Goal: Task Accomplishment & Management: Use online tool/utility

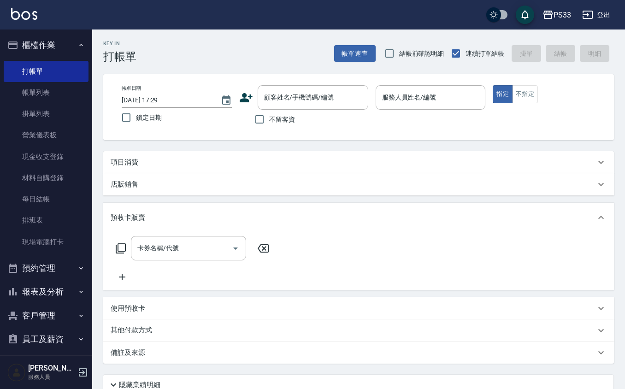
scroll to position [6, 0]
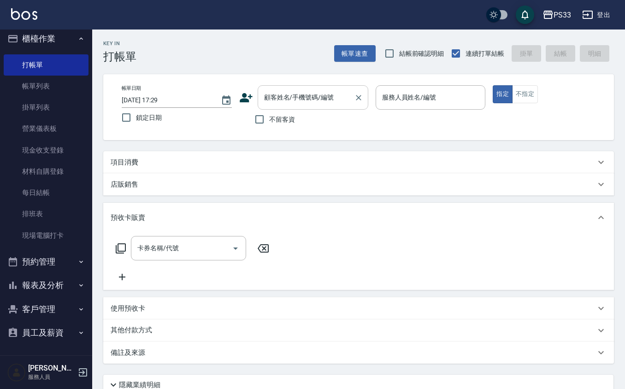
click at [283, 95] on input "顧客姓名/手機號碼/編號" at bounding box center [306, 97] width 88 height 16
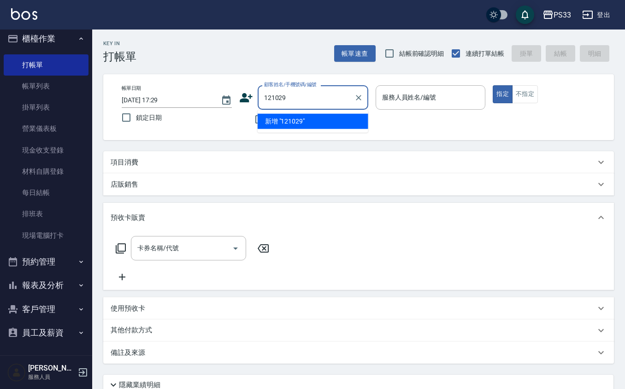
type input "121029"
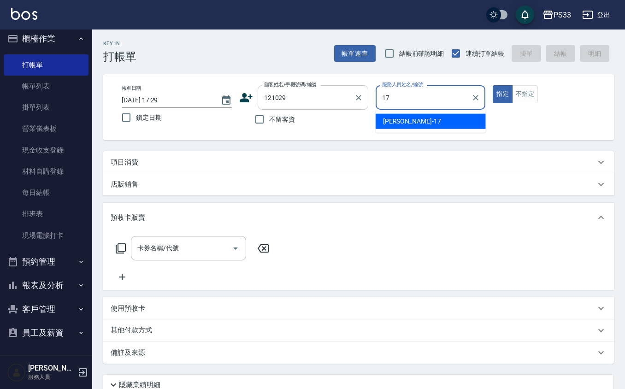
type input "[PERSON_NAME]-17"
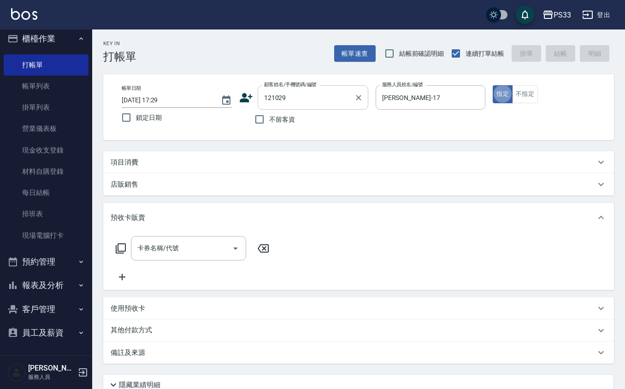
type button "true"
click at [493, 85] on button "指定" at bounding box center [503, 94] width 20 height 18
type input "[PERSON_NAME]/0938582411/121029"
click at [158, 170] on div "項目消費" at bounding box center [358, 162] width 511 height 22
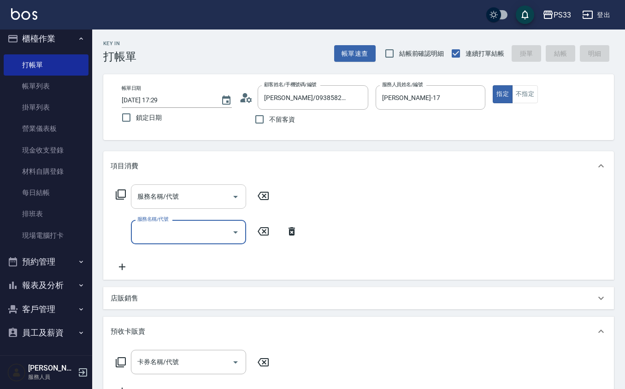
scroll to position [0, 0]
click at [184, 198] on input "服務名稱/代號" at bounding box center [181, 196] width 93 height 16
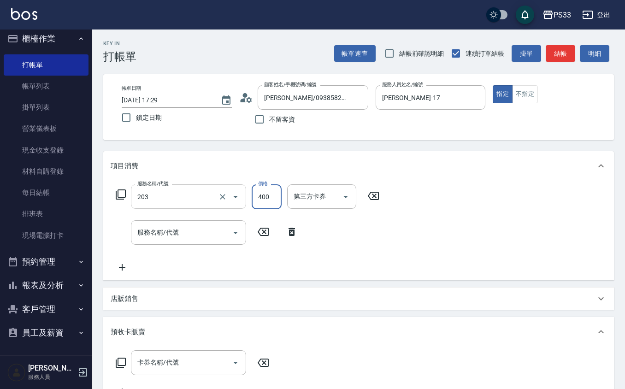
type input "指定單剪(203)"
type input "200"
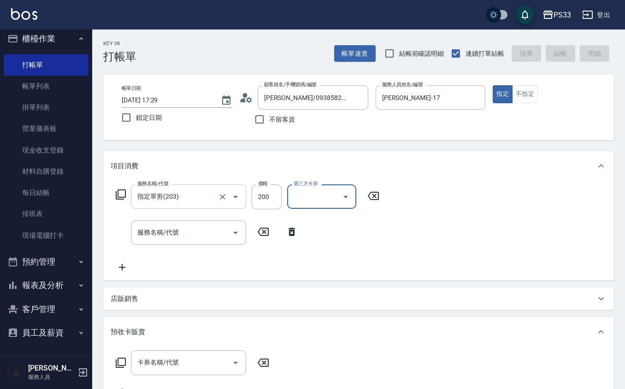
type input "2025/08/23 19:40"
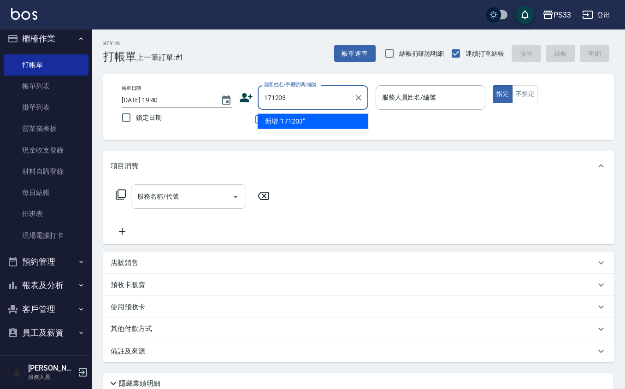
type input "171203"
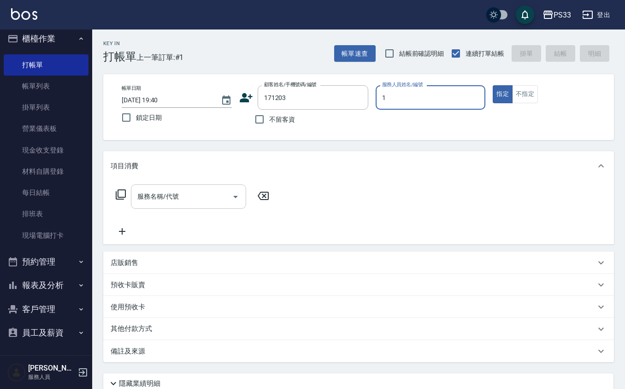
type input "17"
type input "[PERSON_NAME]/0981670120/171203"
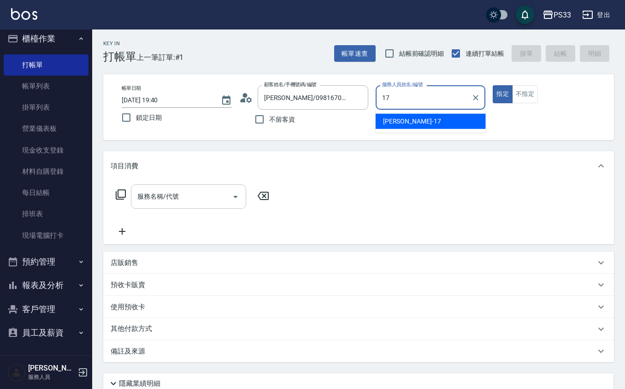
type input "[PERSON_NAME]-17"
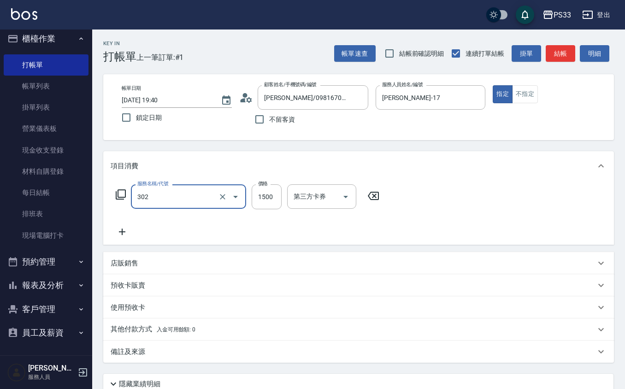
type input "設計燙髮(302)"
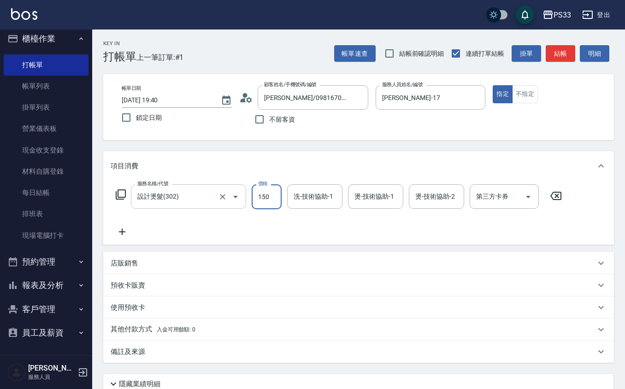
type input "1500"
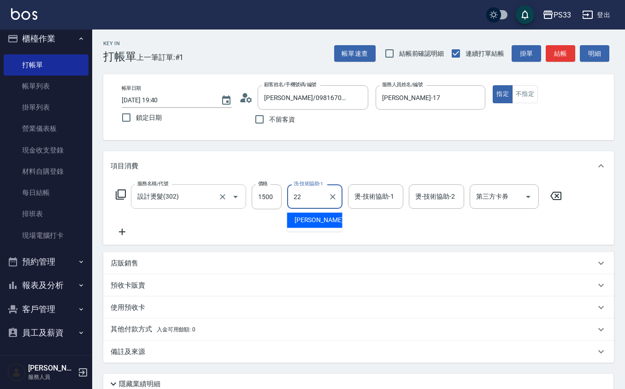
type input "[PERSON_NAME]-22"
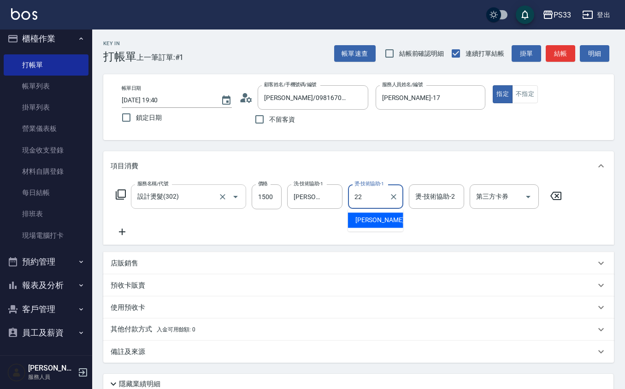
type input "[PERSON_NAME]-22"
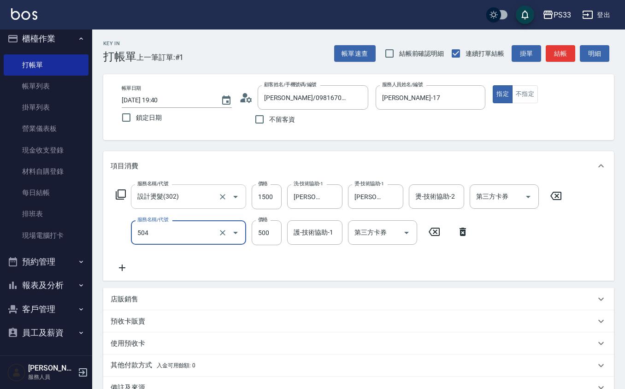
type input "順子護髮(504)"
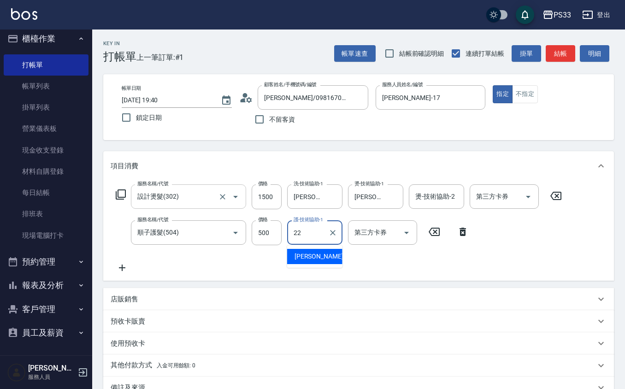
type input "[PERSON_NAME]-22"
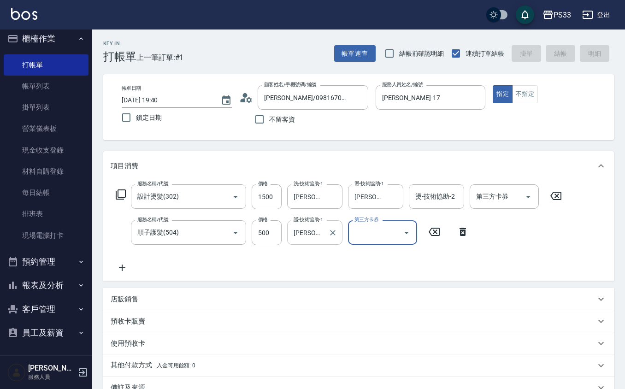
type input "2025/08/23 19:41"
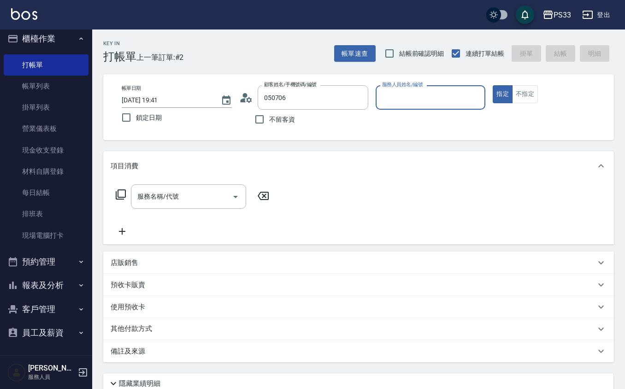
type input "新客人 姓名未設定/050706/null"
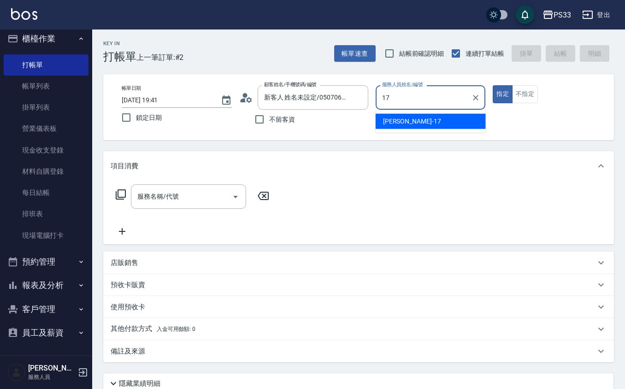
type input "[PERSON_NAME]-17"
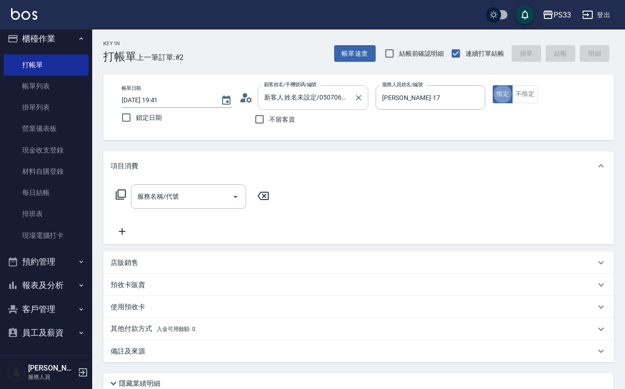
click at [300, 100] on input "新客人 姓名未設定/050706/null" at bounding box center [306, 97] width 88 height 16
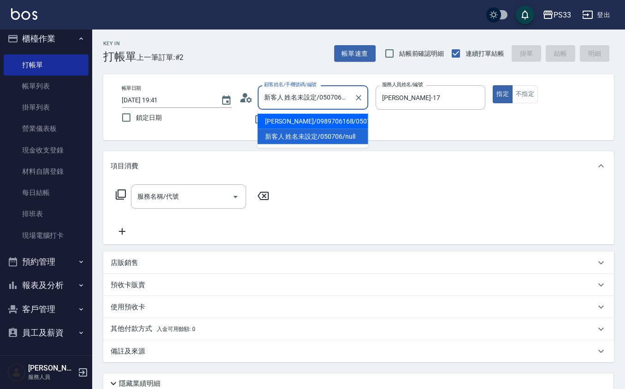
click at [300, 117] on li "[PERSON_NAME]/0989706168/050706" at bounding box center [313, 121] width 111 height 15
type input "[PERSON_NAME]/0989706168/050706"
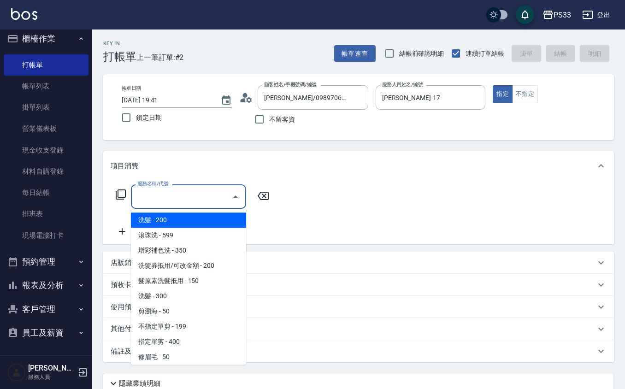
click at [203, 194] on input "服務名稱/代號" at bounding box center [181, 196] width 93 height 16
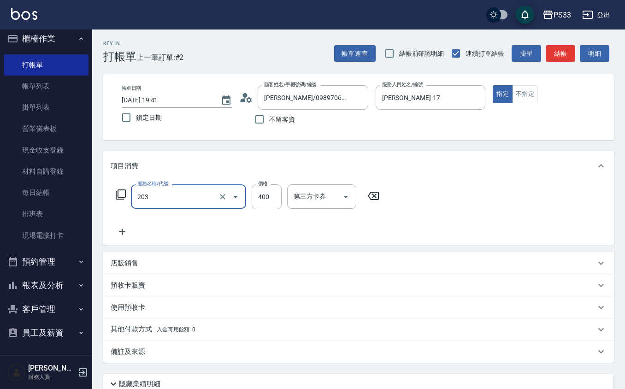
type input "指定單剪(203)"
type input "200"
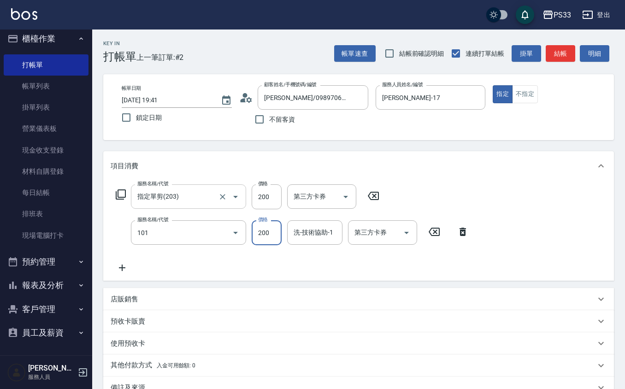
type input "洗髮(101)"
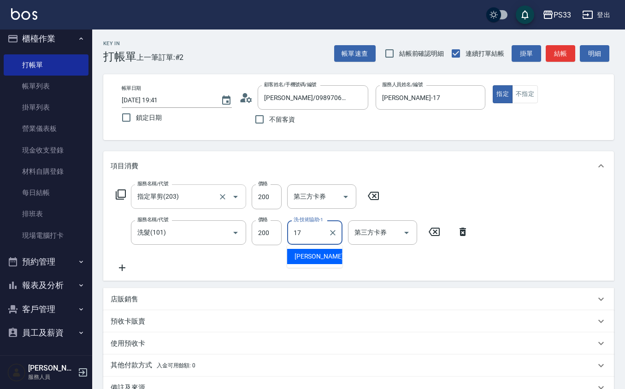
type input "[PERSON_NAME]-17"
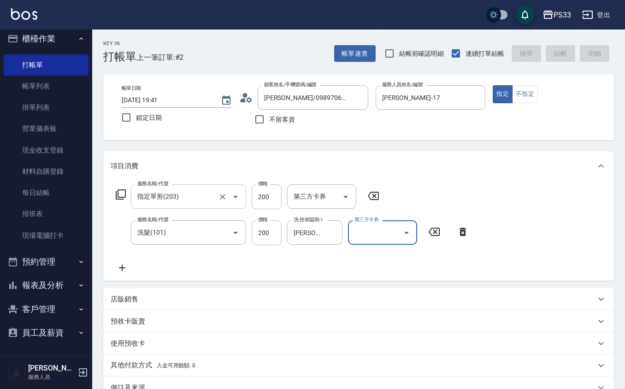
type input "2025/08/23 19:42"
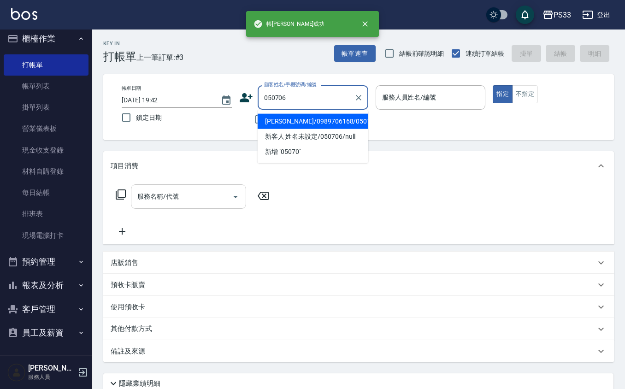
type input "[PERSON_NAME]/0989706168/050706"
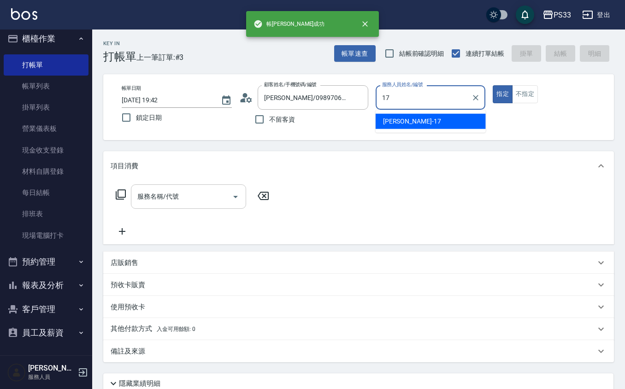
type input "[PERSON_NAME]-17"
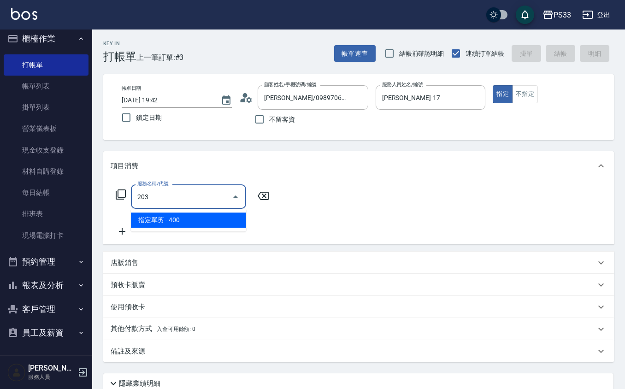
type input "指定單剪(203)"
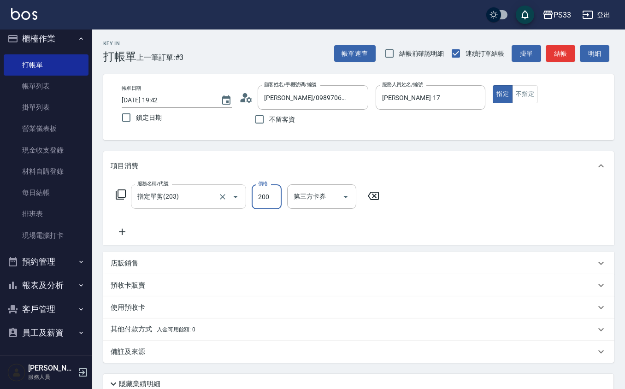
type input "200"
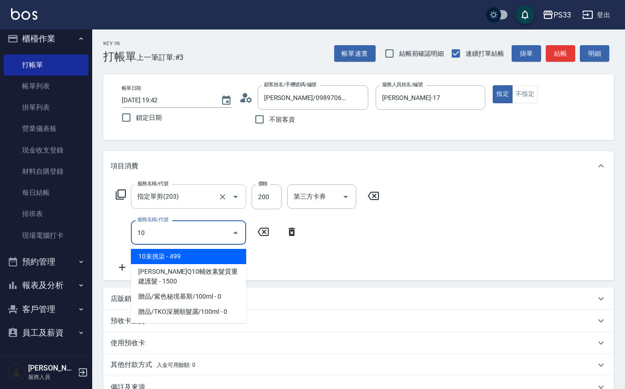
type input "1"
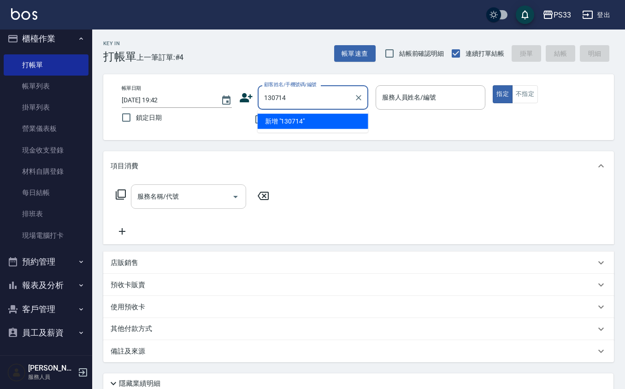
type input "130714"
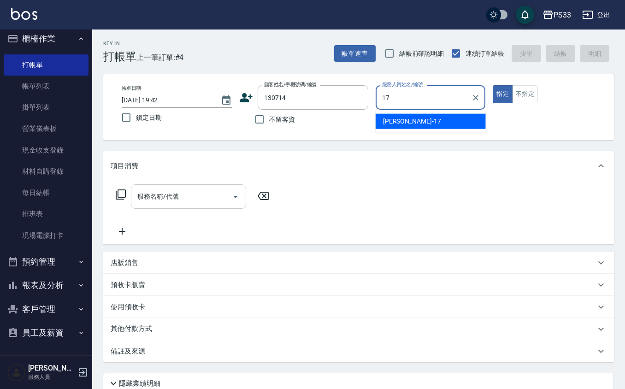
type input "[PERSON_NAME]-17"
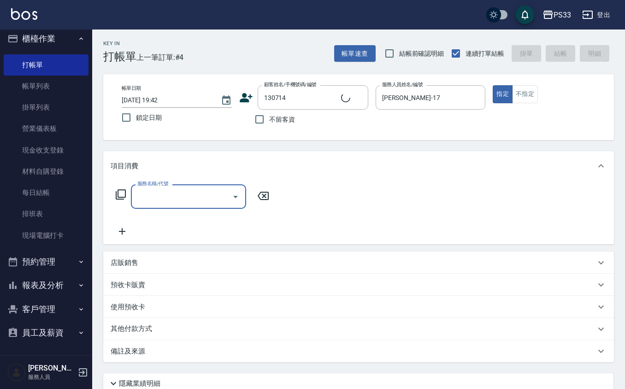
type input "[PERSON_NAME]/0975087730/130714"
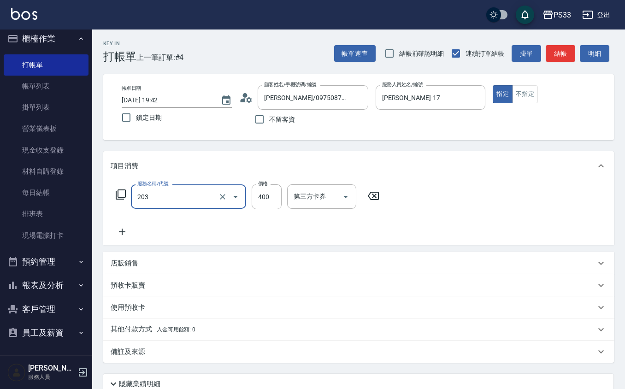
type input "指定單剪(203)"
type input "200"
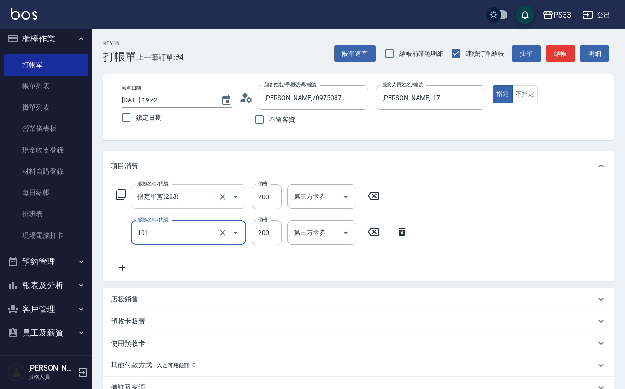
type input "洗髮(101)"
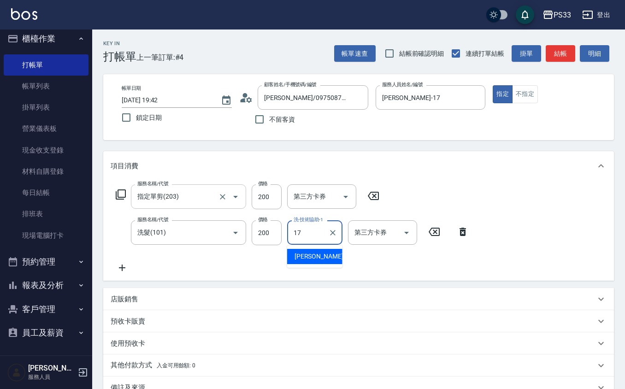
type input "[PERSON_NAME]-17"
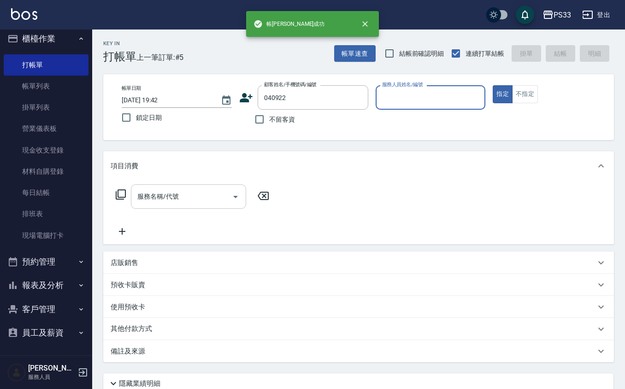
click at [493, 85] on button "指定" at bounding box center [503, 94] width 20 height 18
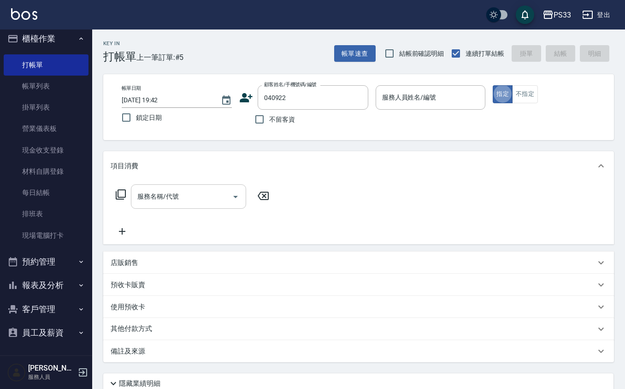
type input "[PERSON_NAME]/0905743616/040922"
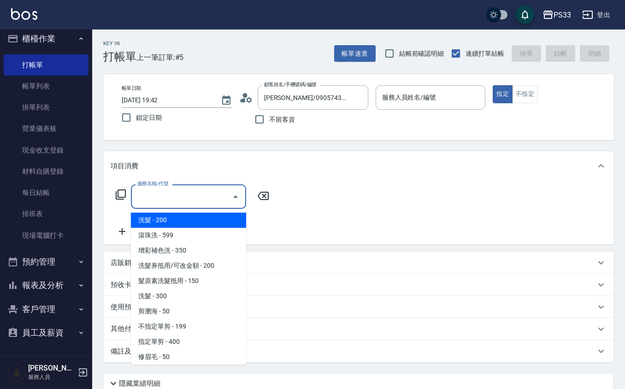
click at [203, 194] on input "服務名稱/代號" at bounding box center [181, 196] width 93 height 16
click at [391, 96] on input "服務人員姓名/編號" at bounding box center [431, 97] width 102 height 16
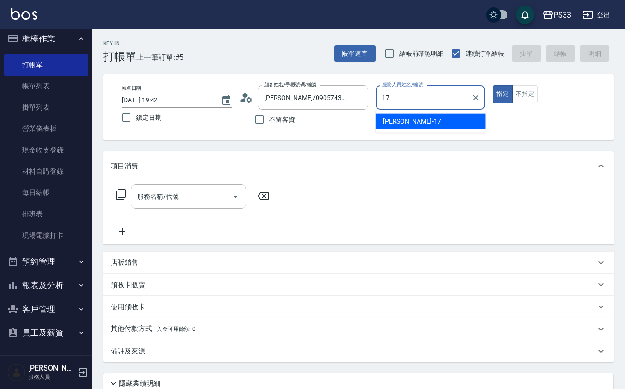
type input "[PERSON_NAME]-17"
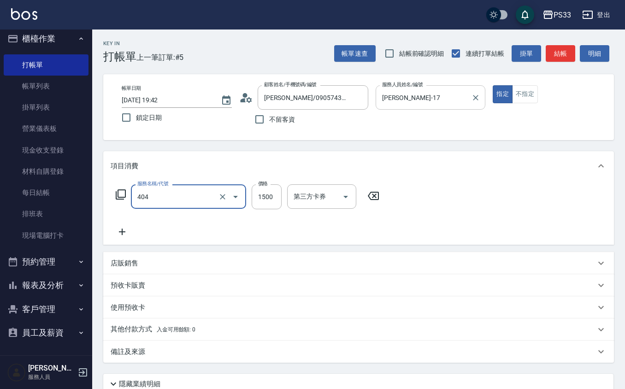
type input "設計染髮(404)"
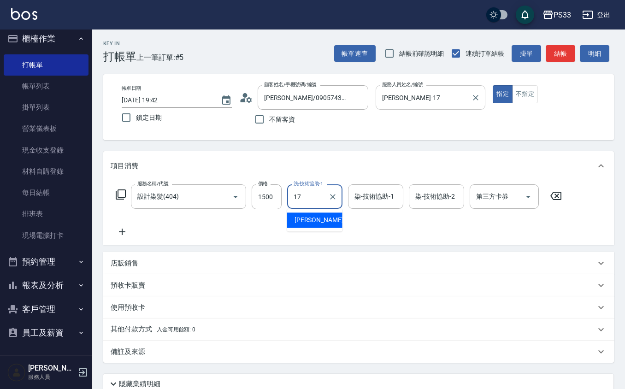
type input "[PERSON_NAME]-17"
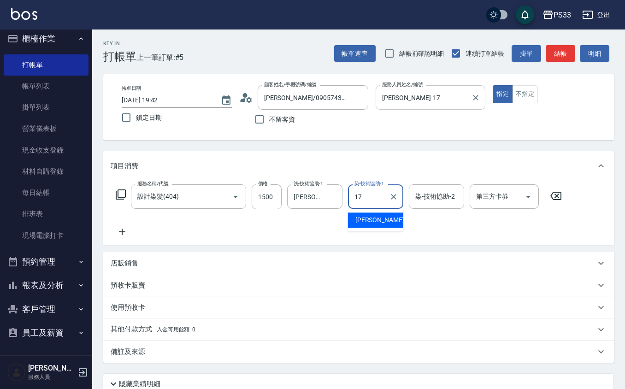
type input "[PERSON_NAME]-17"
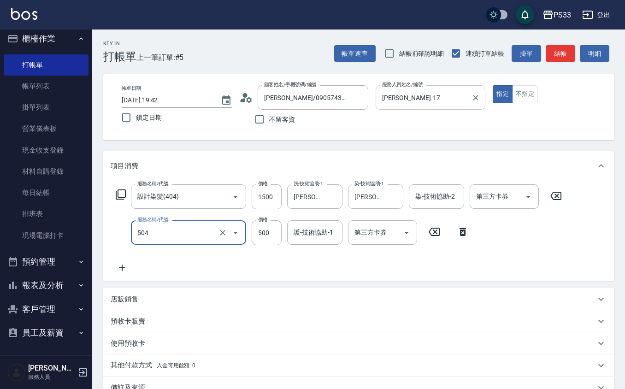
type input "順子護髮(504)"
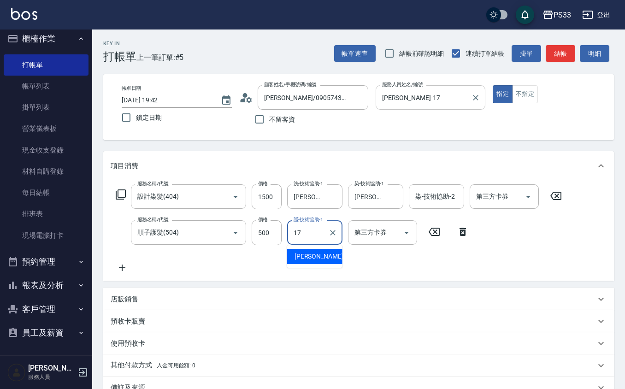
type input "[PERSON_NAME]-17"
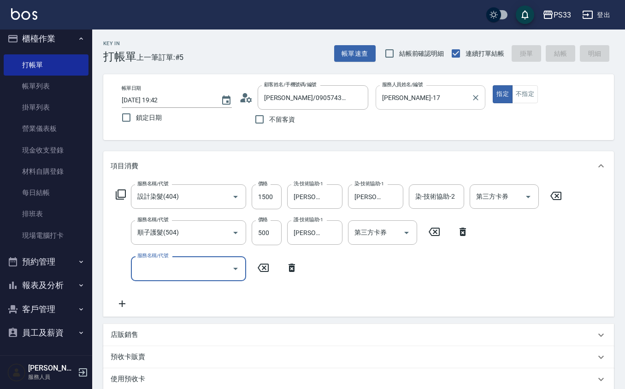
type input "2025/08/23 19:43"
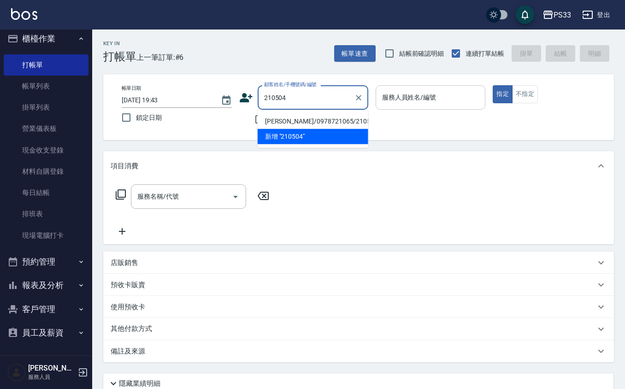
type input "[PERSON_NAME]/0978721065/210504"
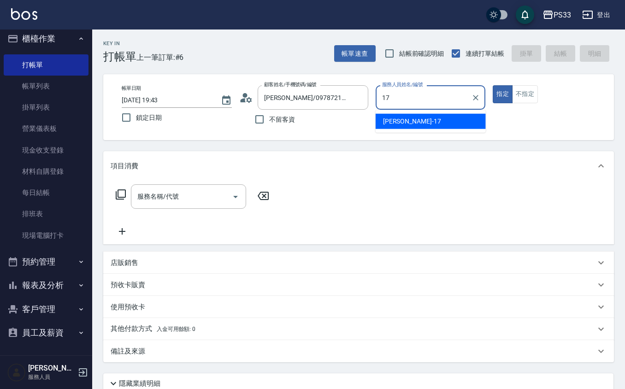
type input "[PERSON_NAME]-17"
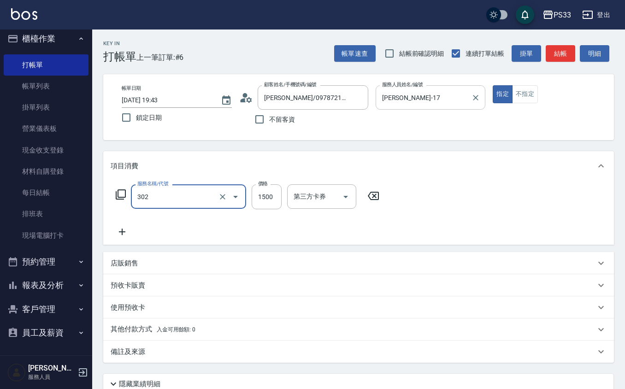
type input "設計燙髮(302)"
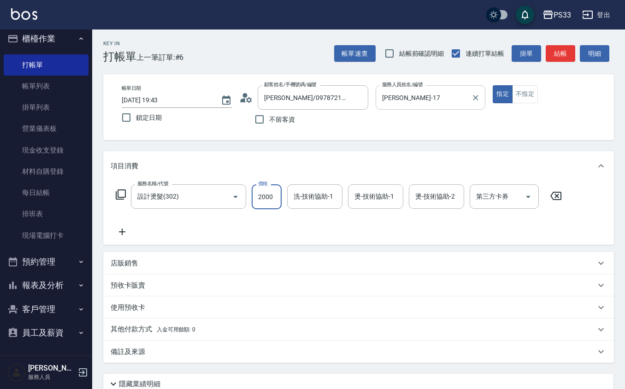
type input "2000"
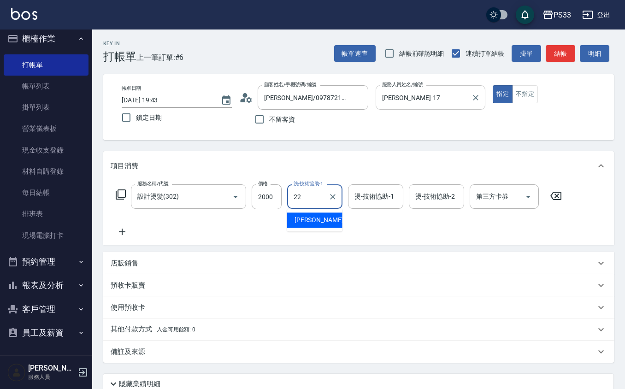
type input "[PERSON_NAME]-22"
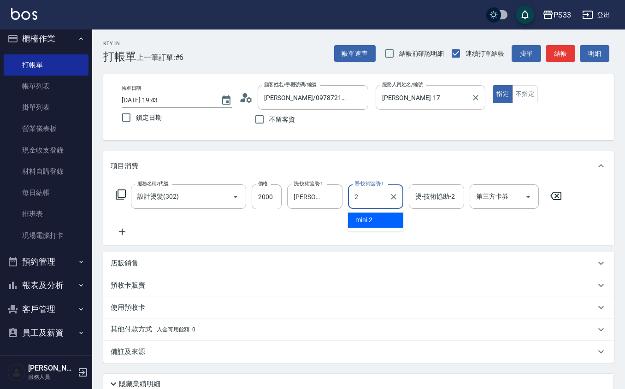
type input "mini-2"
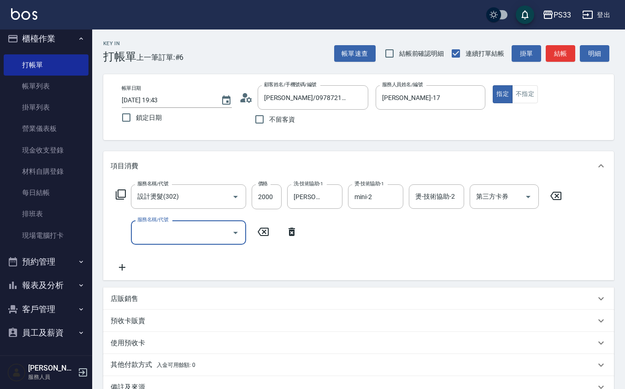
click at [368, 212] on div "服務名稱/代號 設計燙髮(302) 服務名稱/代號 價格 2000 價格 洗-技術協助-1 黃筱筑 -22 洗-技術協助-1 燙-技術協助-1 mini-2 …" at bounding box center [339, 228] width 457 height 88
click at [376, 197] on input "mini-2" at bounding box center [368, 196] width 33 height 16
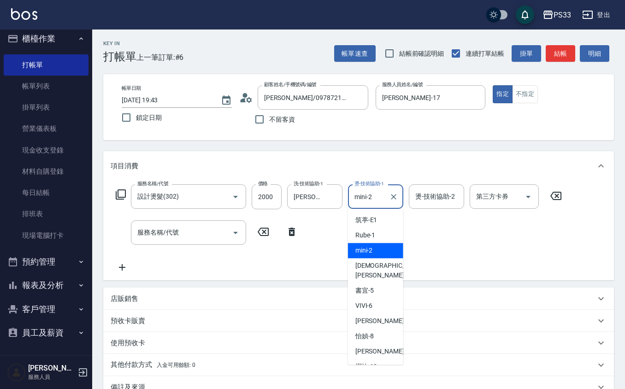
click at [377, 198] on input "mini-2" at bounding box center [368, 196] width 33 height 16
click at [378, 202] on input "mini-2" at bounding box center [368, 196] width 33 height 16
click at [380, 199] on input "mini-2" at bounding box center [368, 196] width 33 height 16
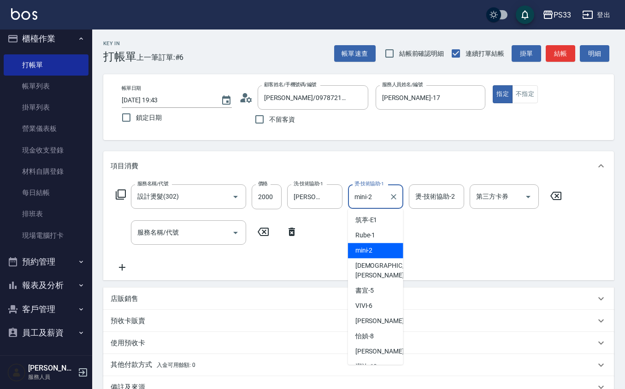
click at [394, 188] on div at bounding box center [393, 196] width 12 height 24
click at [394, 194] on icon "Clear" at bounding box center [393, 196] width 9 height 9
click at [386, 196] on input "燙-技術協助-1" at bounding box center [375, 196] width 47 height 16
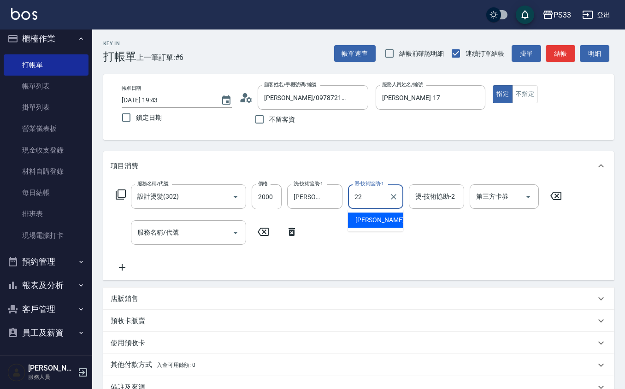
type input "[PERSON_NAME]-22"
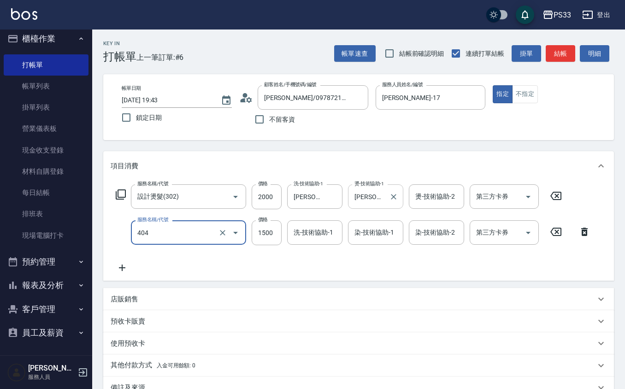
type input "設計染髮(404)"
type input "1700"
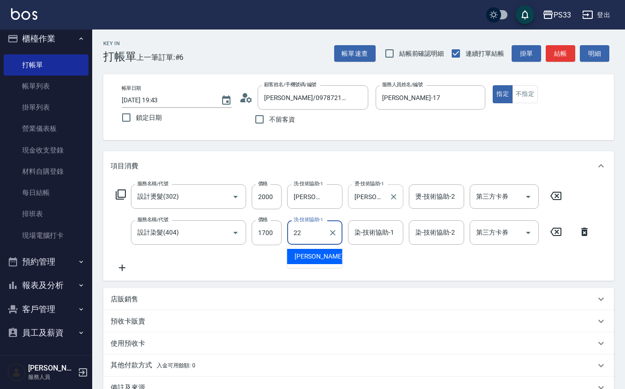
type input "[PERSON_NAME]-22"
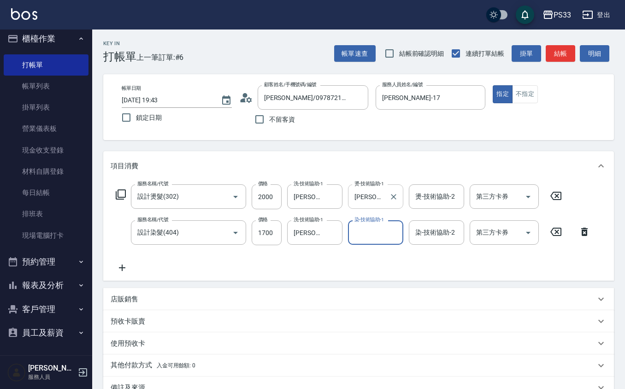
type input "0"
type input "[PERSON_NAME]-17"
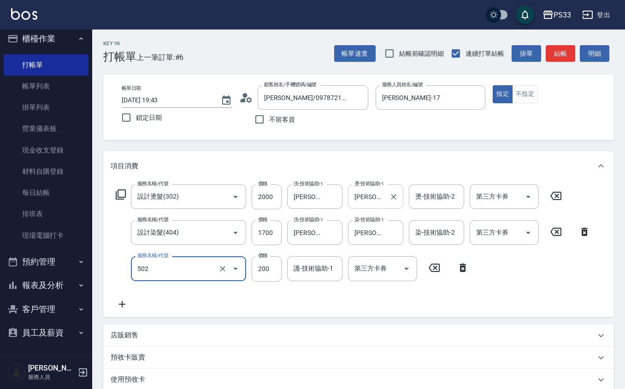
type input "自備護髮(502)"
type input "1500"
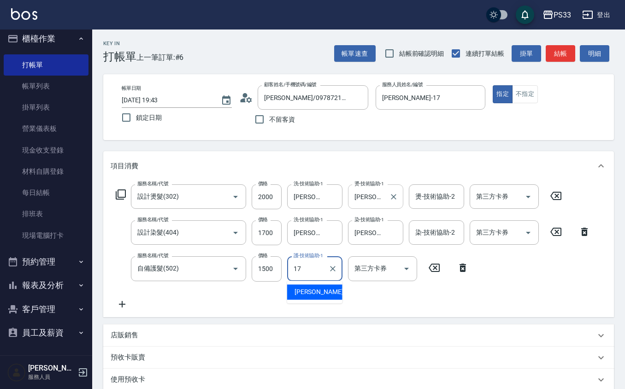
type input "[PERSON_NAME]-17"
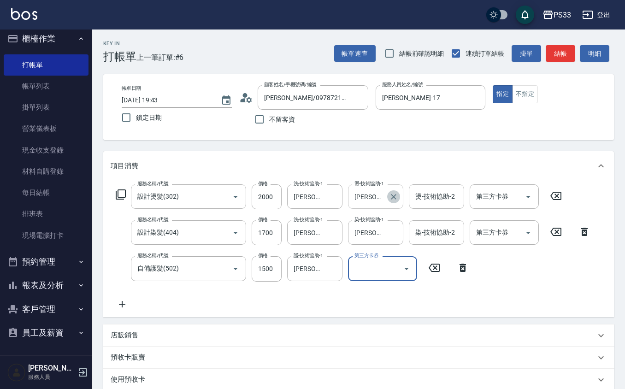
drag, startPoint x: 392, startPoint y: 195, endPoint x: 364, endPoint y: 199, distance: 27.9
click at [391, 196] on icon "Clear" at bounding box center [393, 196] width 9 height 9
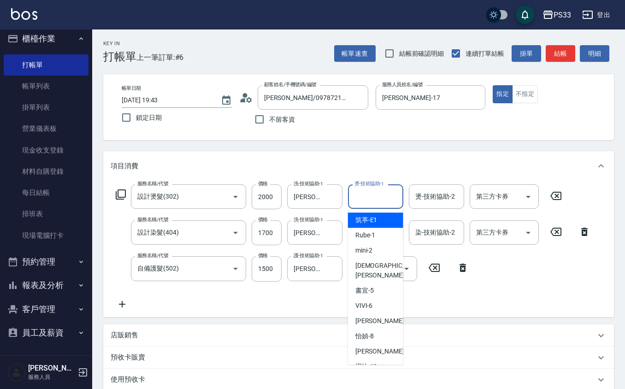
click at [364, 199] on input "燙-技術協助-1" at bounding box center [375, 196] width 47 height 16
type input "[PERSON_NAME]-17"
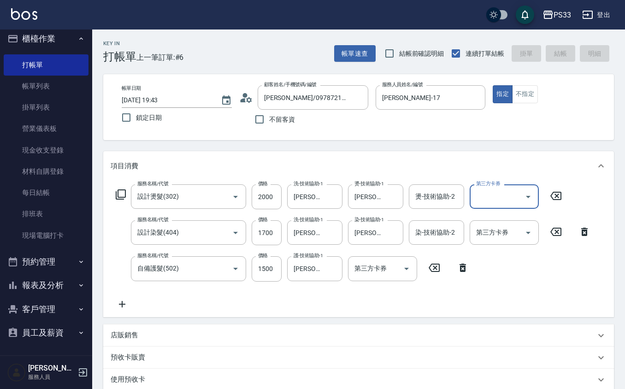
type input "2025/08/23 19:44"
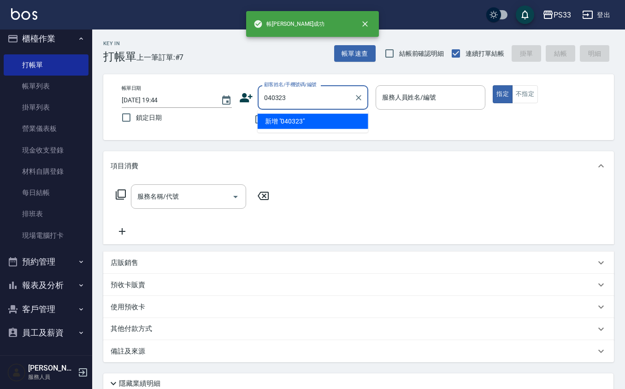
type input "040323"
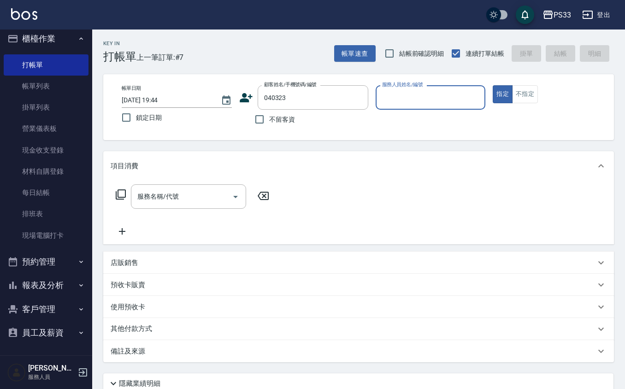
type input "1"
type input "姜智軒/0978072673/040323"
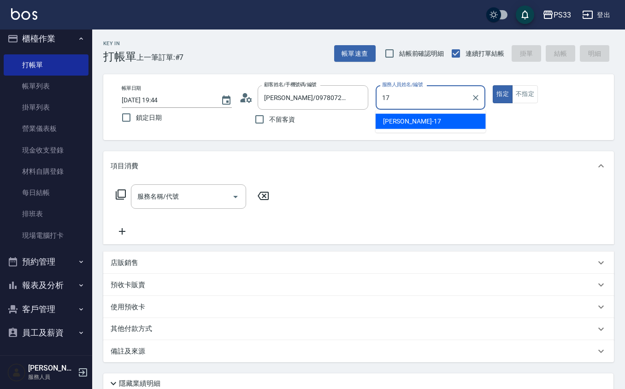
type input "[PERSON_NAME]-17"
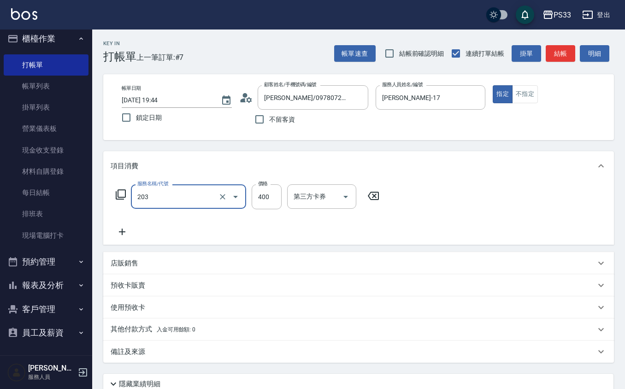
type input "指定單剪(203)"
type input "200"
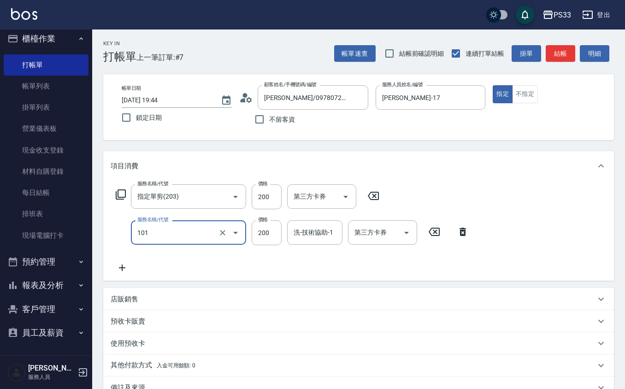
type input "洗髮(101)"
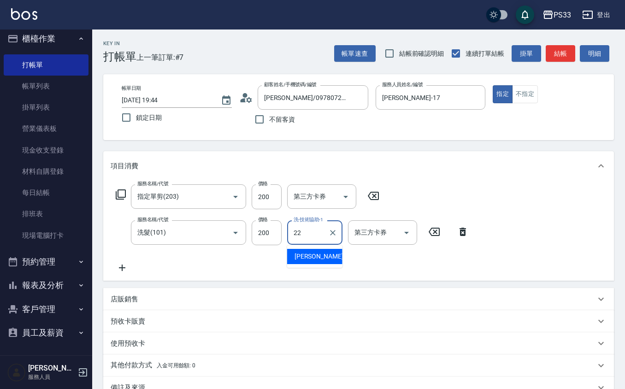
type input "[PERSON_NAME]-22"
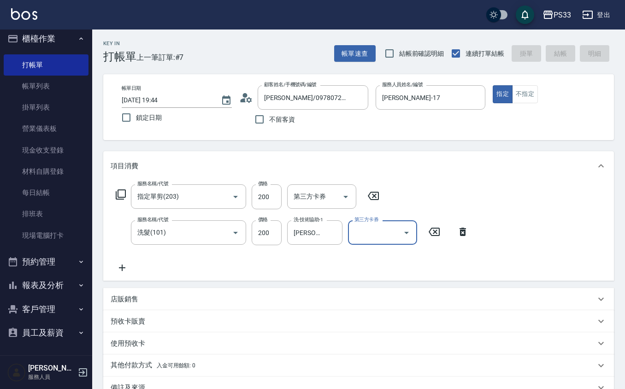
type input "2025/08/23 19:45"
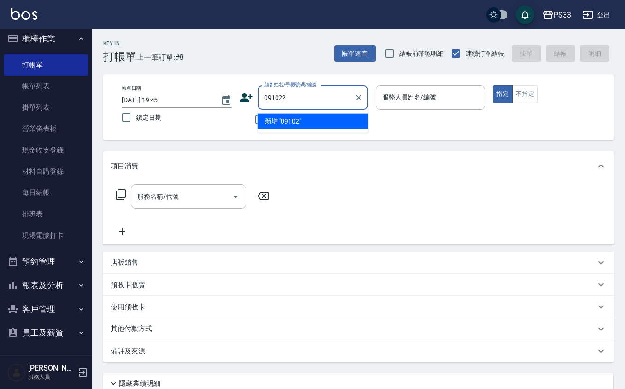
type input "091022"
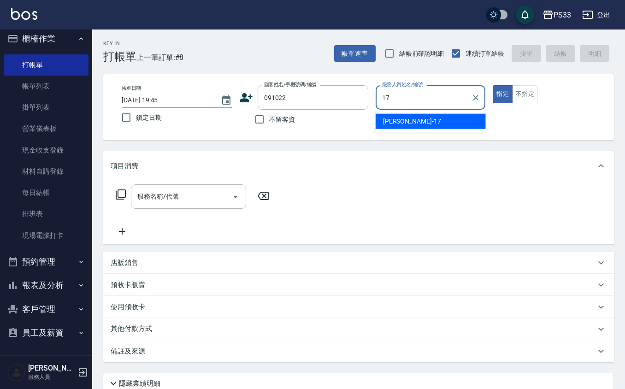
type input "[PERSON_NAME]-17"
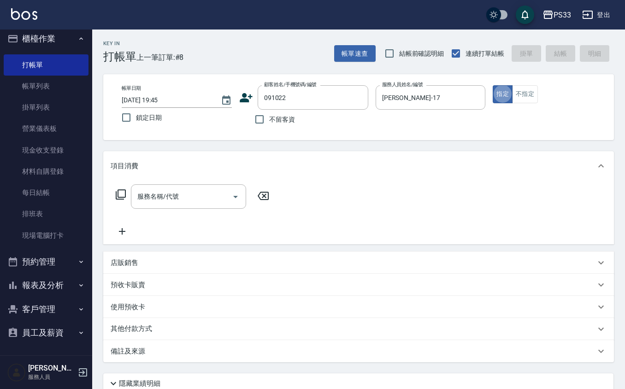
type input "[PERSON_NAME]/0971175577/091022"
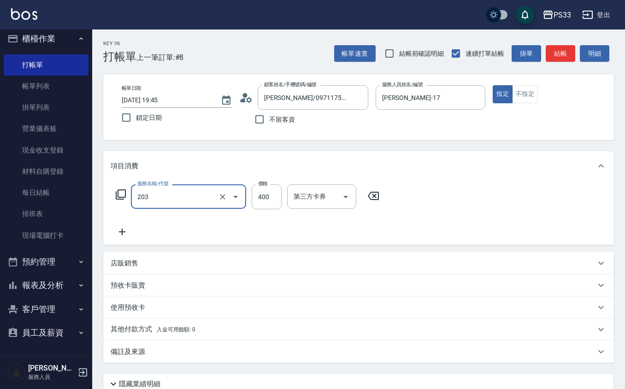
type input "指定單剪(203)"
type input "200"
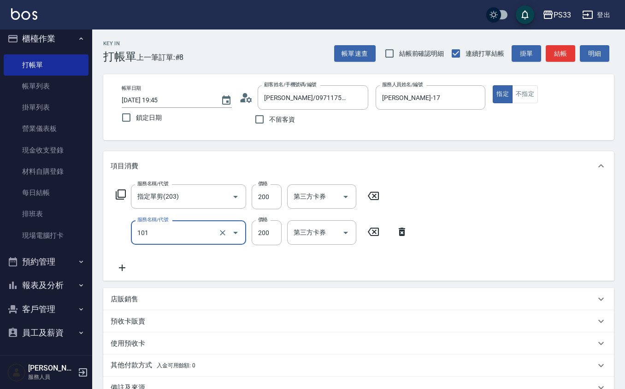
type input "洗髮(101)"
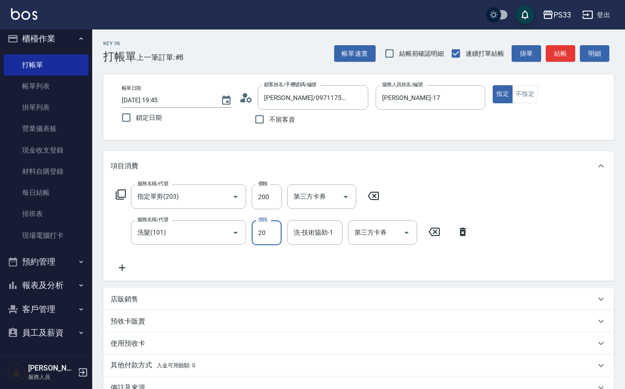
click at [272, 233] on input "20" at bounding box center [267, 232] width 30 height 25
type input "200"
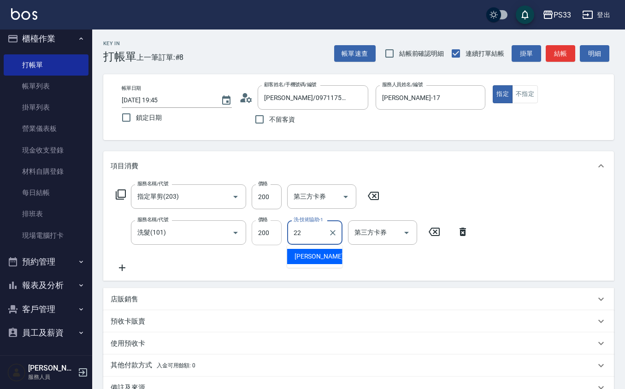
type input "[PERSON_NAME]-22"
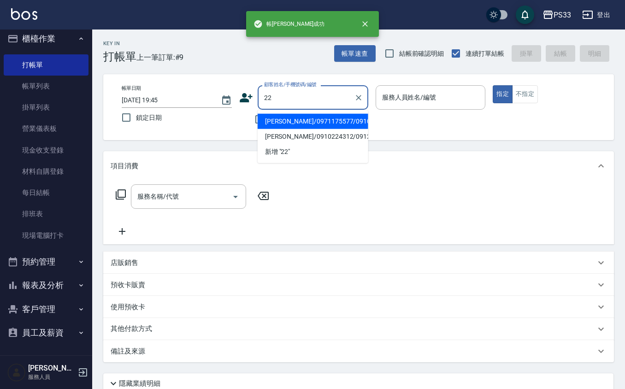
type input "2"
type input "[PERSON_NAME]/0971175577/091022"
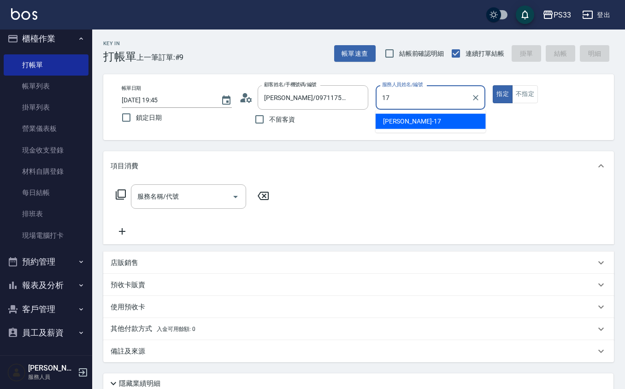
type input "[PERSON_NAME]-17"
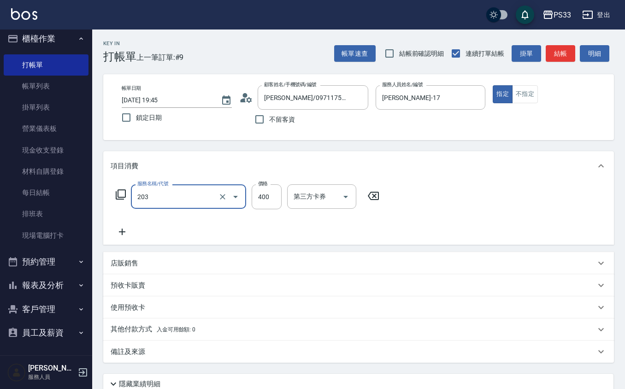
type input "指定單剪(203)"
type input "200"
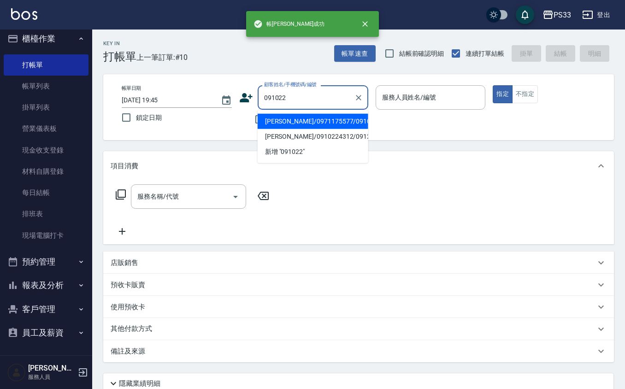
type input "[PERSON_NAME]/0971175577/091022"
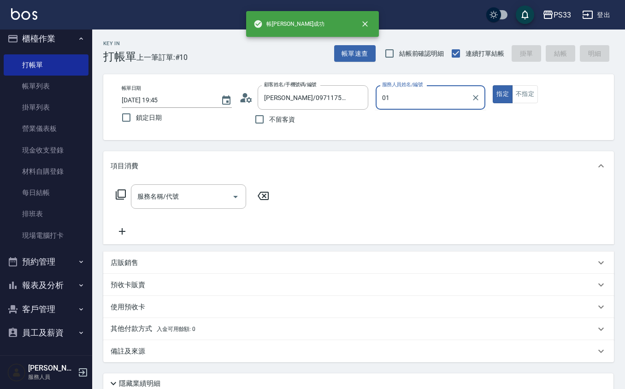
type input "0"
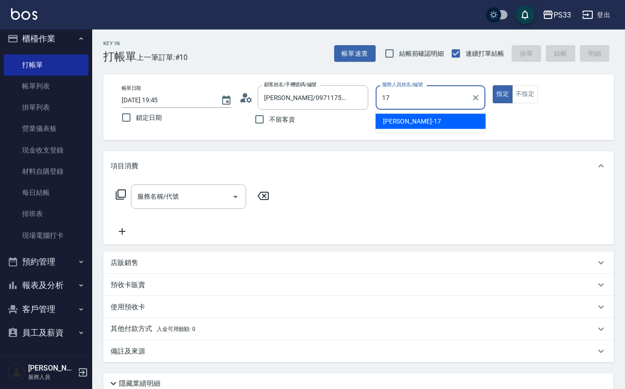
type input "[PERSON_NAME]-17"
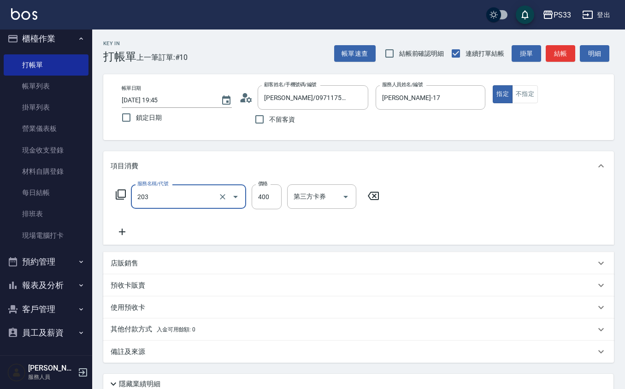
type input "指定單剪(203)"
type input "200"
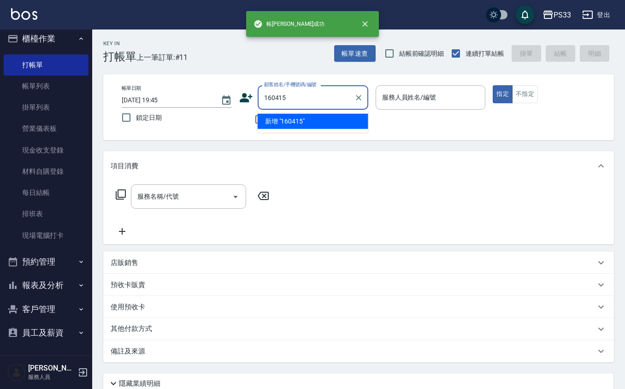
type input "160415"
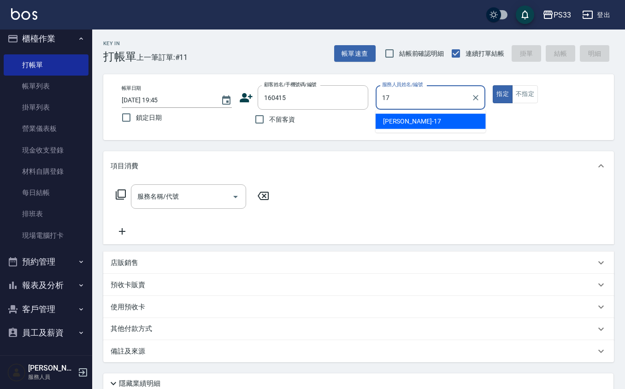
type input "[PERSON_NAME]-17"
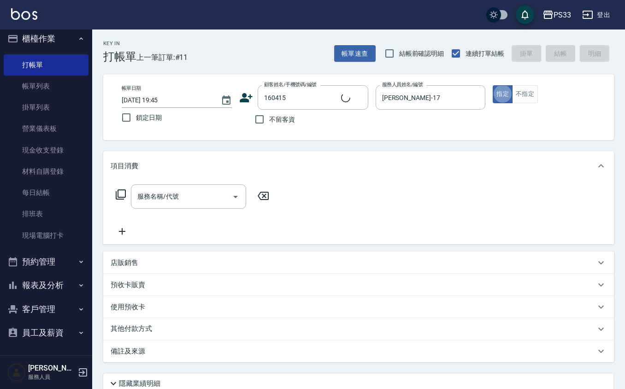
type input "[PERSON_NAME]/0984159028/160415"
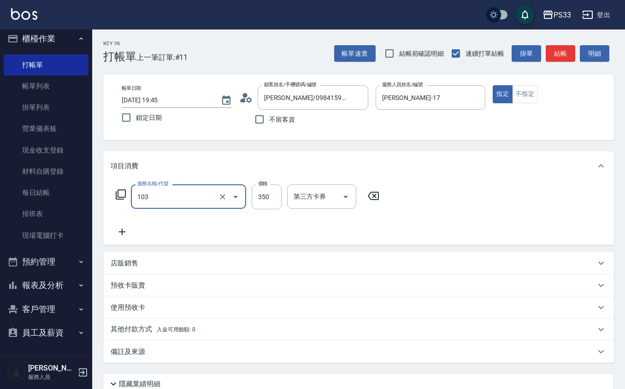
type input "增彩補色洗(103)"
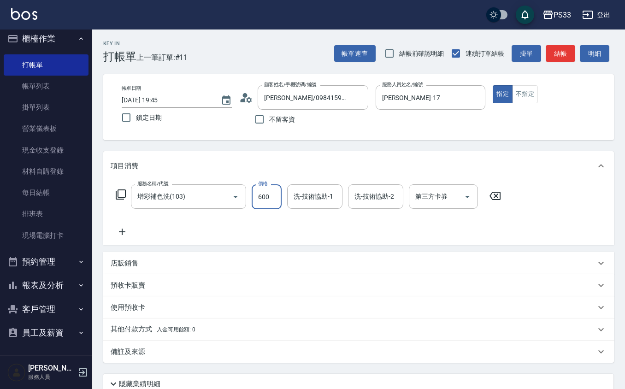
type input "600"
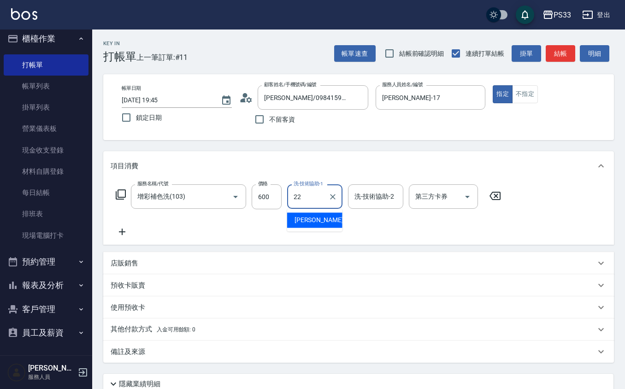
type input "[PERSON_NAME]-22"
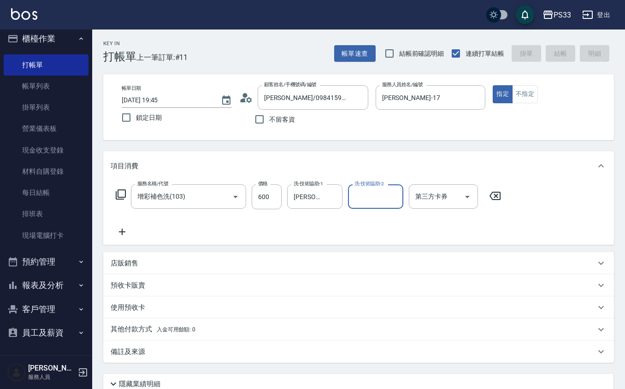
type input "2025/08/23 19:46"
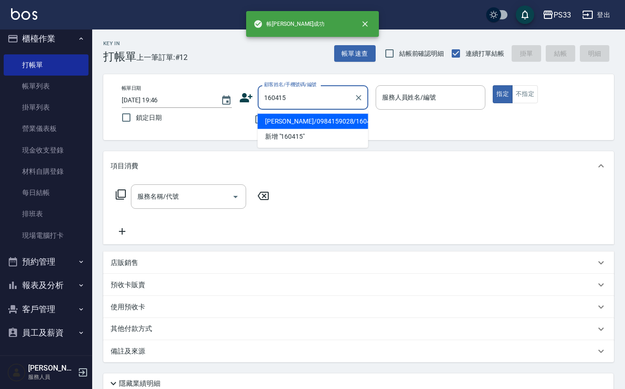
type input "[PERSON_NAME]/0984159028/160415"
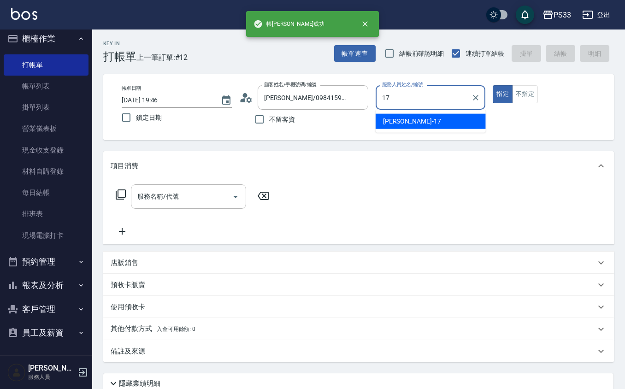
type input "[PERSON_NAME]-17"
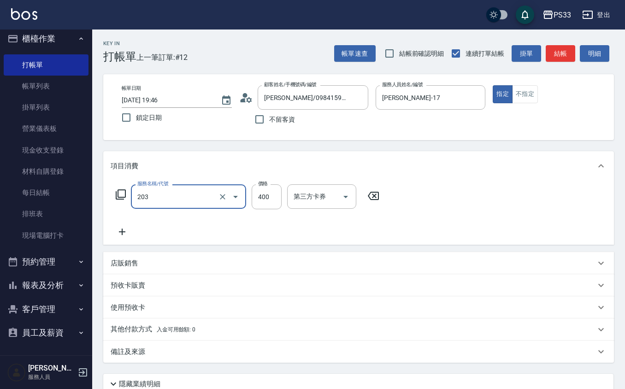
type input "指定單剪(203)"
type input "200"
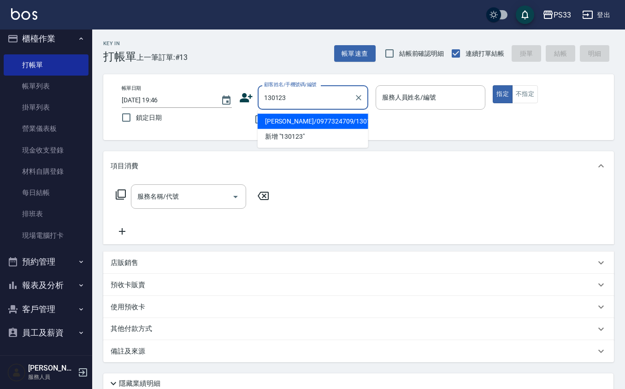
type input "[PERSON_NAME]/0977324709/130123"
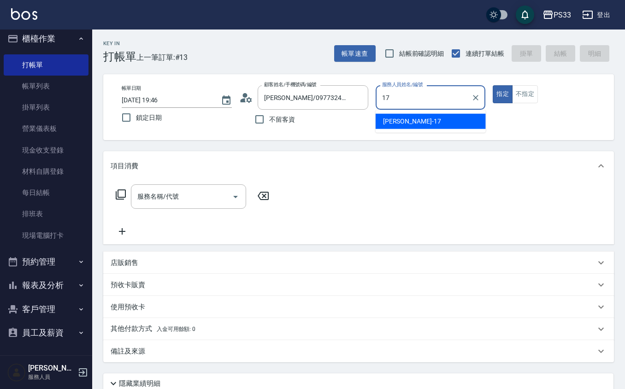
type input "[PERSON_NAME]-17"
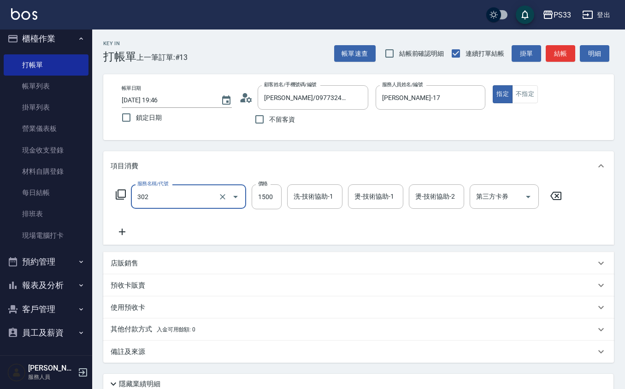
type input "設計燙髮(302)"
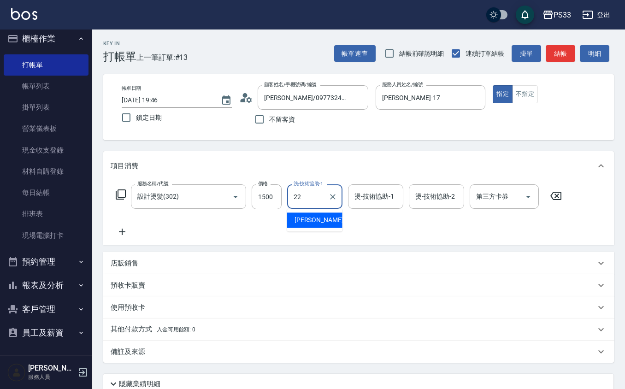
type input "[PERSON_NAME]-22"
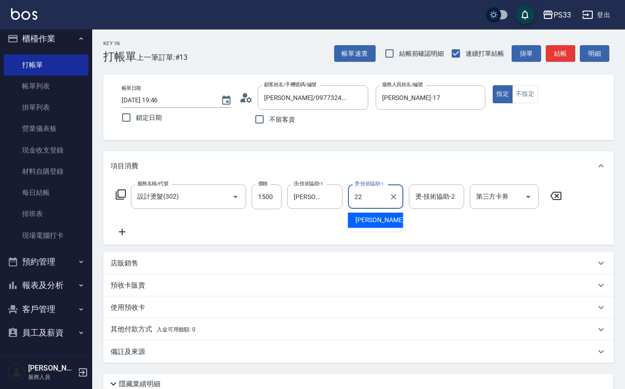
type input "[PERSON_NAME]-22"
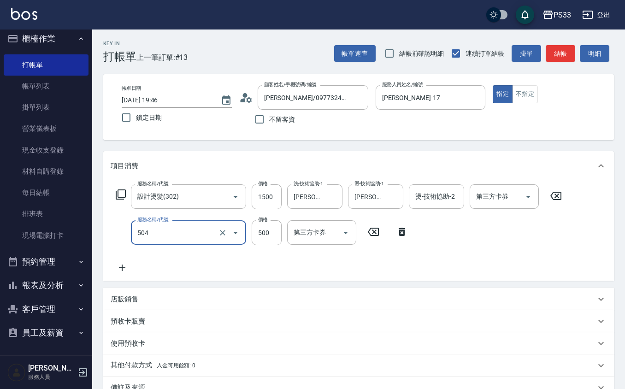
type input "順子護髮(504)"
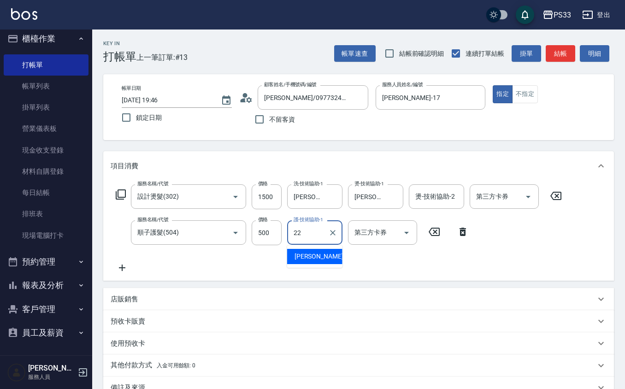
type input "[PERSON_NAME]-22"
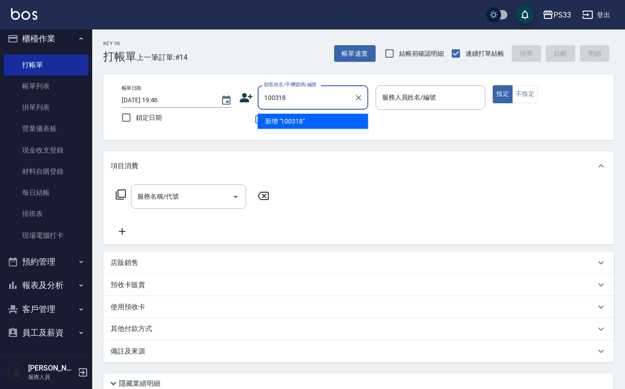
type input "100318"
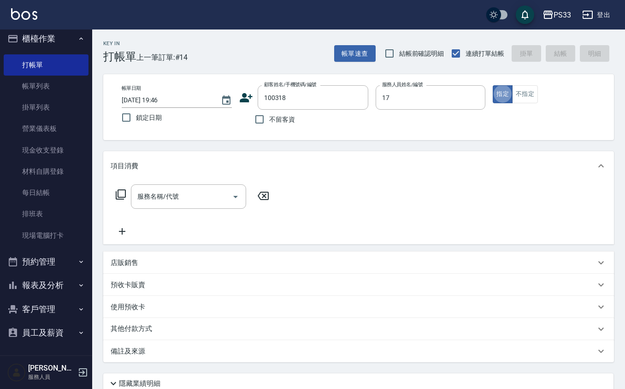
type input "[PERSON_NAME]-17"
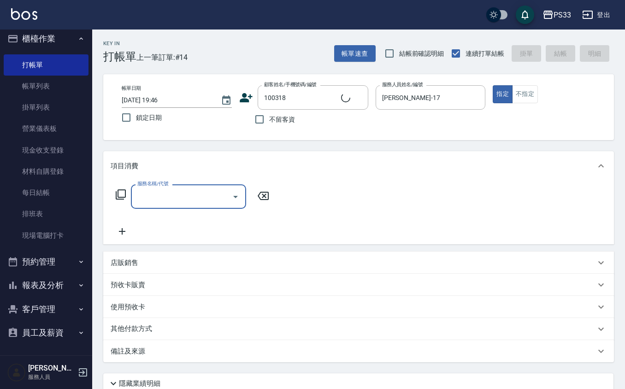
type input "[PERSON_NAME]/0976984505/100318"
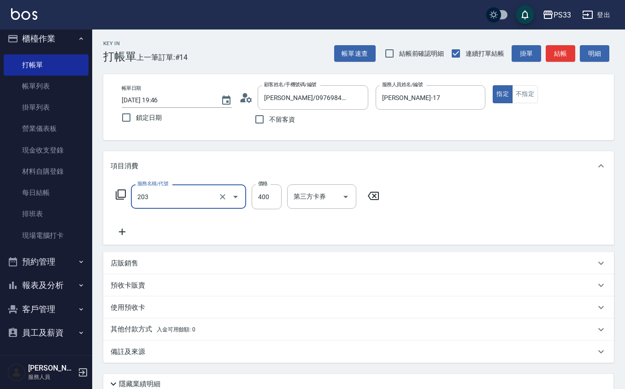
type input "指定單剪(203)"
type input "100"
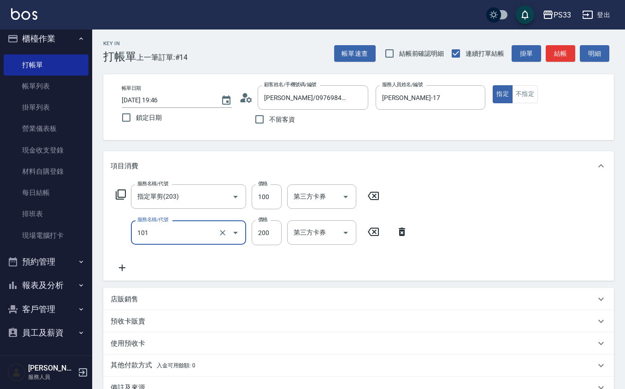
type input "洗髮(101)"
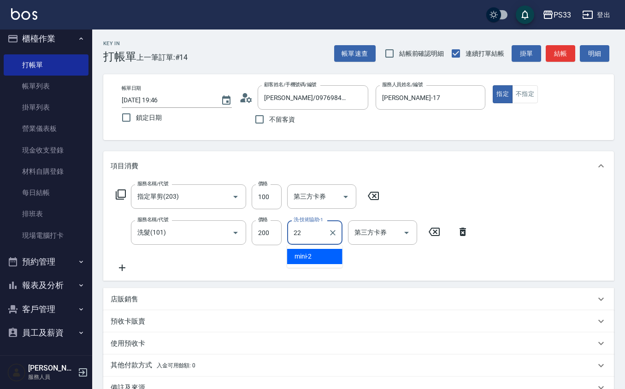
type input "[PERSON_NAME]-22"
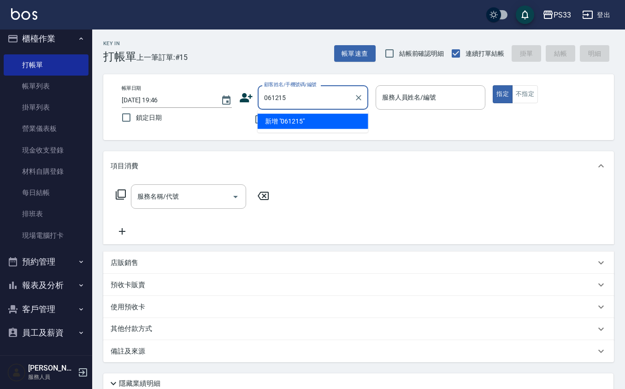
type input "061215"
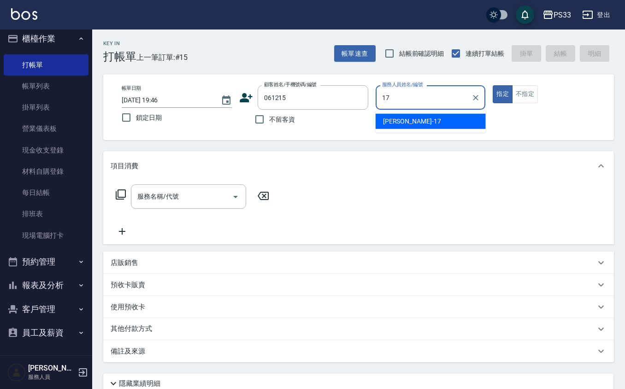
type input "[PERSON_NAME]-17"
type input "[PERSON_NAME]/0931113291/061215"
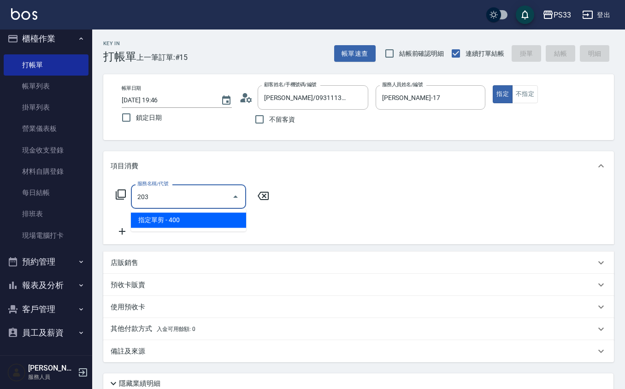
type input "指定單剪(203)"
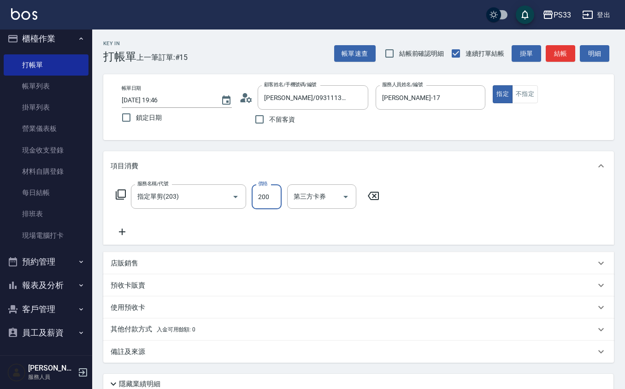
type input "200"
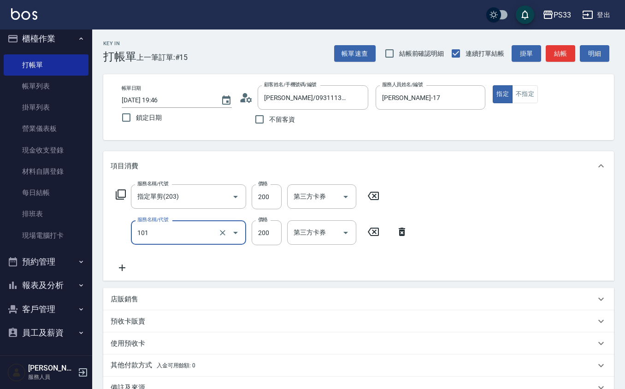
type input "洗髮(101)"
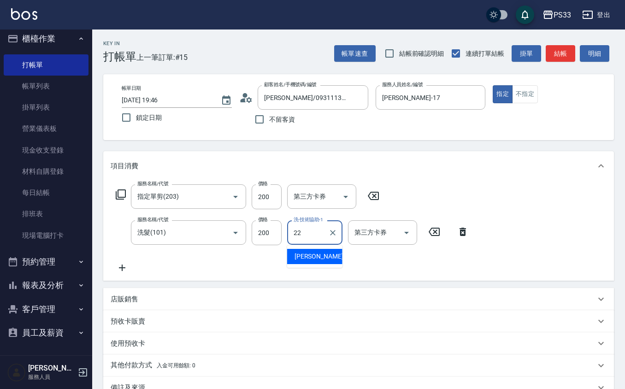
type input "[PERSON_NAME]-22"
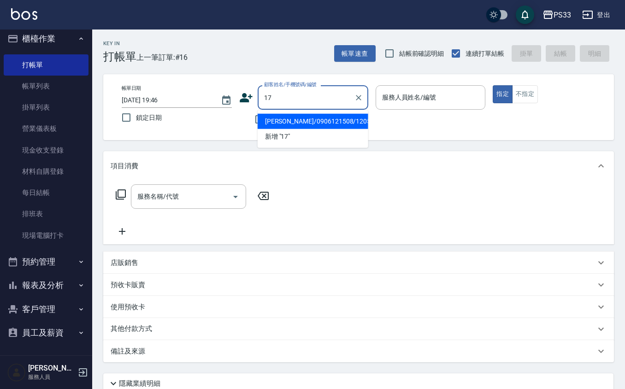
type input "方柔雲/0906121508/120517"
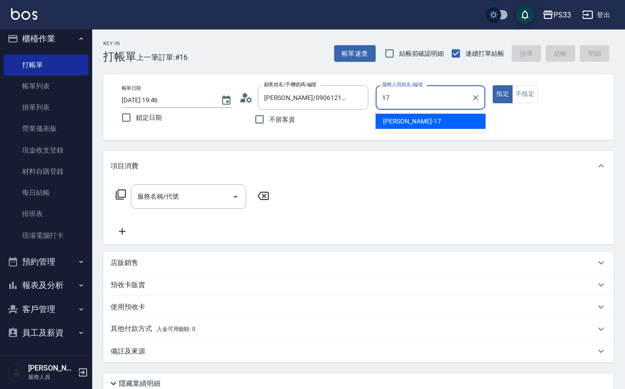
type input "[PERSON_NAME]-17"
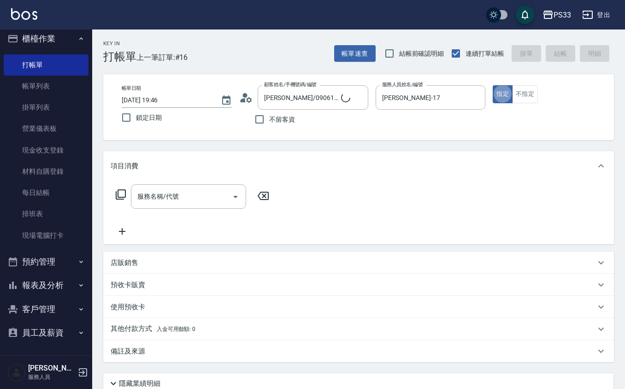
type input "[PERSON_NAME]/0000/17"
click at [227, 274] on div "預收卡販賣" at bounding box center [358, 285] width 511 height 22
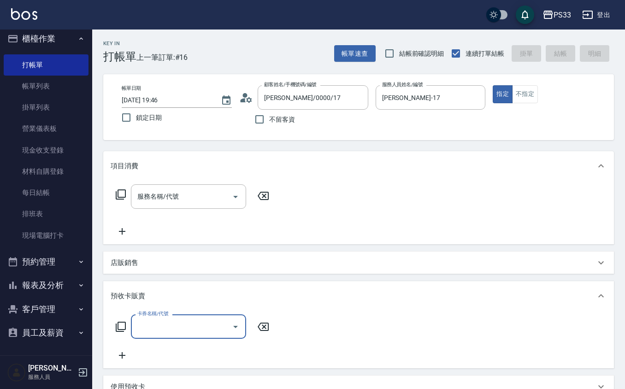
click at [222, 267] on div "店販銷售" at bounding box center [353, 263] width 485 height 10
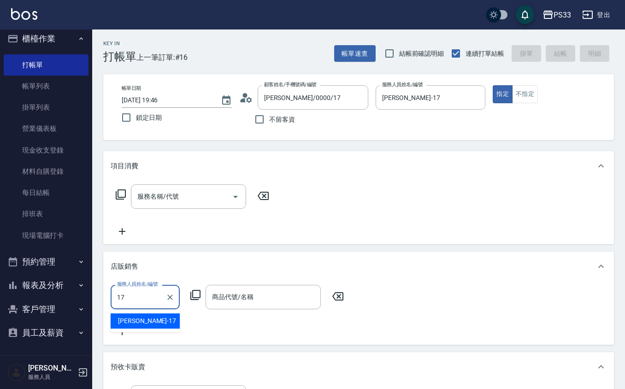
type input "[PERSON_NAME]-17"
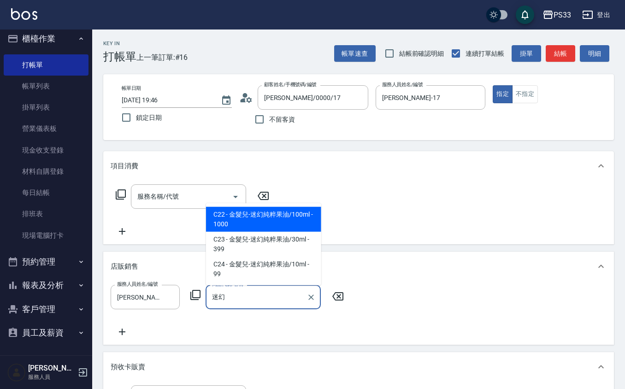
click at [238, 222] on span "C22 - 金髮兒-迷幻純粹果油/100ml - 1000" at bounding box center [263, 219] width 115 height 25
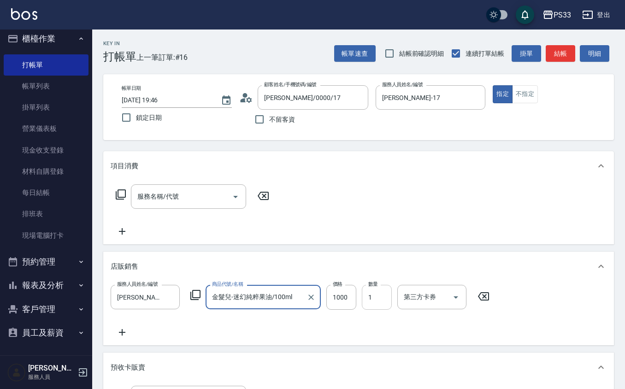
type input "金髮兒-迷幻純粹果油/100ml"
click at [380, 300] on input "1" at bounding box center [377, 297] width 30 height 25
type input "2"
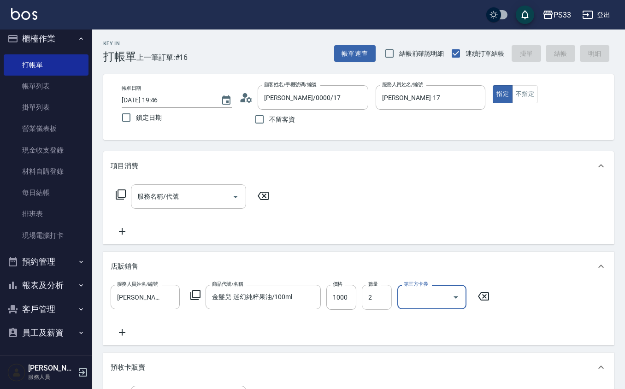
type input "2025/08/23 19:47"
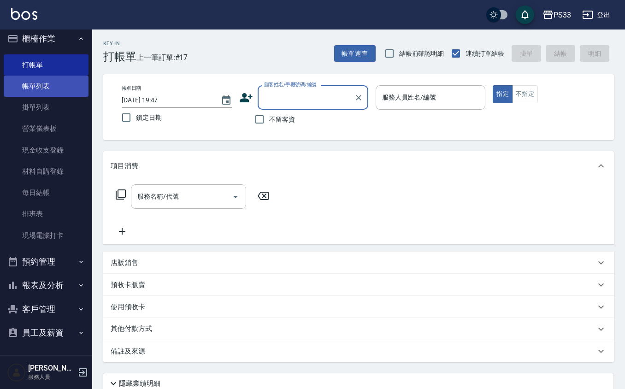
click at [30, 83] on link "帳單列表" at bounding box center [46, 86] width 85 height 21
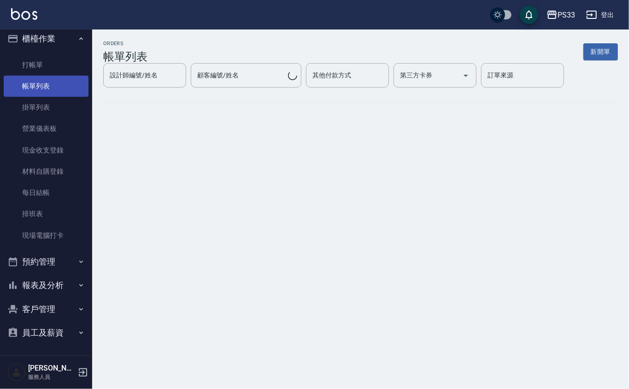
click at [63, 81] on link "帳單列表" at bounding box center [46, 86] width 85 height 21
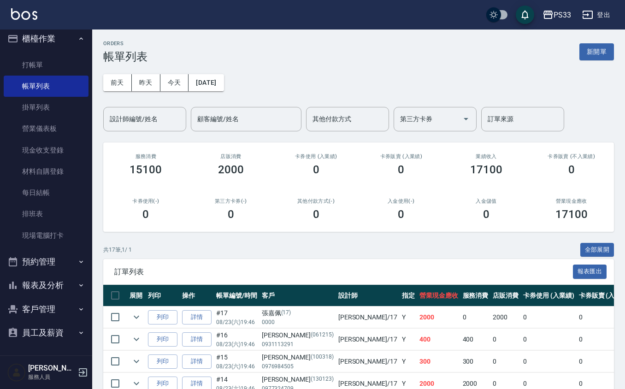
click at [124, 71] on div "前天 昨天 今天 2025/08/23 設計師編號/姓名 設計師編號/姓名 顧客編號/姓名 顧客編號/姓名 其他付款方式 其他付款方式 第三方卡券 第三方卡券…" at bounding box center [358, 97] width 511 height 68
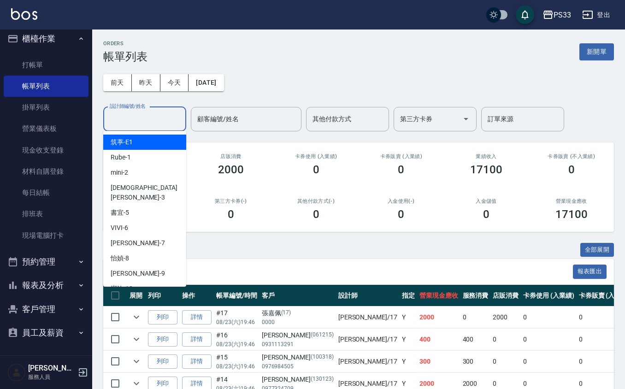
click at [137, 115] on input "設計師編號/姓名" at bounding box center [144, 119] width 75 height 16
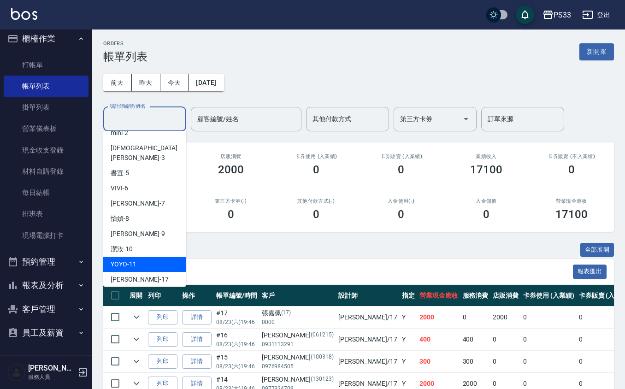
scroll to position [61, 0]
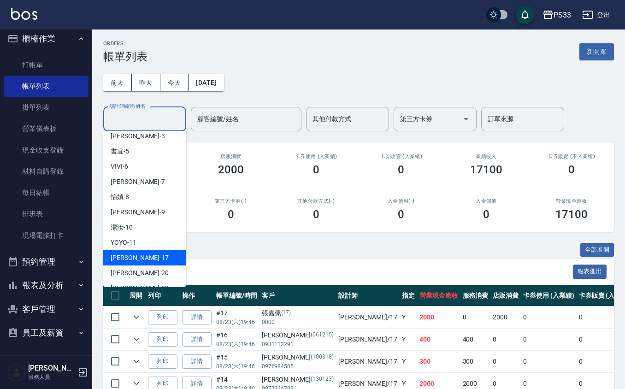
click at [153, 250] on div "嘉珮 -17" at bounding box center [144, 257] width 83 height 15
type input "[PERSON_NAME]-17"
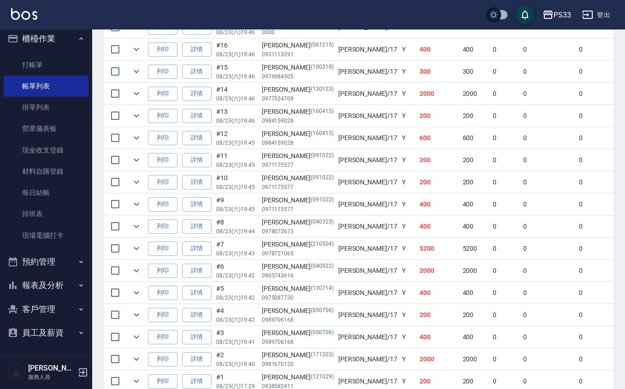
scroll to position [344, 0]
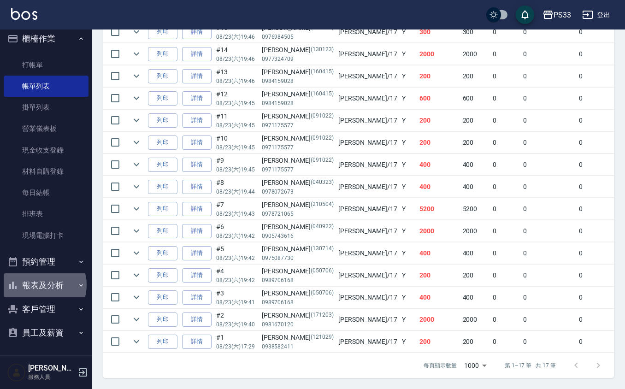
click at [40, 285] on button "報表及分析" at bounding box center [46, 285] width 85 height 24
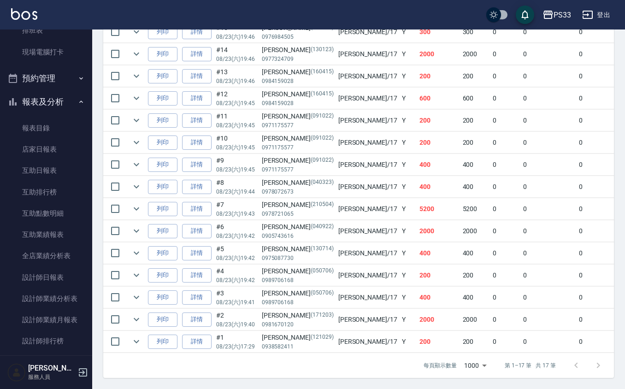
scroll to position [191, 0]
click at [41, 282] on link "設計師日報表" at bounding box center [46, 276] width 85 height 21
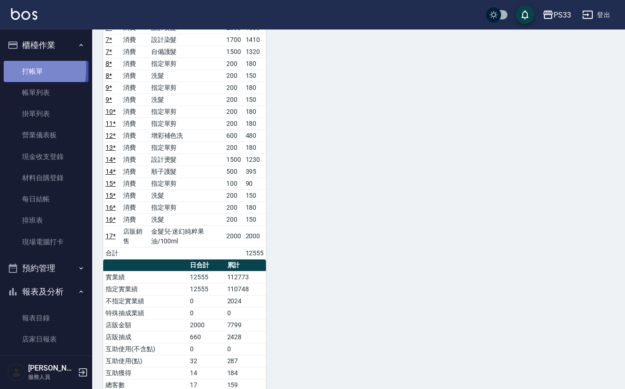
click at [10, 68] on link "打帳單" at bounding box center [46, 71] width 85 height 21
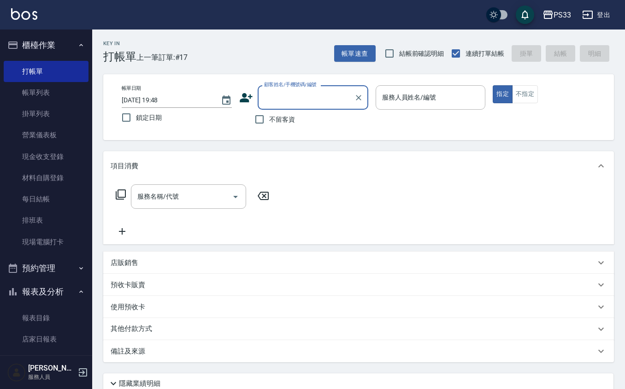
click at [244, 102] on icon at bounding box center [246, 98] width 14 height 14
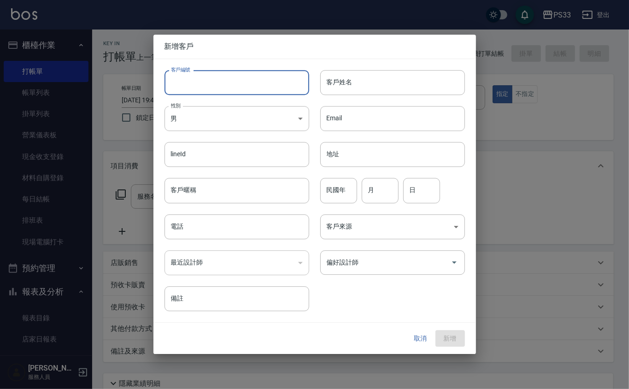
click at [233, 76] on input "客戶編號" at bounding box center [236, 82] width 145 height 25
type input "180725"
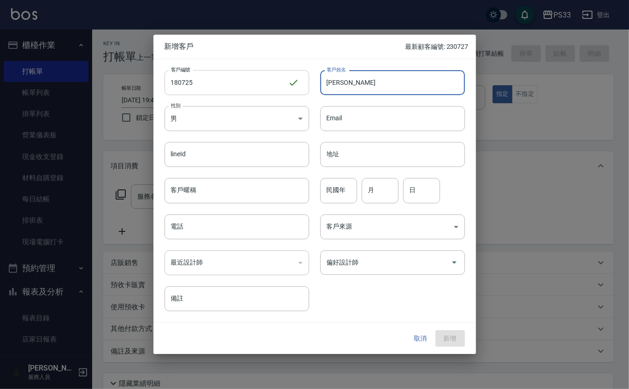
type input "[PERSON_NAME]"
type input "69"
type input "7"
type input "25"
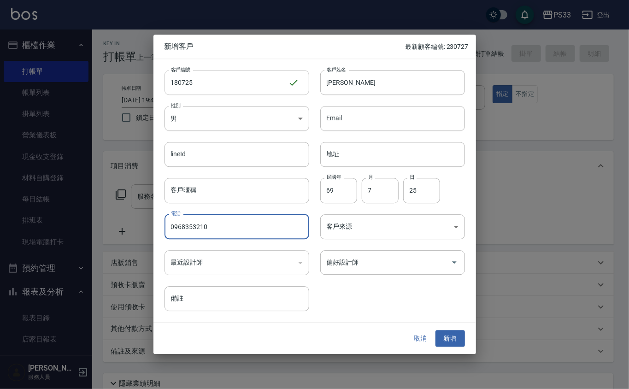
type input "0968353210"
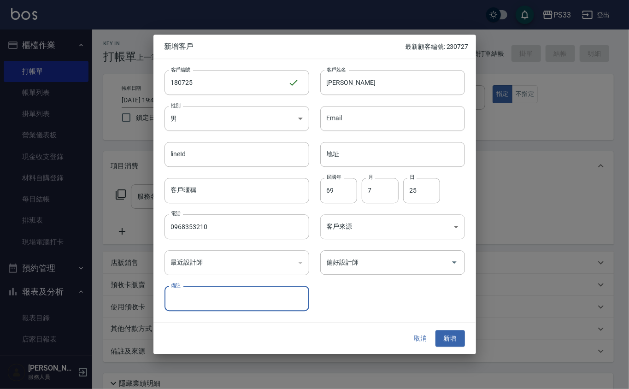
click at [364, 220] on body "PS33 登出 櫃檯作業 打帳單 帳單列表 掛單列表 營業儀表板 現金收支登錄 材料自購登錄 每日結帳 排班表 現場電腦打卡 預約管理 預約管理 單日預約紀錄…" at bounding box center [314, 231] width 629 height 462
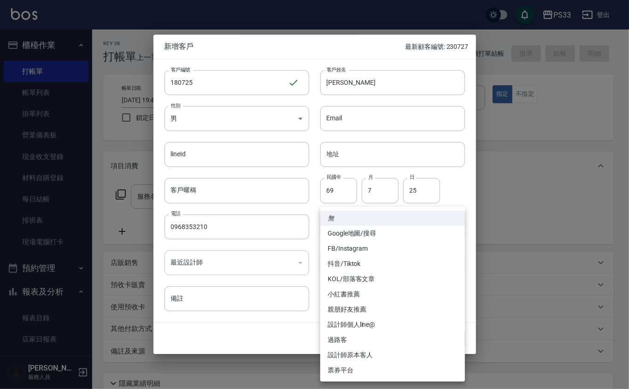
click at [312, 306] on div at bounding box center [314, 194] width 629 height 389
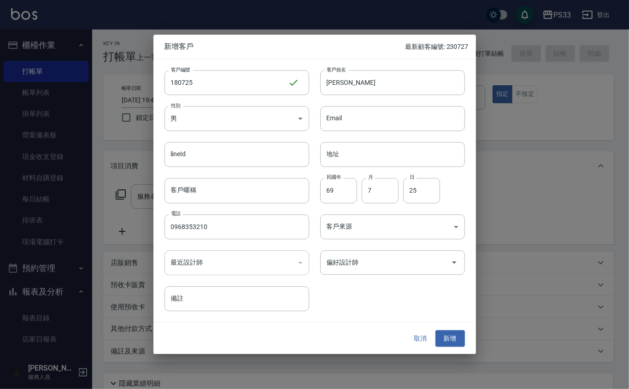
click at [340, 264] on input "偏好設計師" at bounding box center [385, 262] width 123 height 16
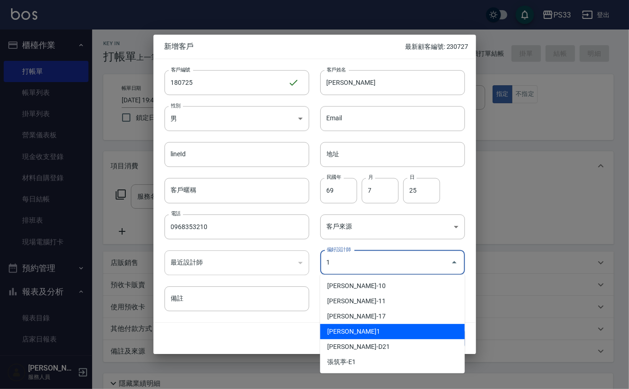
type input "[PERSON_NAME]"
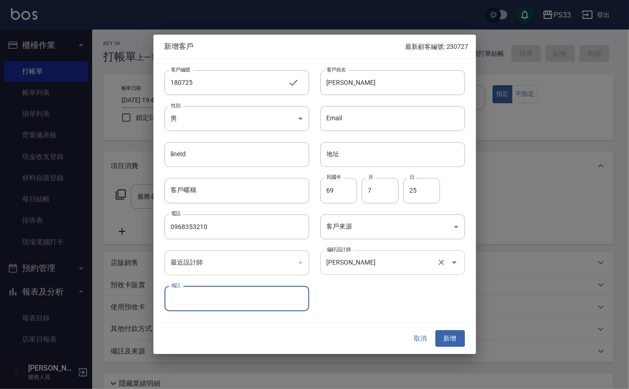
click at [435, 330] on button "新增" at bounding box center [449, 338] width 29 height 17
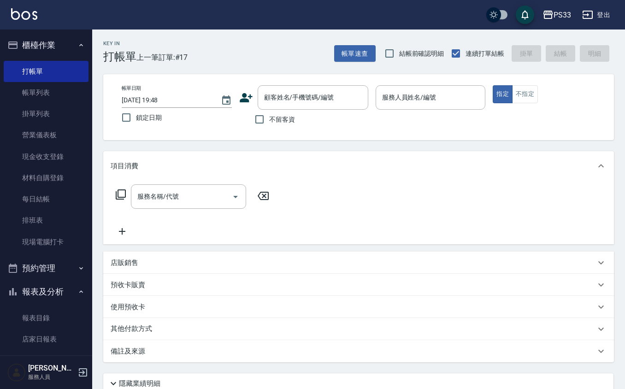
click at [248, 97] on icon at bounding box center [246, 98] width 14 height 14
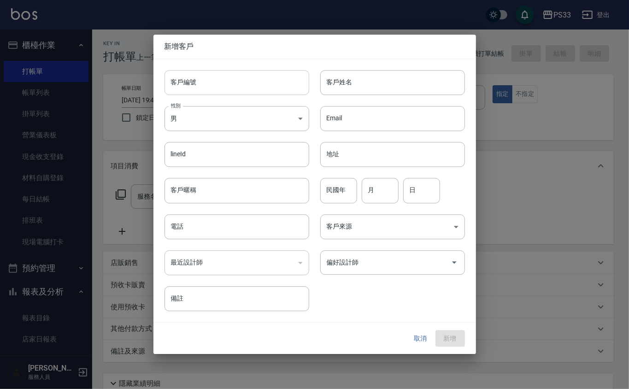
click at [244, 92] on input "客戶編號" at bounding box center [236, 82] width 145 height 25
type input "060412"
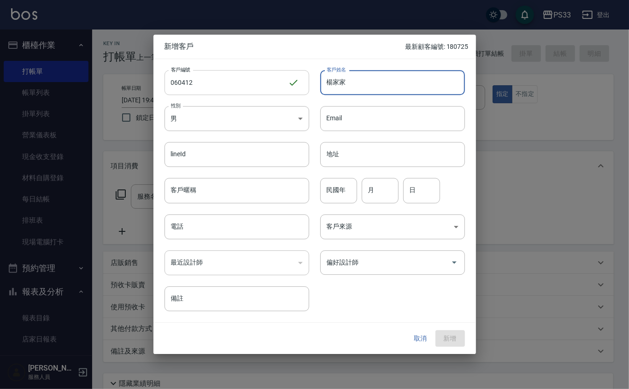
type input "楊家家"
type input "76"
type input "4"
type input "12"
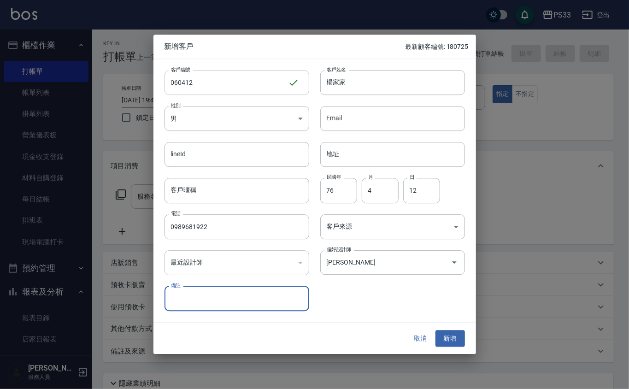
click at [435, 330] on button "新增" at bounding box center [449, 338] width 29 height 17
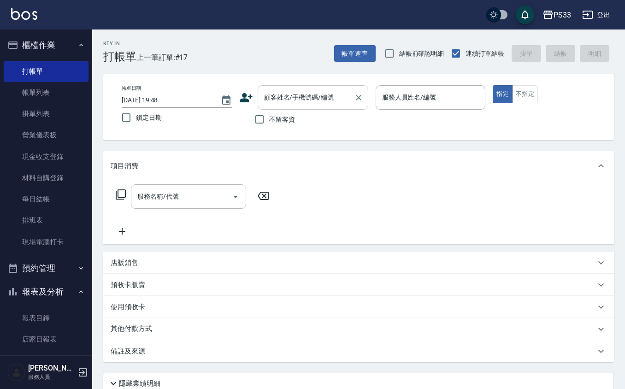
click at [307, 106] on div "顧客姓名/手機號碼/編號" at bounding box center [313, 97] width 111 height 24
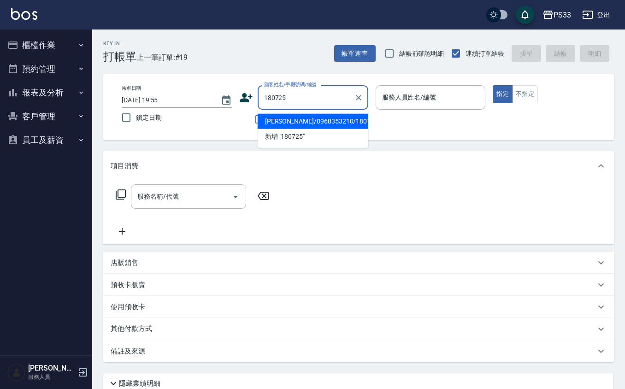
type input "[PERSON_NAME]/0968353210/180725"
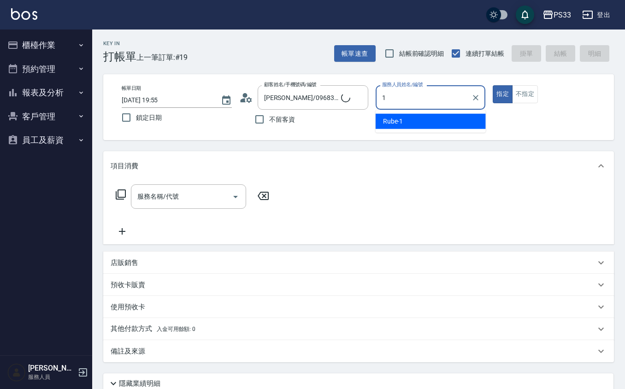
type input "Rube-1"
type button "true"
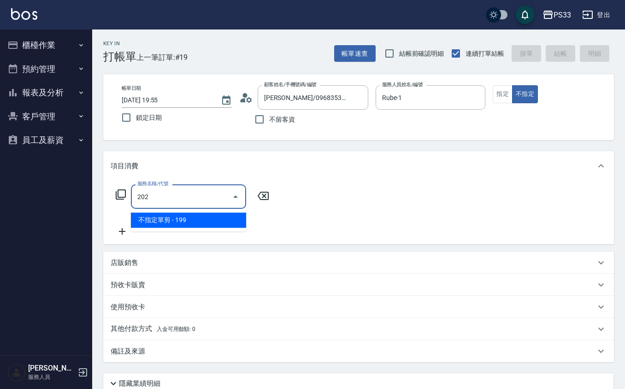
type input "不指定單剪(202)"
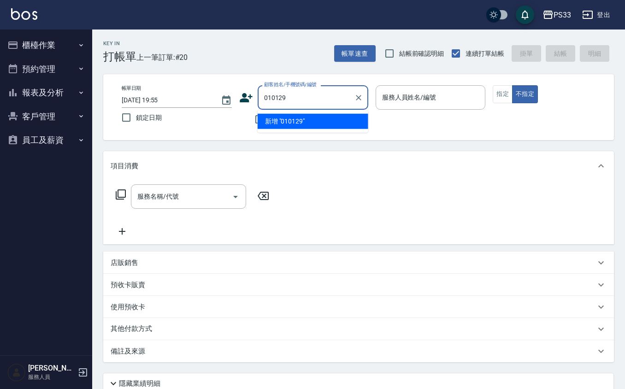
type input "010129"
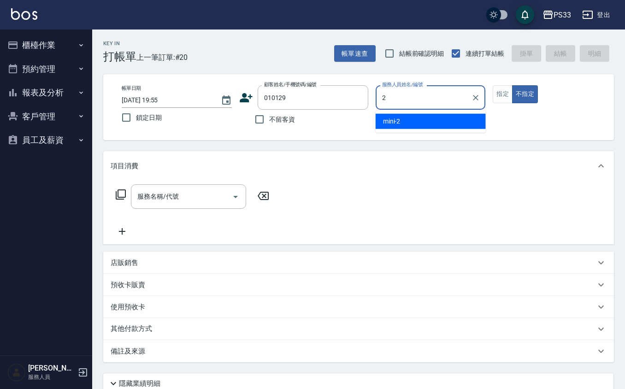
type input "mini-2"
type button "false"
type input "[PERSON_NAME]/0954142338/010129"
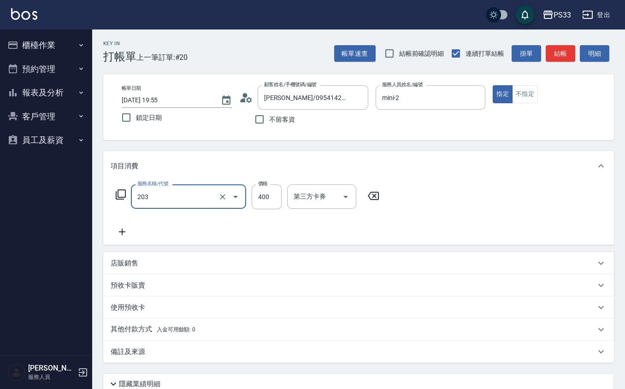
type input "指定單剪(203)"
type input "300"
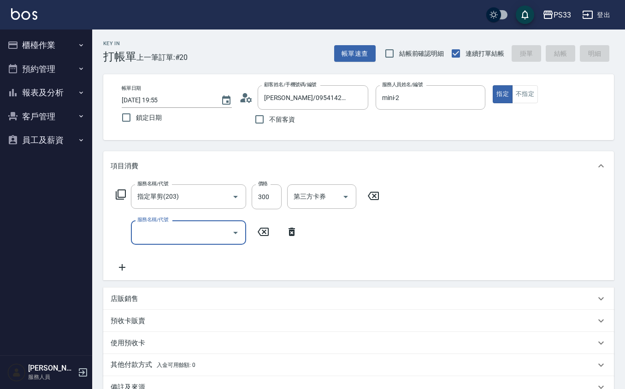
type input "0"
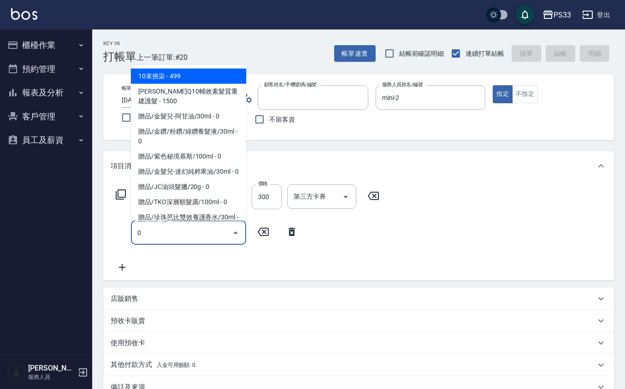
type input "1"
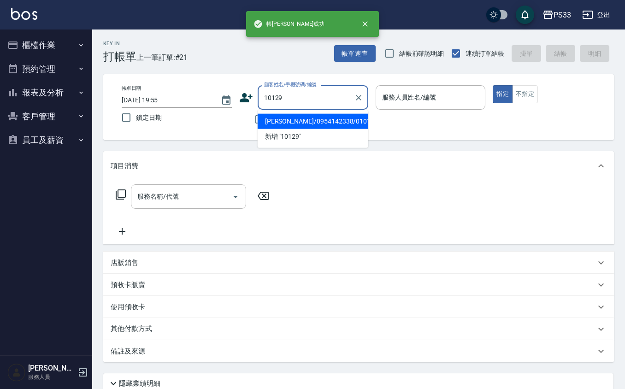
type input "[PERSON_NAME]/0954142338/010129"
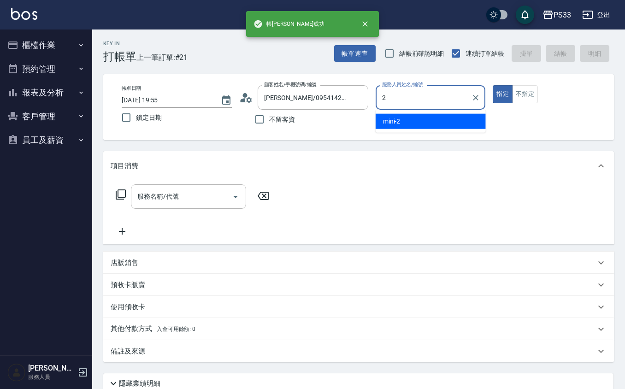
type input "mini-2"
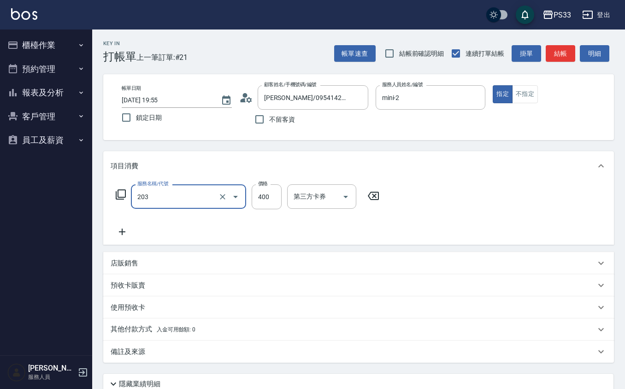
type input "指定單剪(203)"
type input "300"
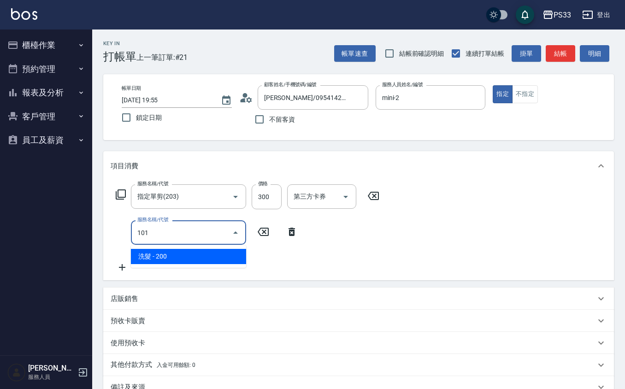
type input "洗髮(101)"
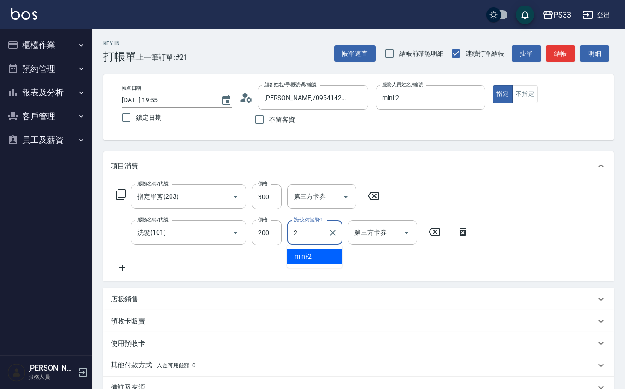
type input "mini-2"
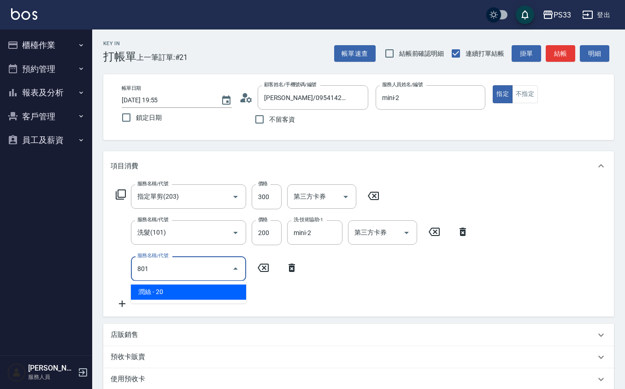
type input "潤絲(801)"
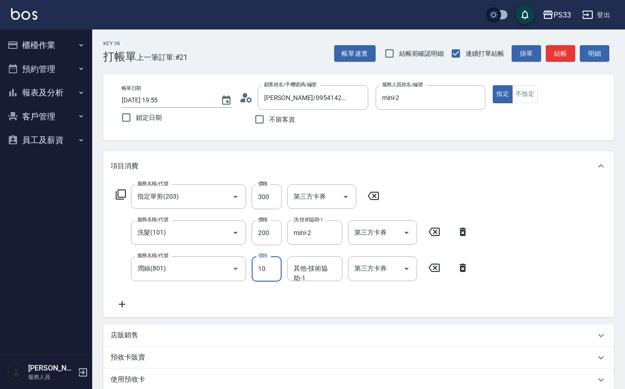
type input "10"
type input "mini-2"
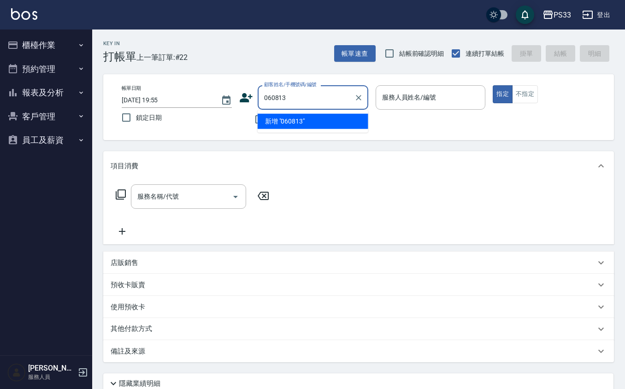
type input "060813"
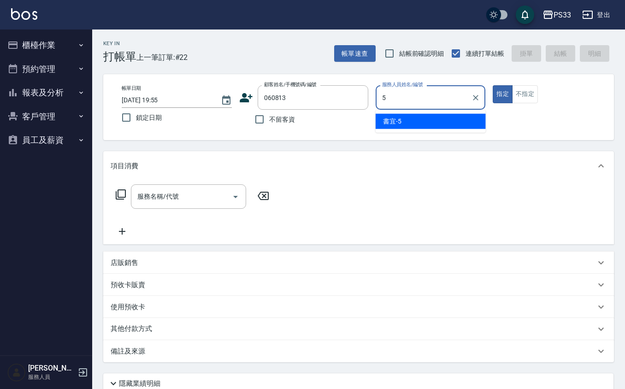
type input "書宜-5"
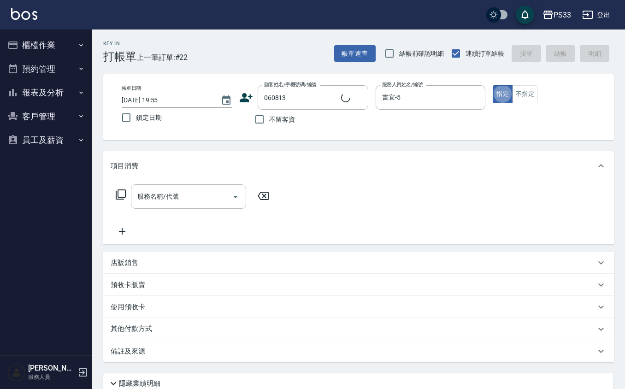
type input "[PERSON_NAME]/0932274327/060813"
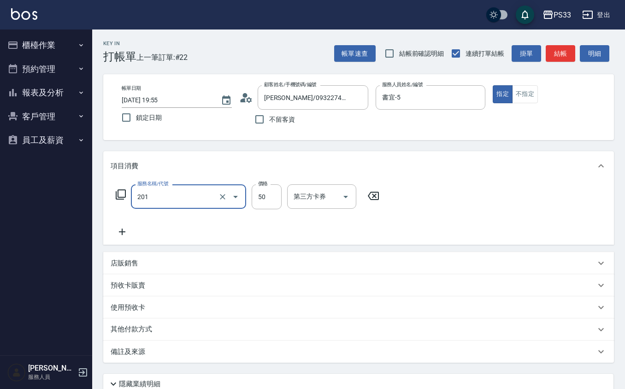
type input "剪瀏海(201)"
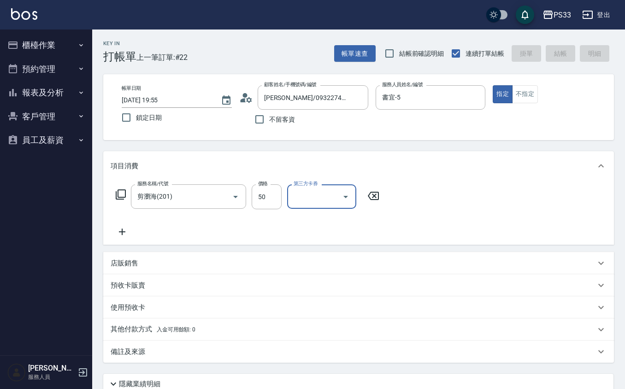
type input "[DATE] 19:56"
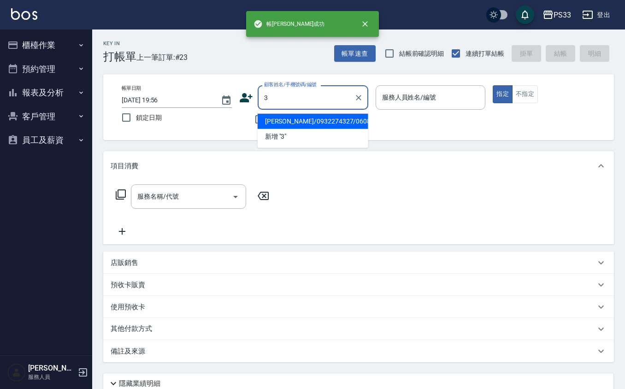
type input "[PERSON_NAME]/0932274327/060813"
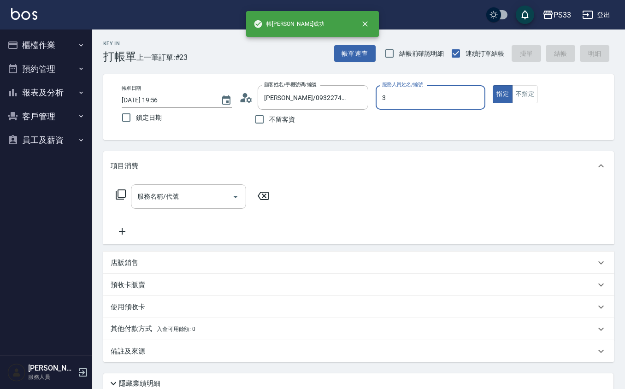
type input "[PERSON_NAME]-3"
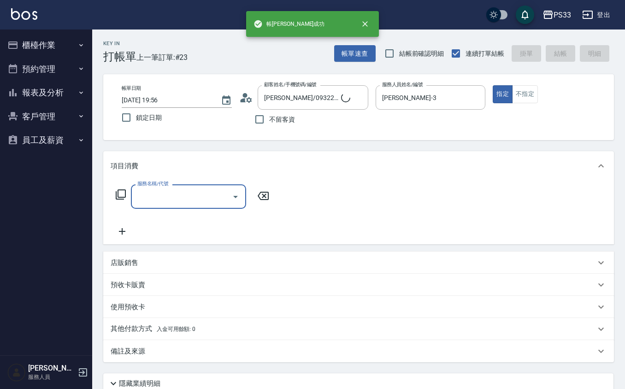
type input "Pinky/0930017010/3"
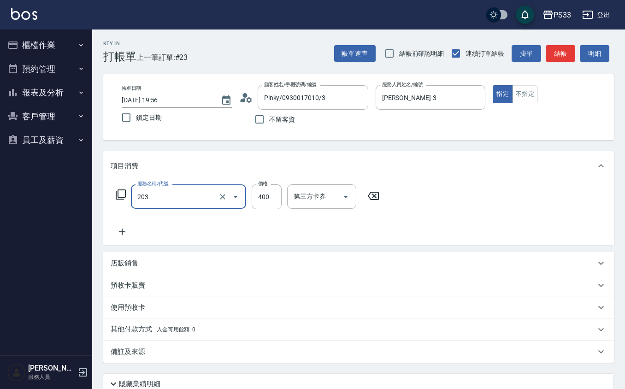
type input "指定單剪(203)"
type input "200"
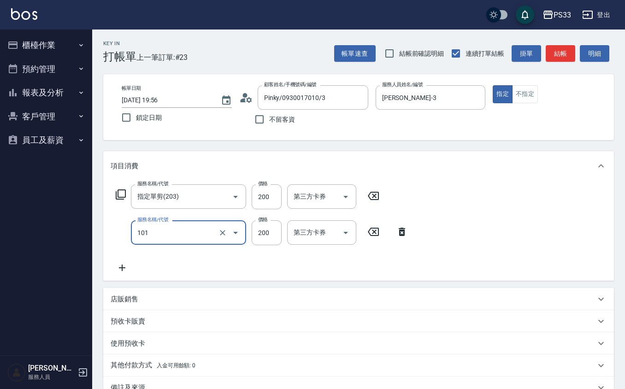
type input "洗髮(101)"
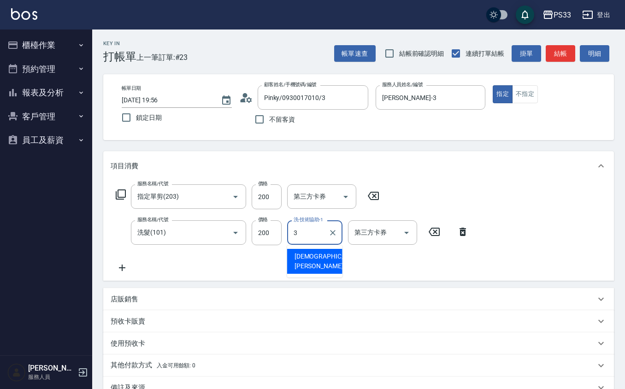
type input "[PERSON_NAME]-3"
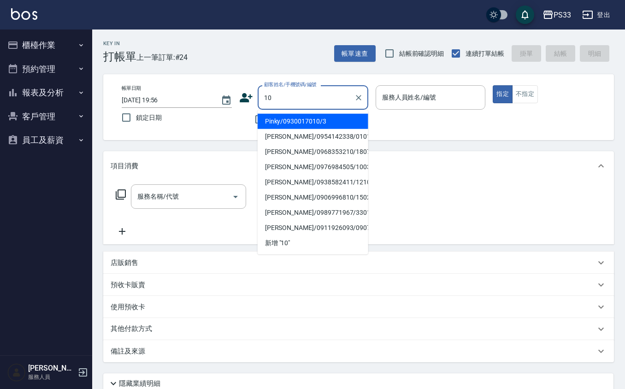
type input "Pinky/0930017010/3"
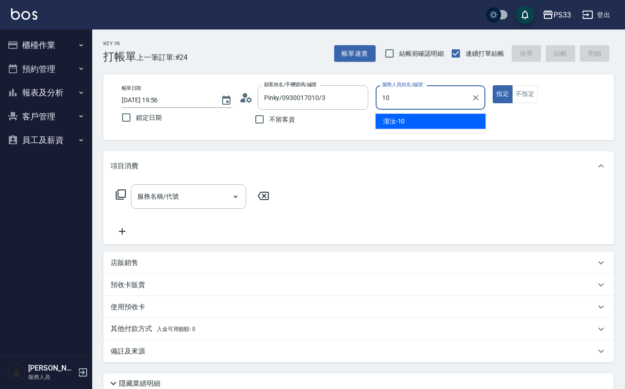
type input "潔汝-10"
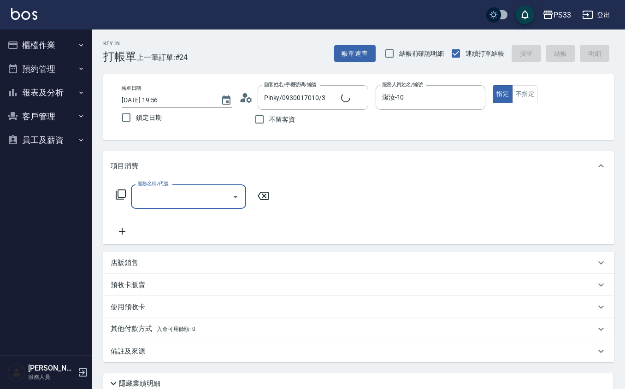
type input "[PERSON_NAME]/10/10"
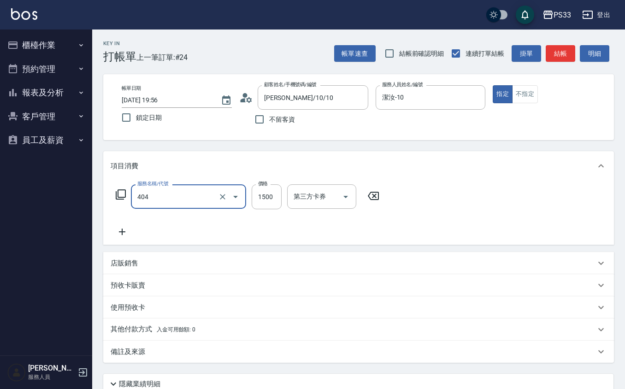
type input "設計染髮(404)"
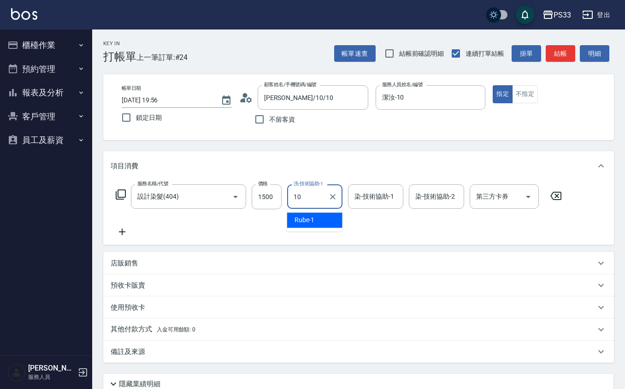
type input "潔汝-10"
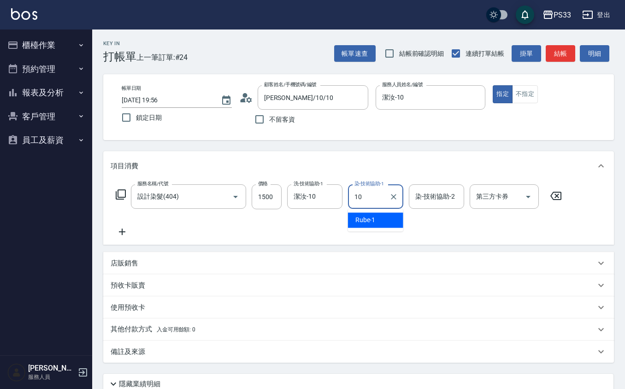
type input "潔汝-10"
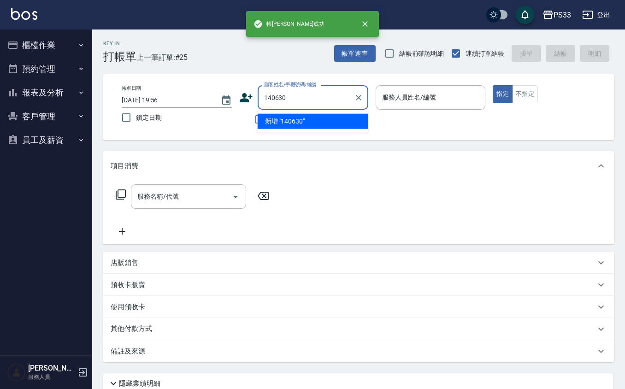
type input "140630"
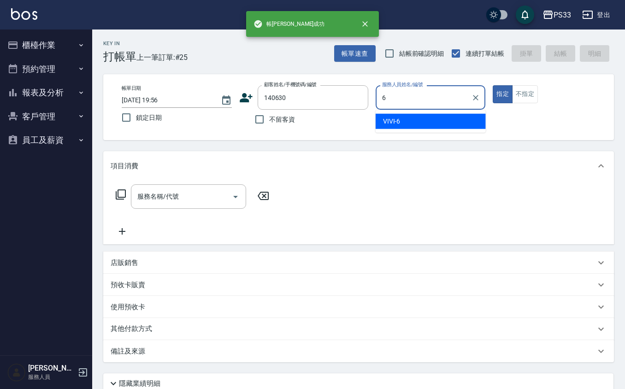
type input "VIVI-6"
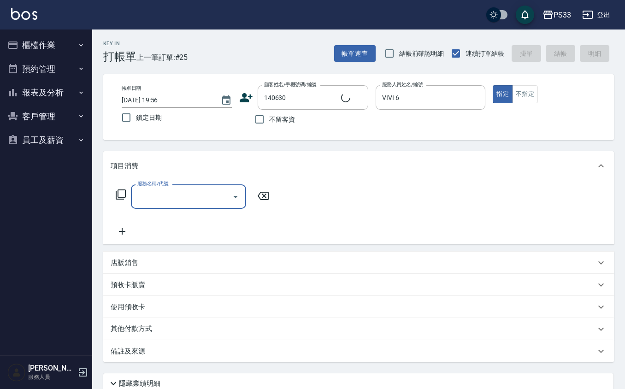
type input "[PERSON_NAME]/0963585306/140630"
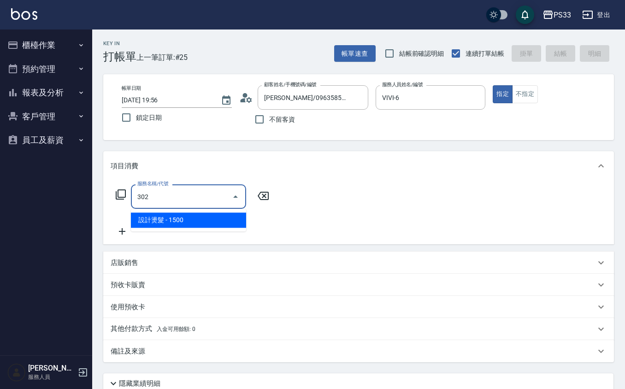
type input "設計燙髮(302)"
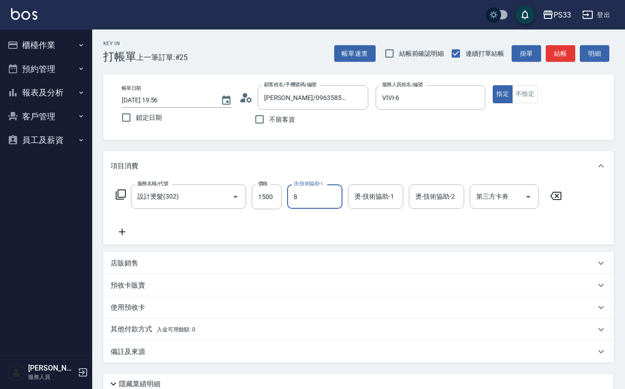
type input "怡媜-8"
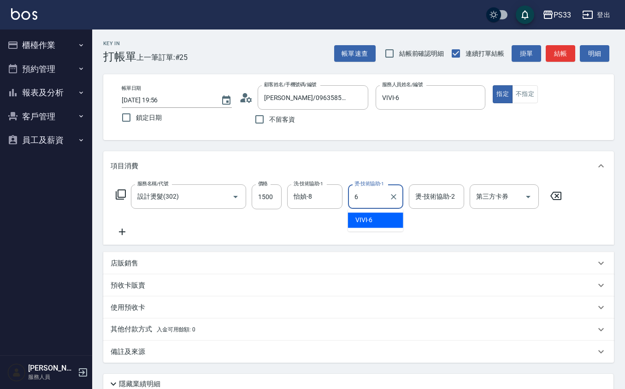
type input "VIVI-6"
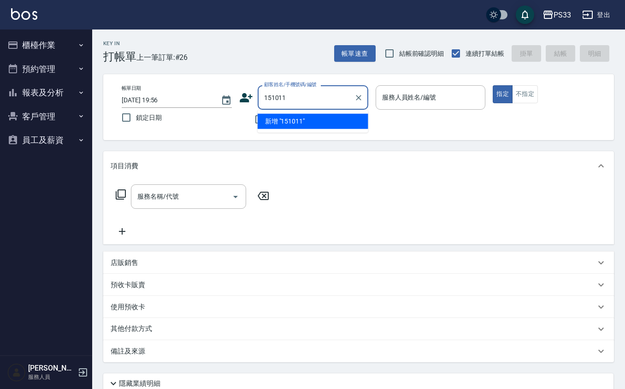
type input "151011"
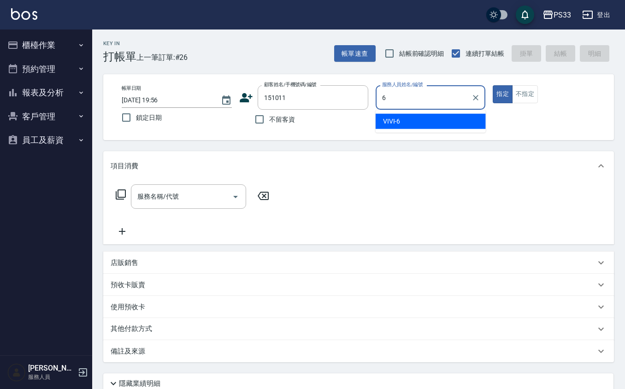
type input "VIVI-6"
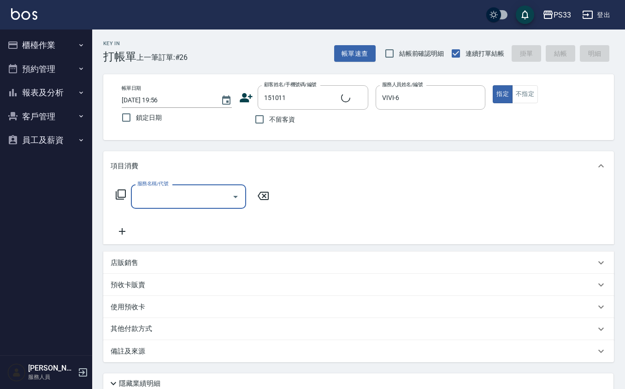
type input "[PERSON_NAME]/0906840671/151011"
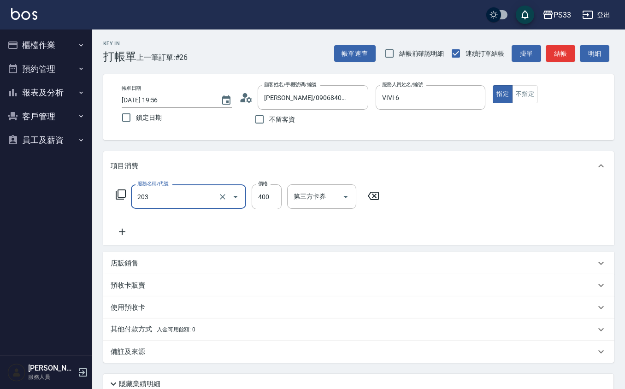
type input "指定單剪(203)"
type input "200"
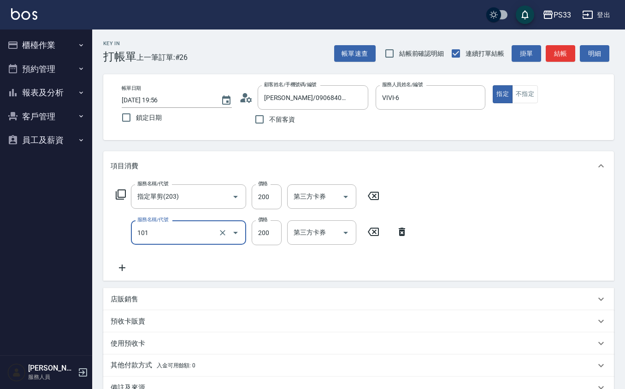
type input "洗髮(101)"
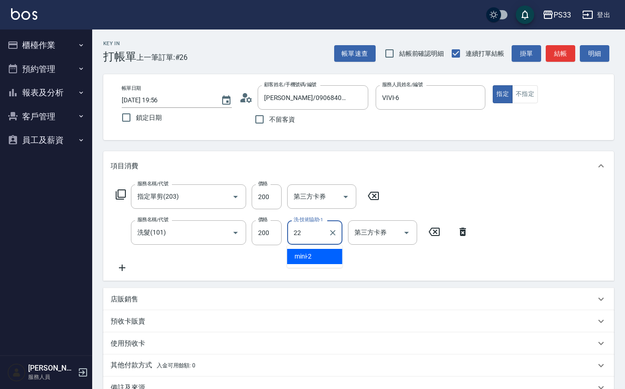
type input "[PERSON_NAME]-22"
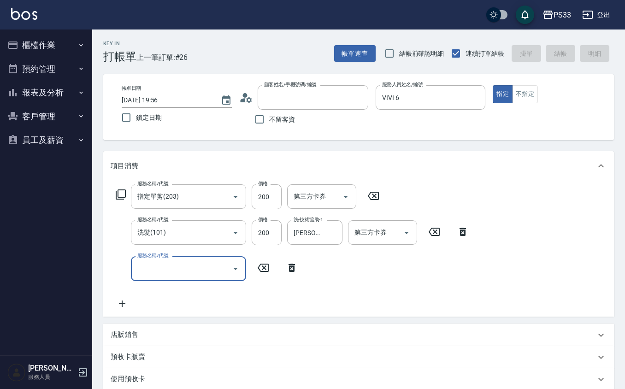
type input "[DATE] 19:57"
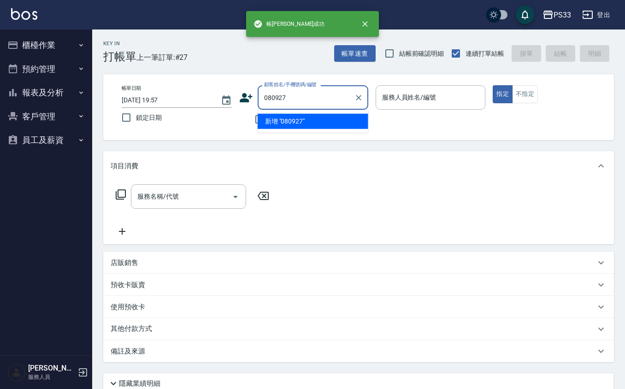
type input "080927"
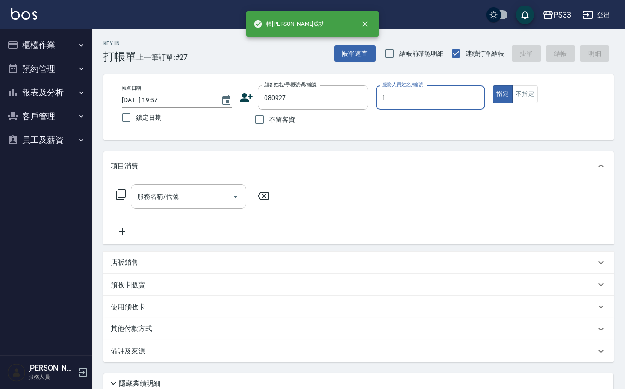
type input "Rube-1"
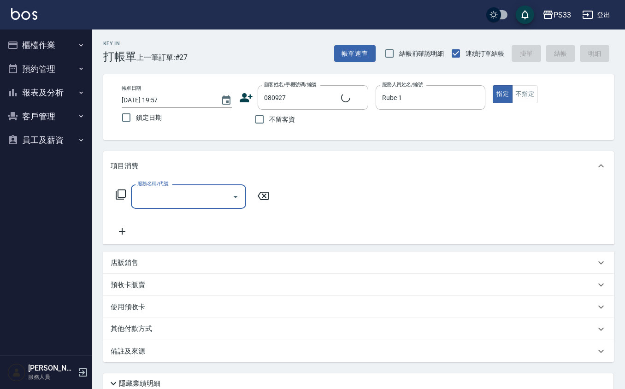
type input "[PERSON_NAME]/0916896953/080927"
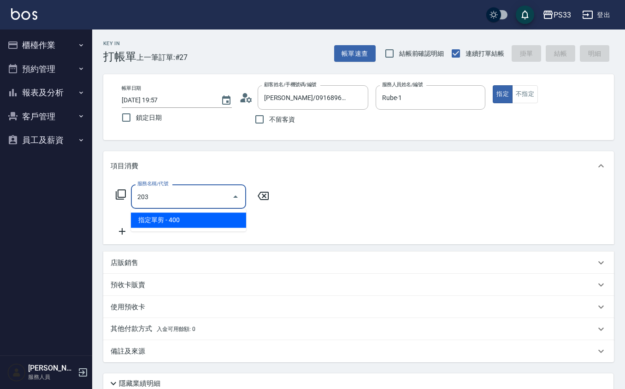
type input "指定單剪(203)"
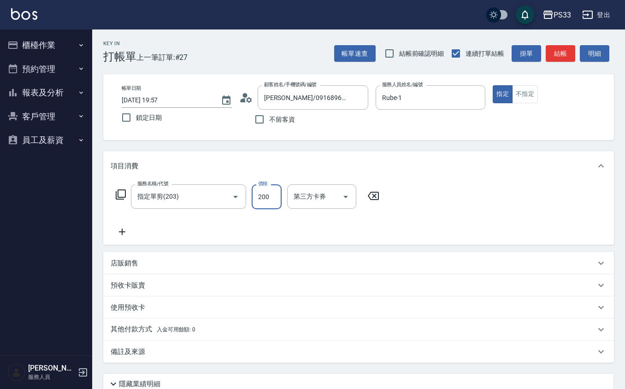
type input "200"
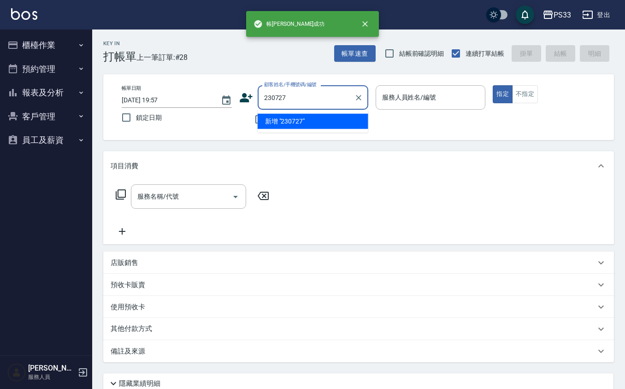
type input "230727"
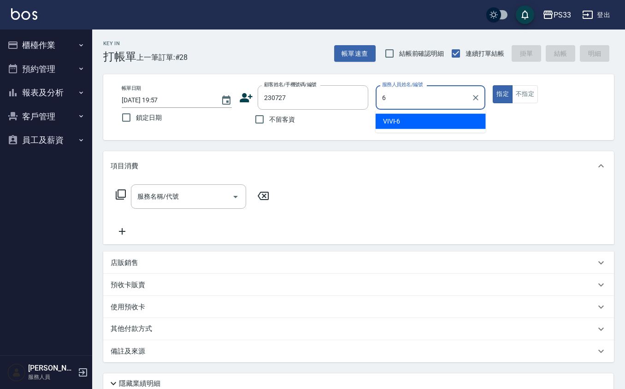
type input "VIVI-6"
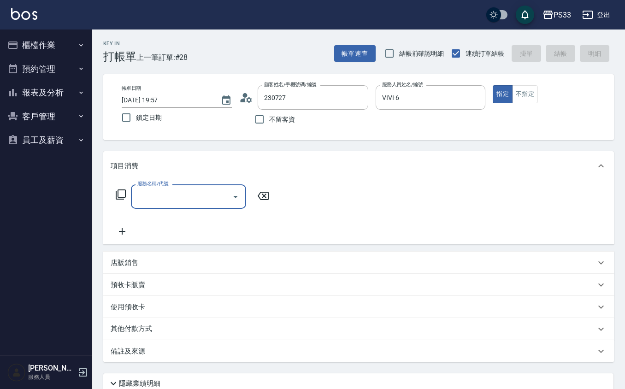
type input "[PERSON_NAME]/0901190797/230727"
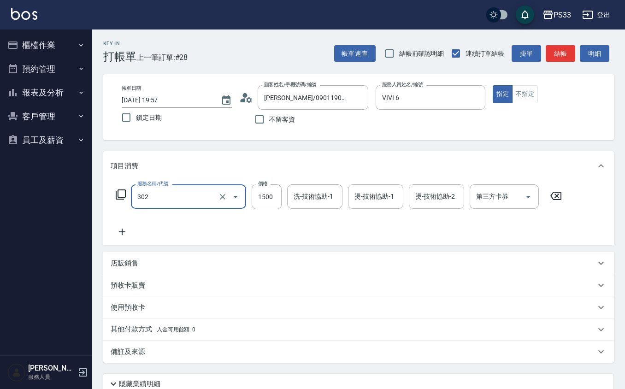
type input "設計燙髮(302)"
type input "2099"
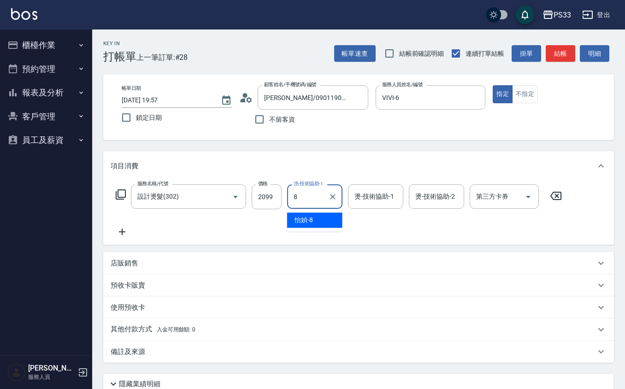
type input "怡媜-8"
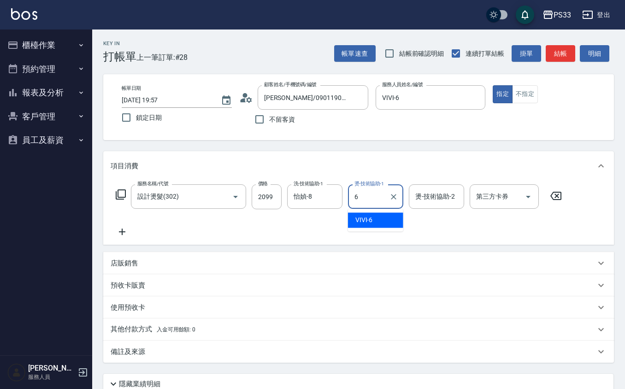
type input "VIVI-6"
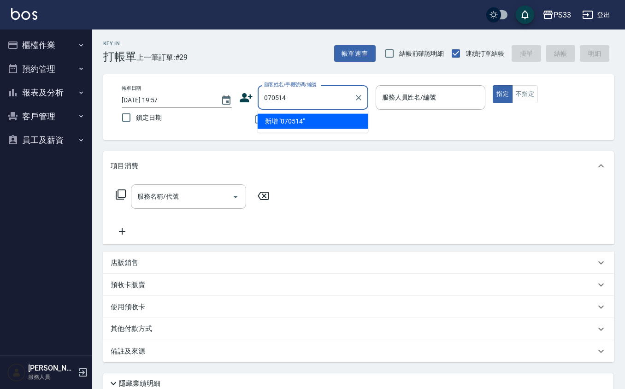
type input "070514"
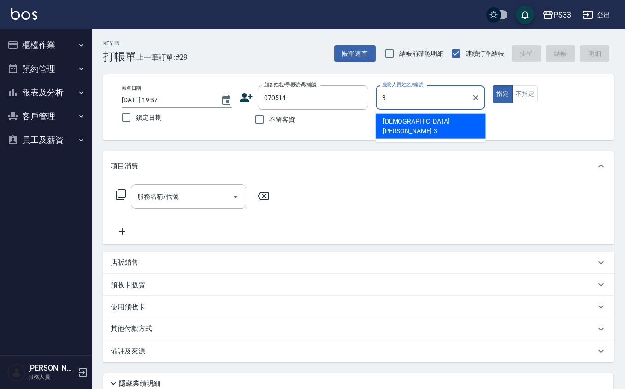
type input "[PERSON_NAME]-3"
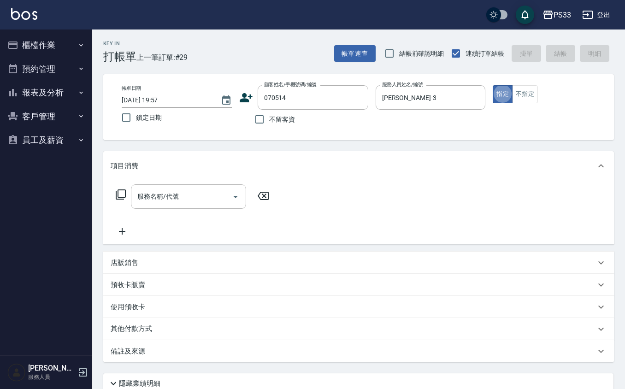
type input "[PERSON_NAME]/0970989085/070514"
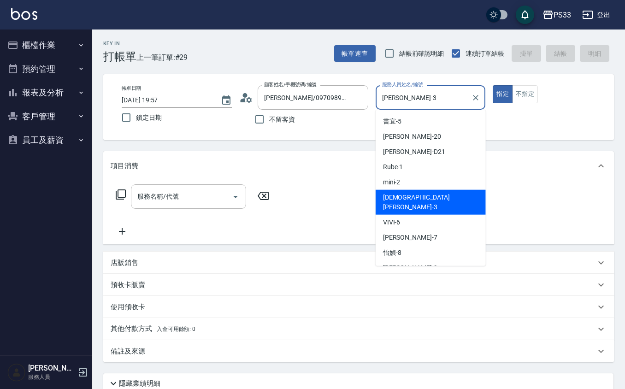
click at [445, 100] on input "[PERSON_NAME]-3" at bounding box center [424, 97] width 88 height 16
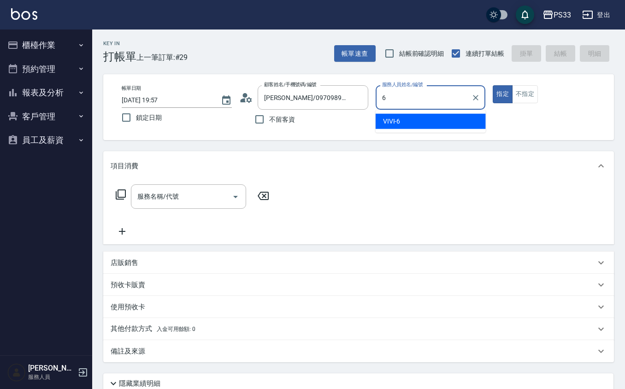
type input "VIVI-6"
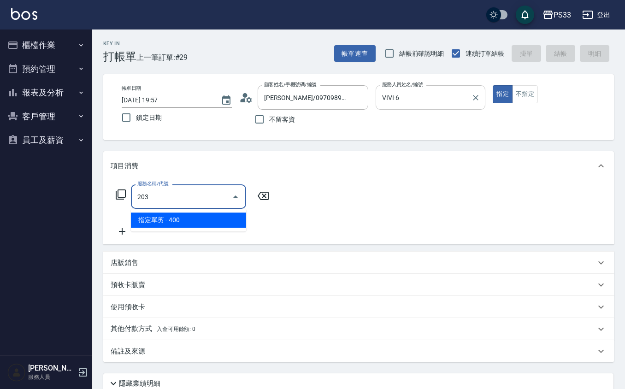
type input "指定單剪(203)"
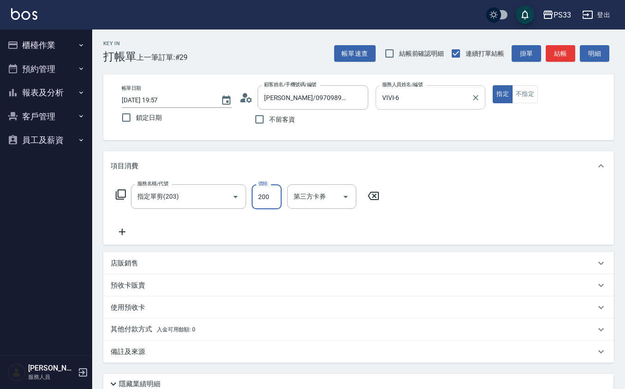
type input "200"
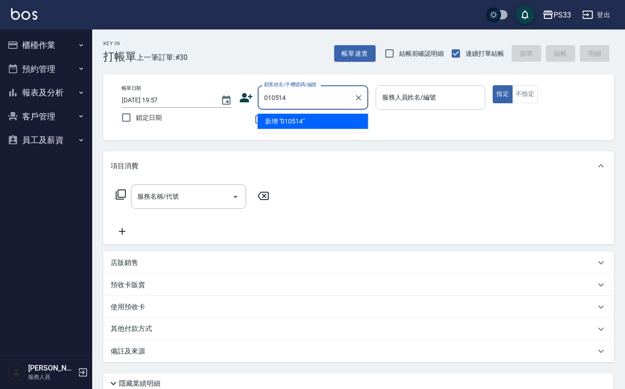
type input "010514"
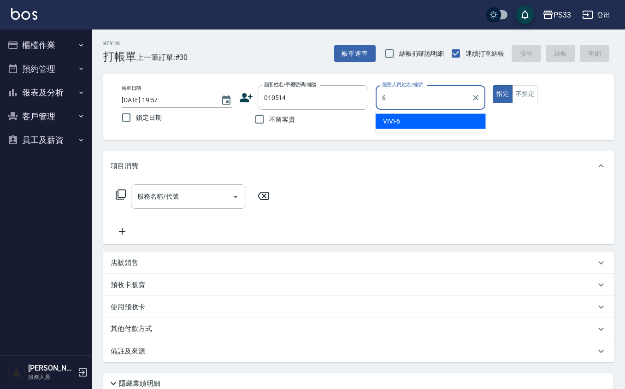
type input "VIVI-6"
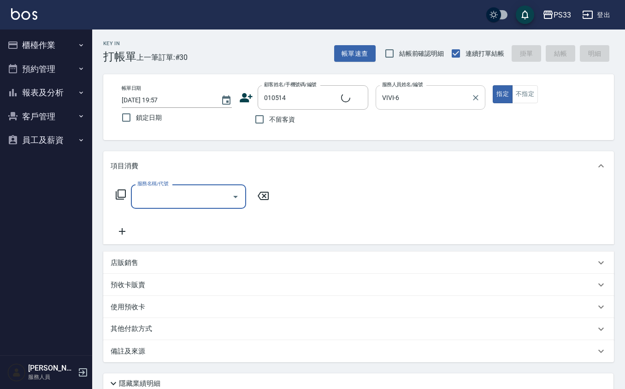
type input "[PERSON_NAME]/0976159339/010514"
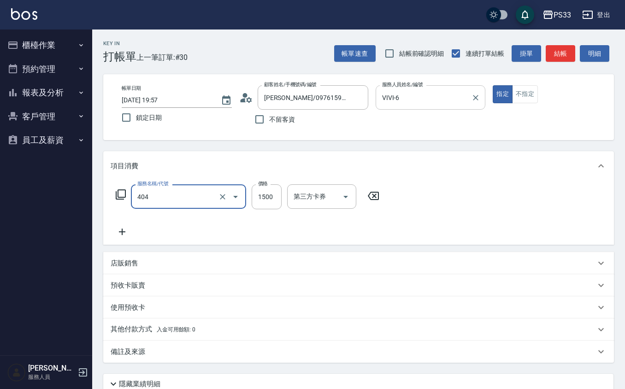
type input "設計染髮(404)"
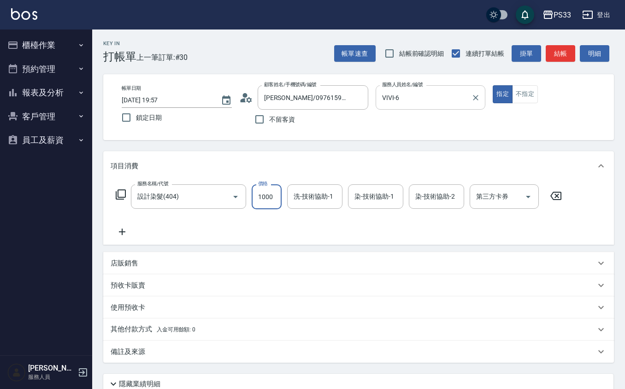
type input "1000"
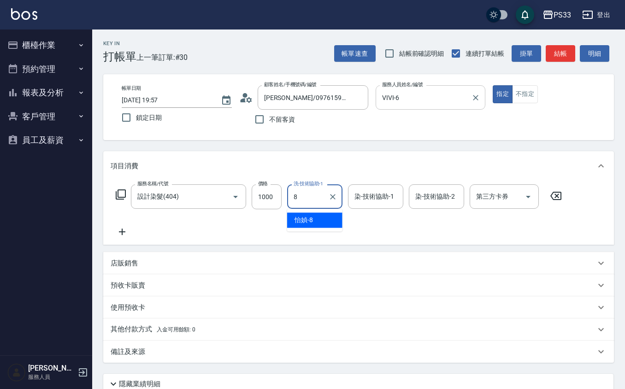
type input "怡媜-8"
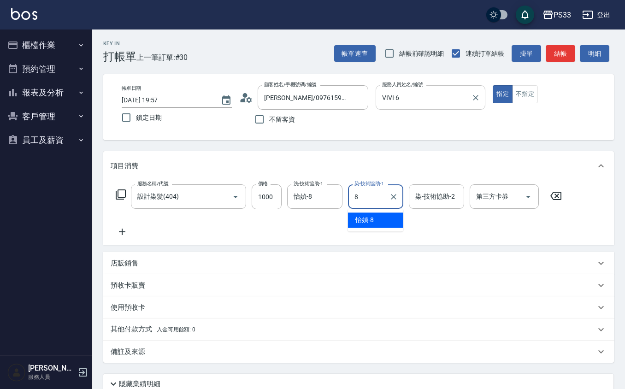
type input "怡媜-8"
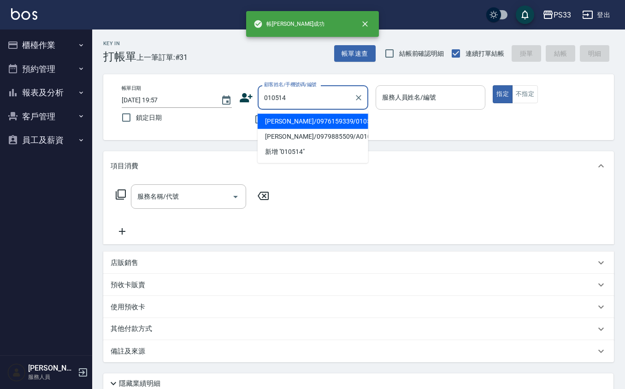
type input "010514"
type input "."
type input "[PERSON_NAME]/0976159339/010514"
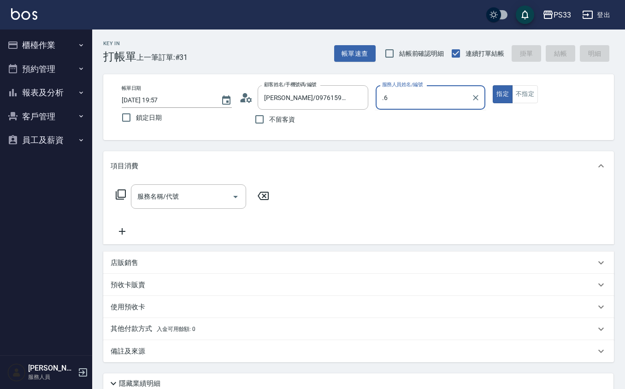
type input "."
type input "VIVI-6"
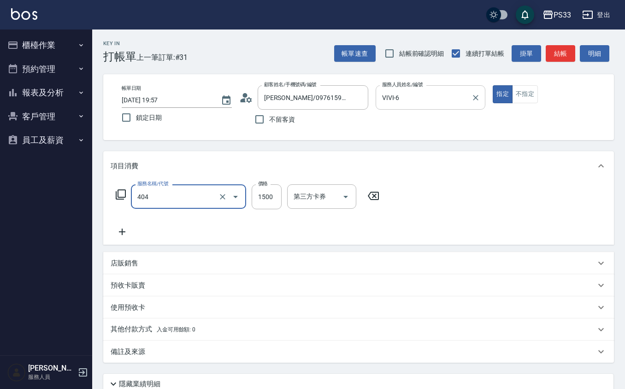
type input "設計染髮(404)"
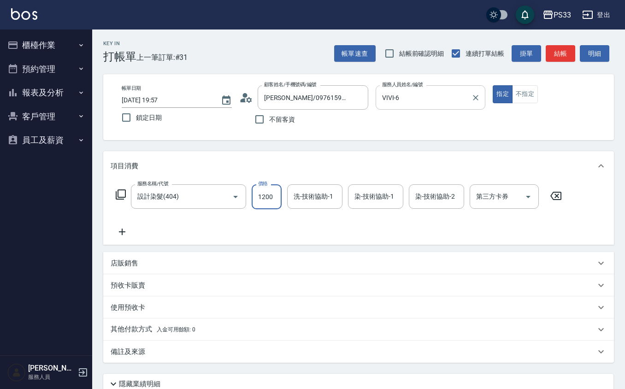
type input "1200"
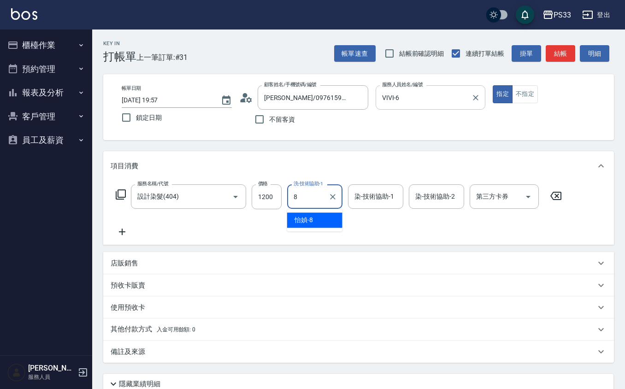
type input "怡媜-8"
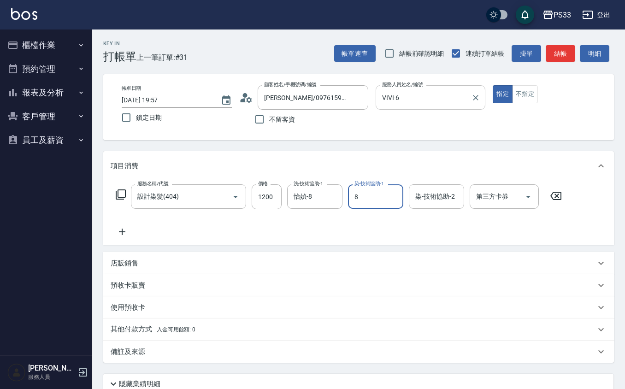
type input "怡媜-8"
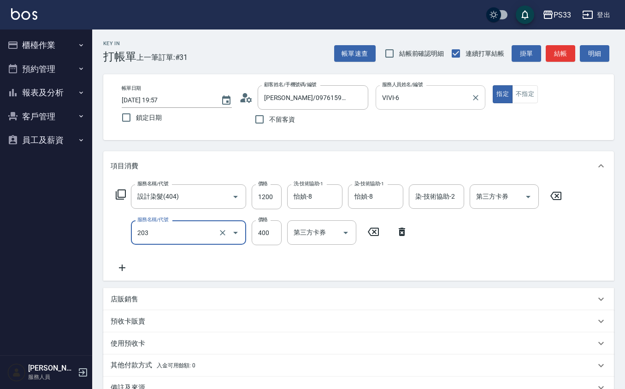
type input "指定單剪(203)"
type input "300"
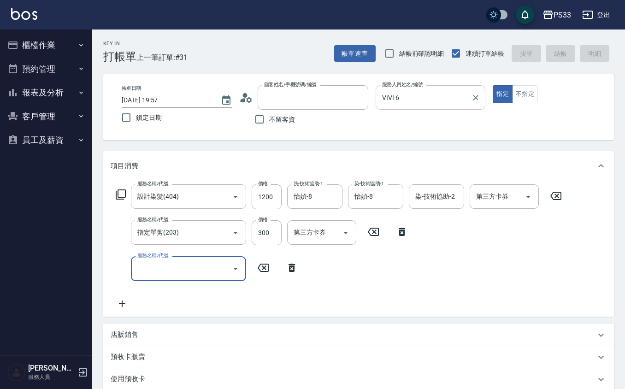
type input "[DATE] 19:58"
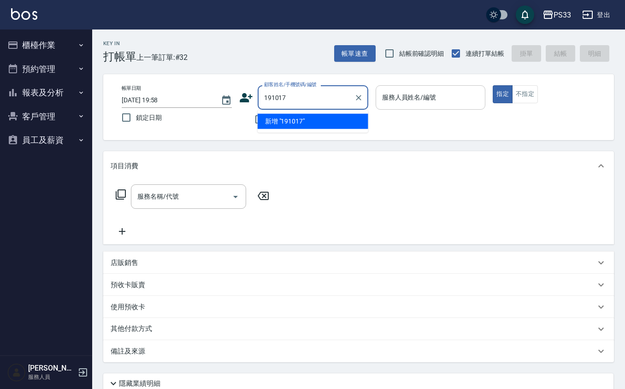
type input "191017"
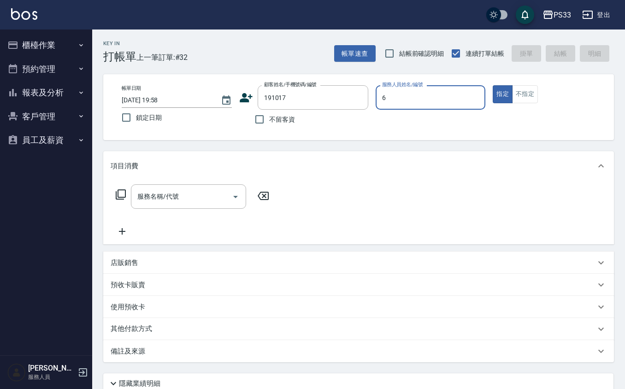
type input "VIVI-6"
type input "[PERSON_NAME]/0978651017/191017"
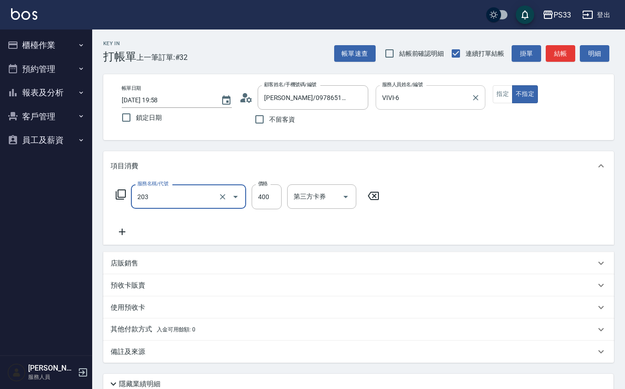
type input "指定單剪(203)"
type input "300"
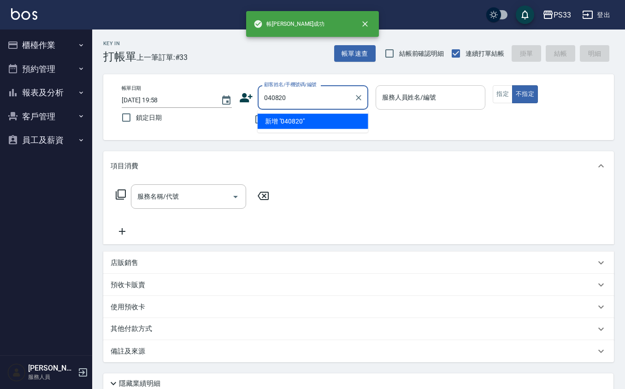
type input "040820"
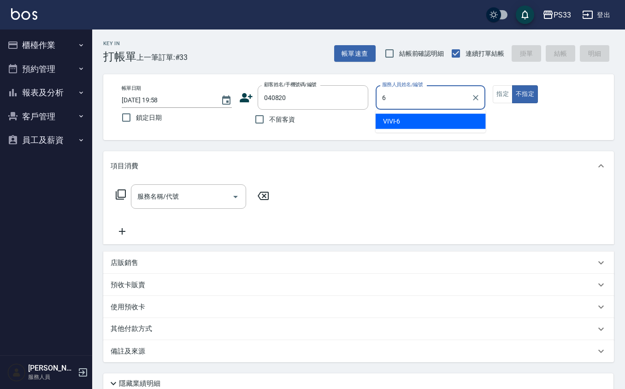
type input "VIVI-6"
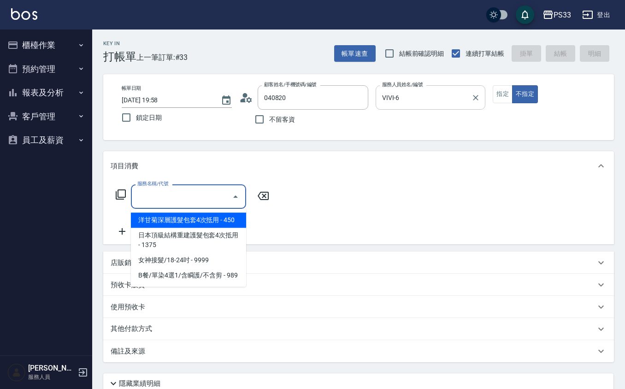
type input "[PERSON_NAME]/0911305837/040820"
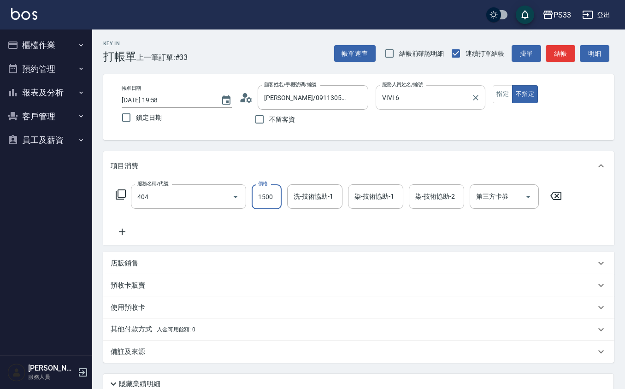
type input "設計染髮(404)"
type input "2000"
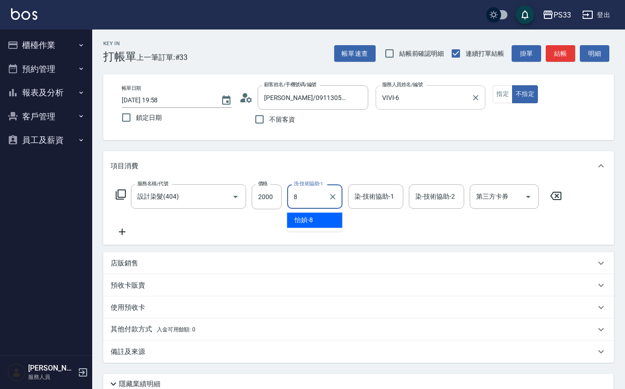
type input "怡媜-8"
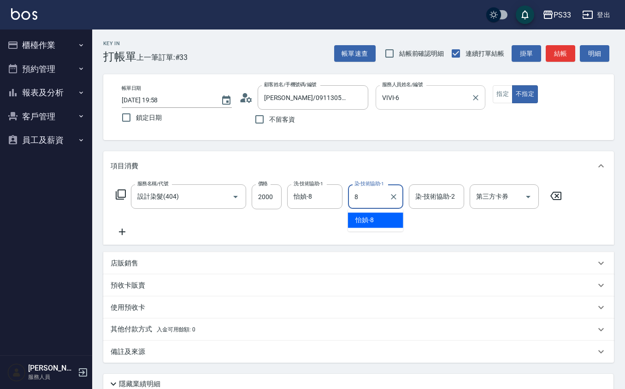
type input "怡媜-8"
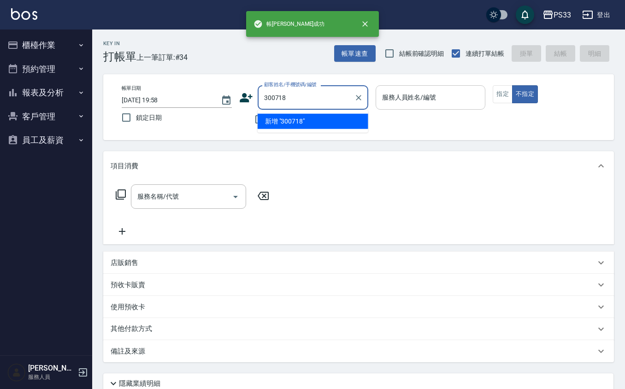
type input "300718"
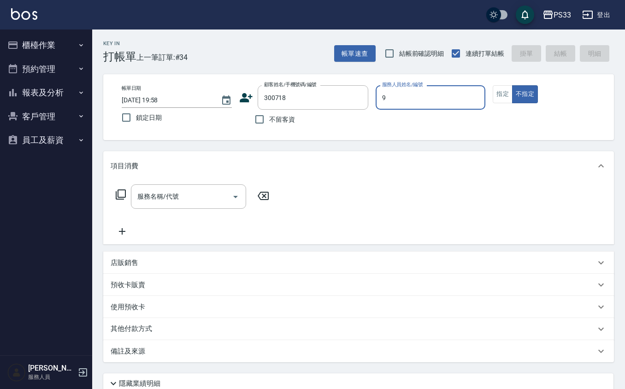
type input "苡軒-9"
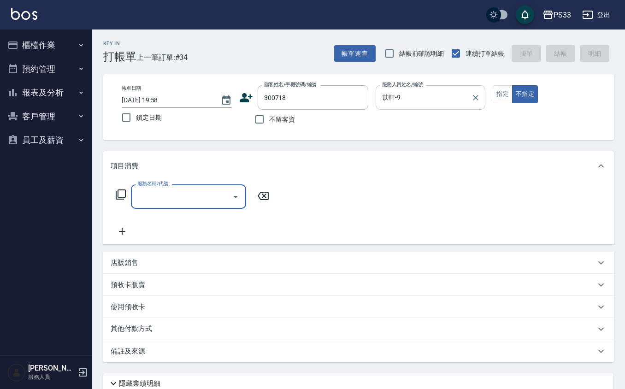
type input "[PERSON_NAME]/0930940159/300718"
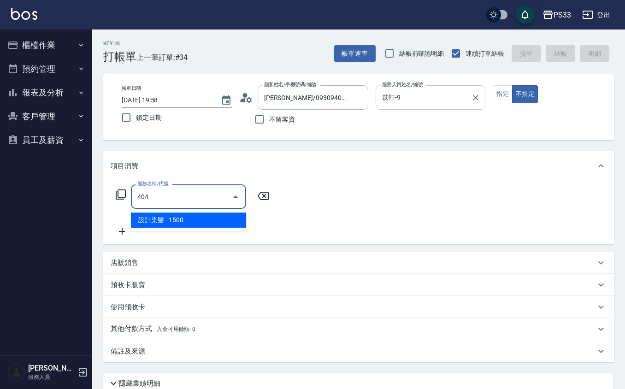
type input "設計染髮(404)"
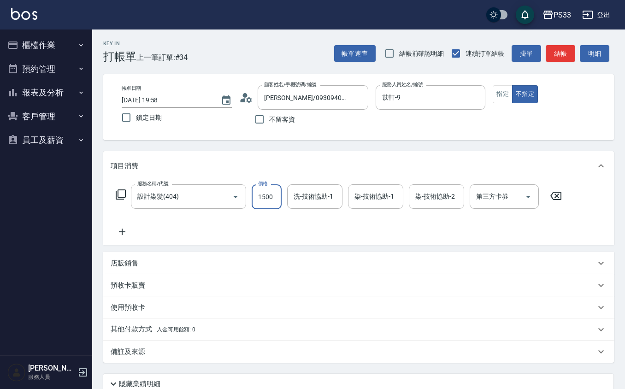
click at [258, 200] on input "1500" at bounding box center [267, 196] width 30 height 25
type input "1099"
click at [511, 89] on button "指定" at bounding box center [503, 94] width 20 height 18
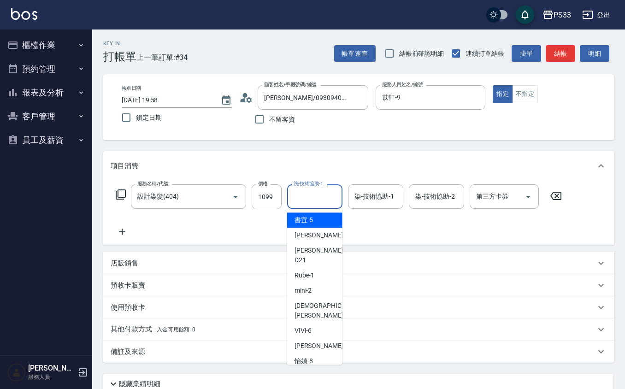
click at [326, 194] on input "洗-技術協助-1" at bounding box center [314, 196] width 47 height 16
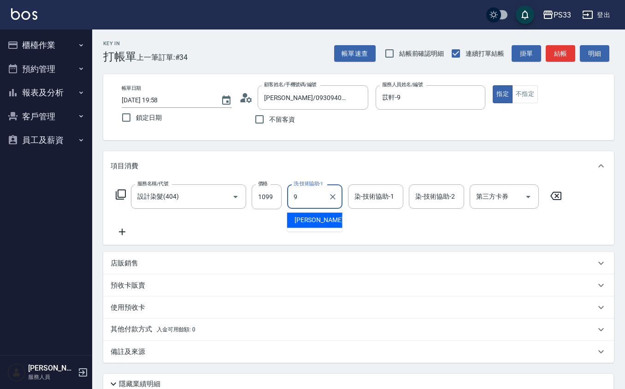
type input "苡軒-9"
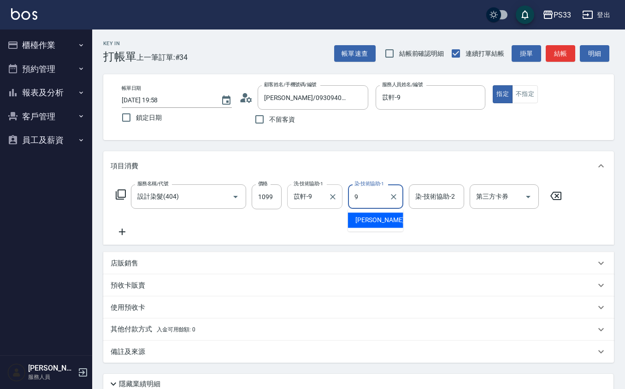
type input "苡軒-9"
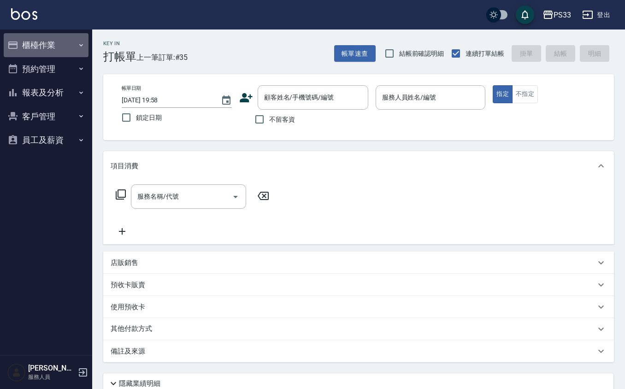
click at [30, 43] on button "櫃檯作業" at bounding box center [46, 45] width 85 height 24
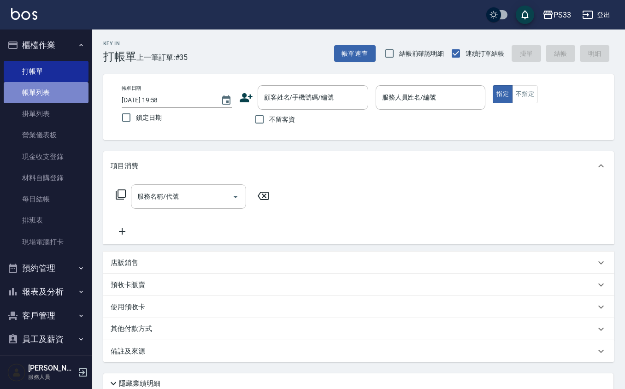
click at [52, 85] on link "帳單列表" at bounding box center [46, 92] width 85 height 21
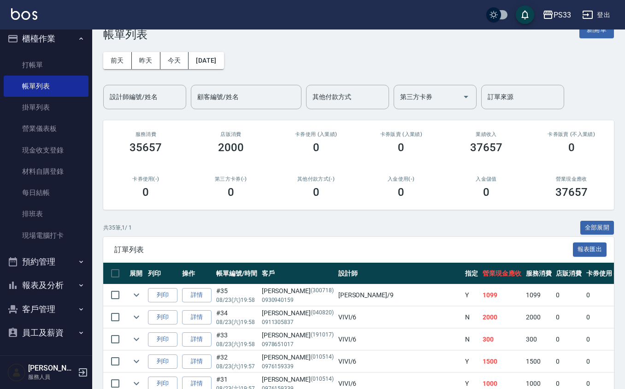
scroll to position [61, 0]
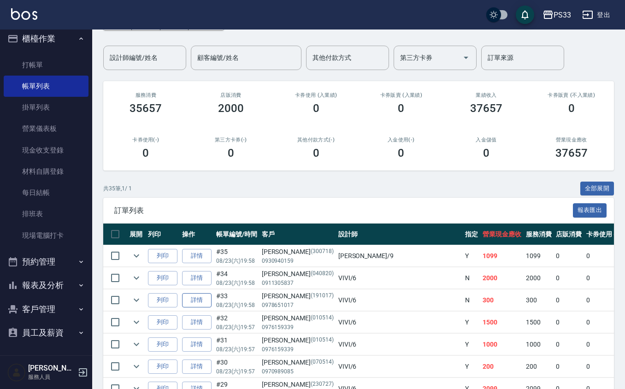
click at [198, 300] on link "詳情" at bounding box center [196, 300] width 29 height 14
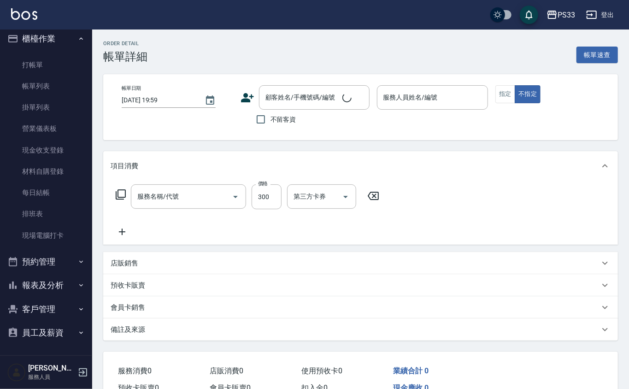
type input "[DATE] 19:58"
type input "VIVI-6"
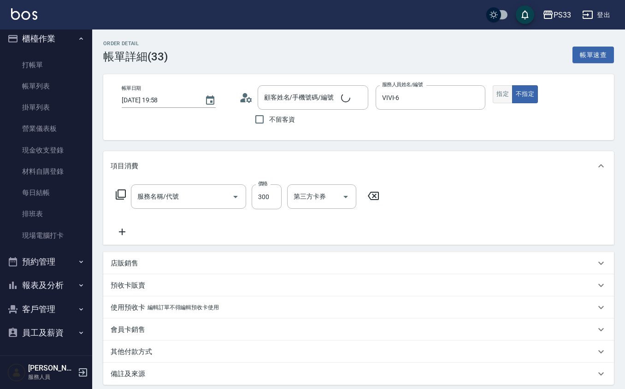
type input "[PERSON_NAME]/0978651017/191017"
type input "指定單剪(203)"
click at [497, 98] on button "指定" at bounding box center [503, 94] width 20 height 18
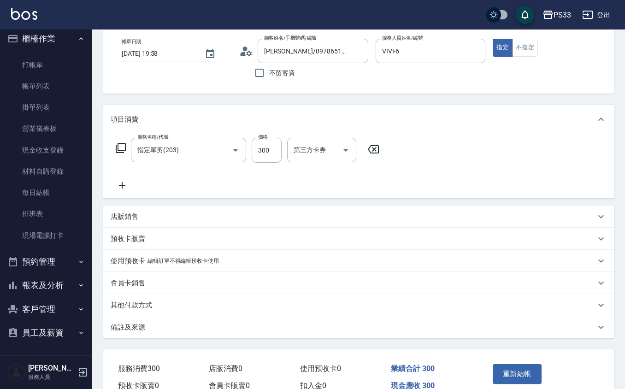
scroll to position [93, 0]
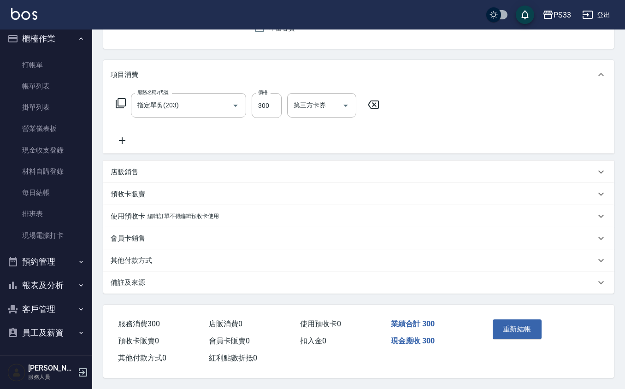
click at [490, 329] on div "重新結帳" at bounding box center [515, 336] width 52 height 40
click at [519, 319] on button "重新結帳" at bounding box center [517, 328] width 49 height 19
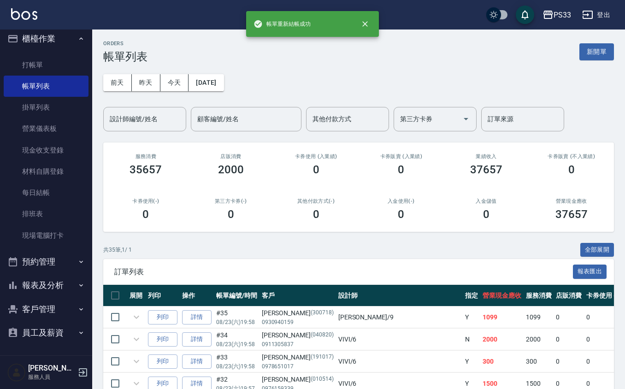
scroll to position [61, 0]
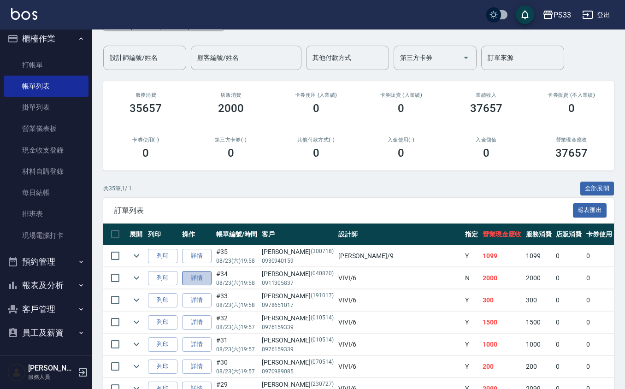
click at [194, 275] on link "詳情" at bounding box center [196, 278] width 29 height 14
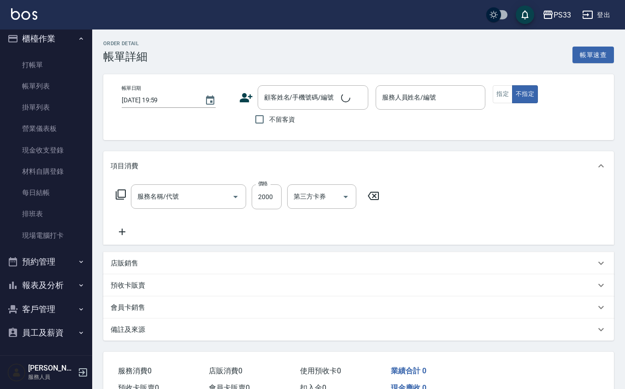
type input "[DATE] 19:58"
type input "VIVI-6"
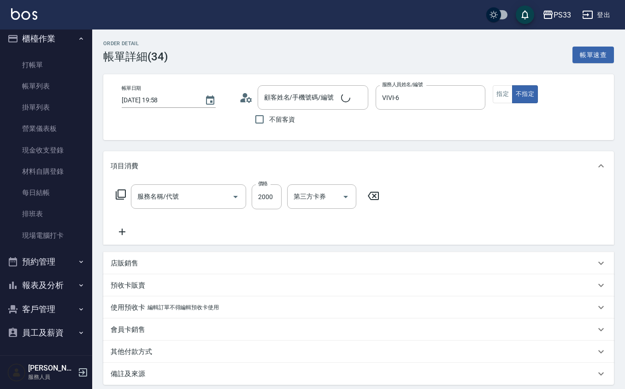
type input "設計染髮(404)"
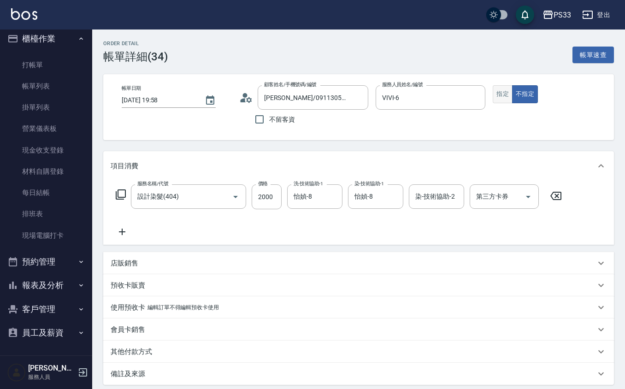
type input "[PERSON_NAME]/0911305837/040820"
click at [506, 94] on button "指定" at bounding box center [503, 94] width 20 height 18
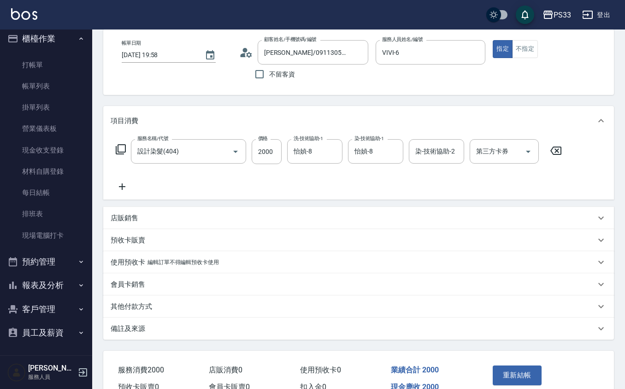
scroll to position [93, 0]
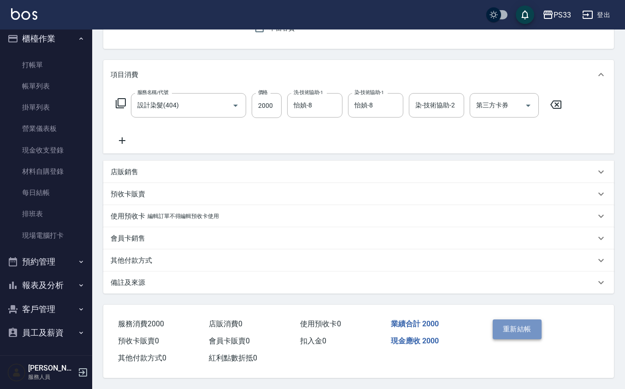
click at [511, 323] on button "重新結帳" at bounding box center [517, 328] width 49 height 19
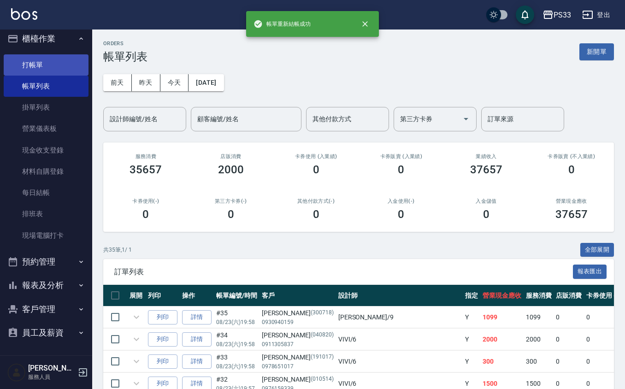
click at [29, 65] on link "打帳單" at bounding box center [46, 64] width 85 height 21
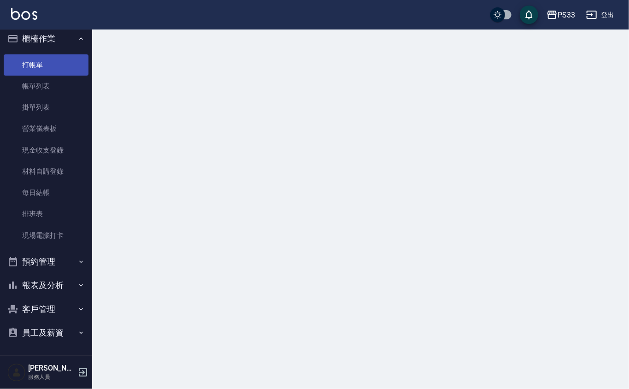
click at [29, 64] on link "打帳單" at bounding box center [46, 64] width 85 height 21
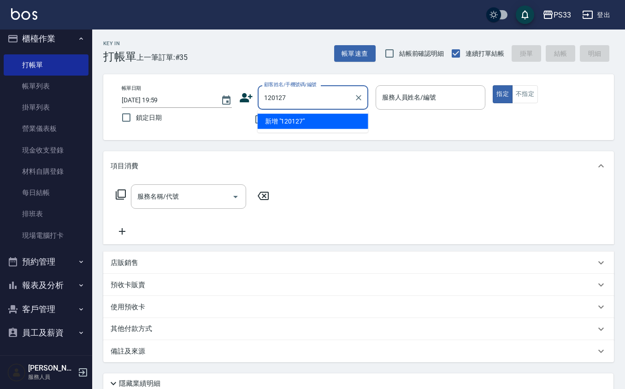
type input "120127"
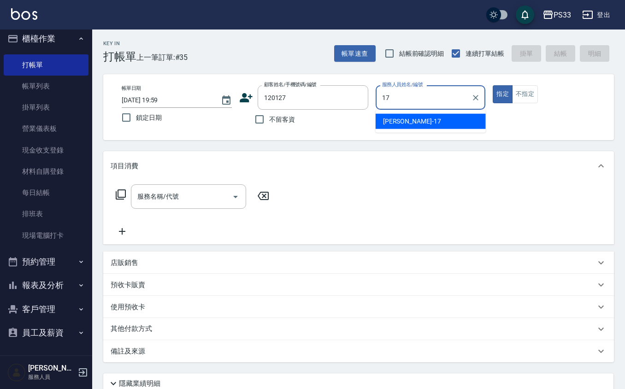
type input "[PERSON_NAME]-17"
type button "true"
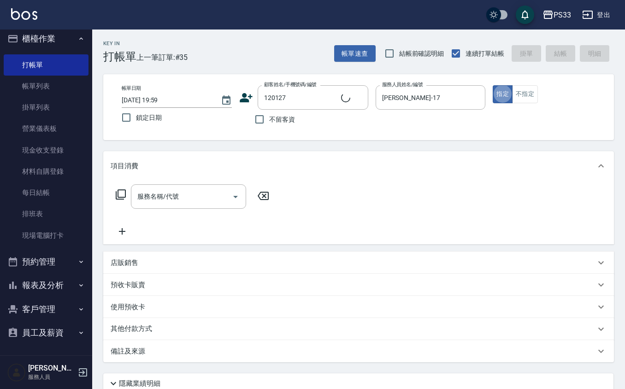
type input "[PERSON_NAME]/0988156168/120127"
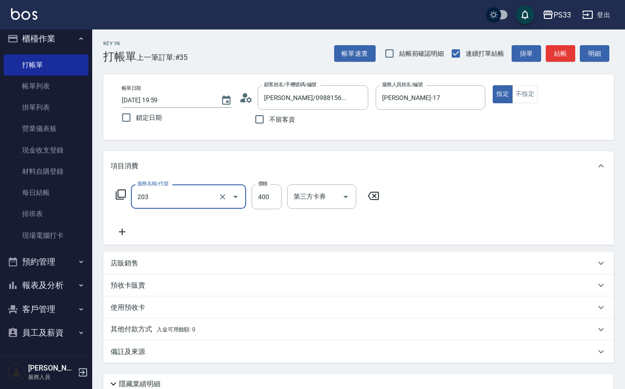
type input "指定單剪(203)"
type input "200"
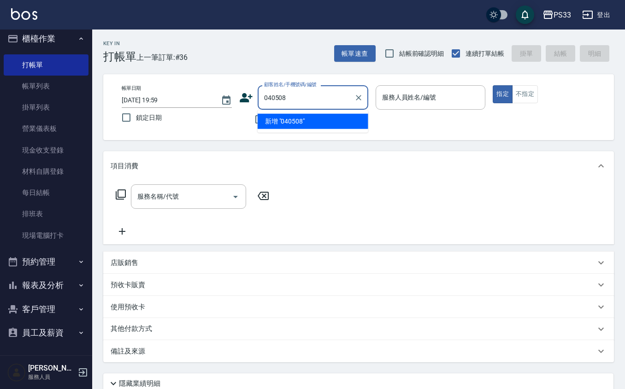
type input "040508"
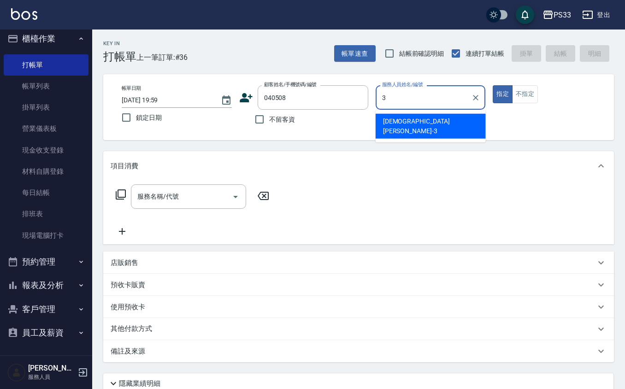
type input "[PERSON_NAME]-3"
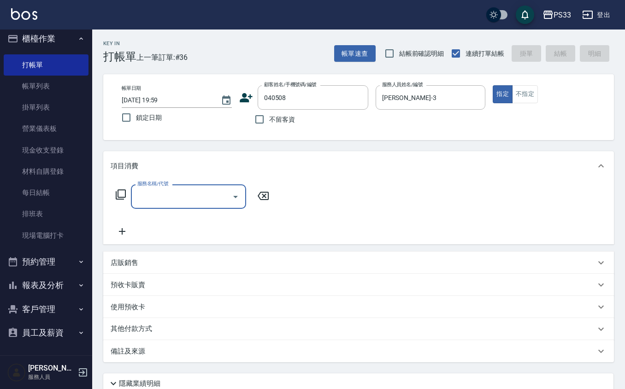
type input "[PERSON_NAME]/0916048454/040508"
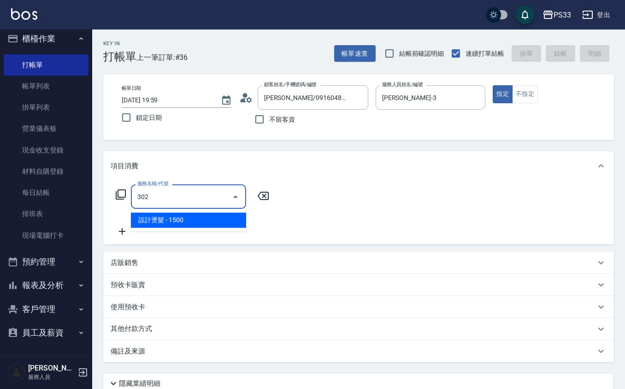
type input "設計燙髮(302)"
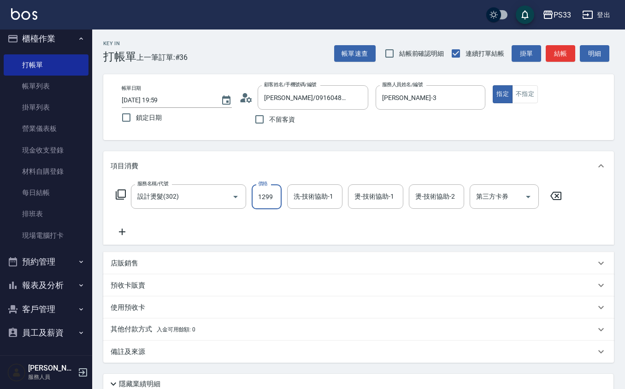
type input "1299"
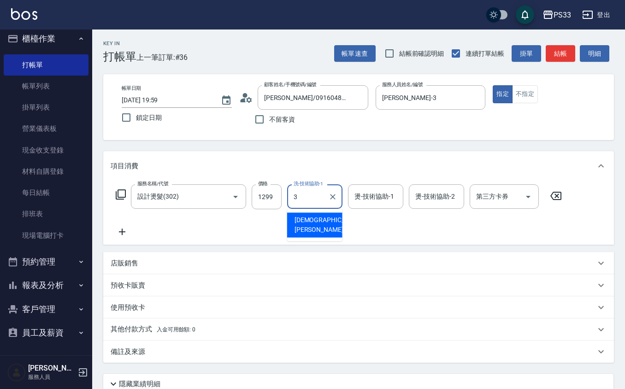
type input "[PERSON_NAME]-3"
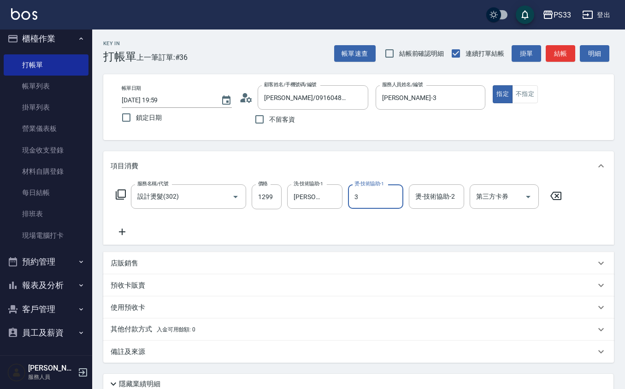
type input "[PERSON_NAME]-3"
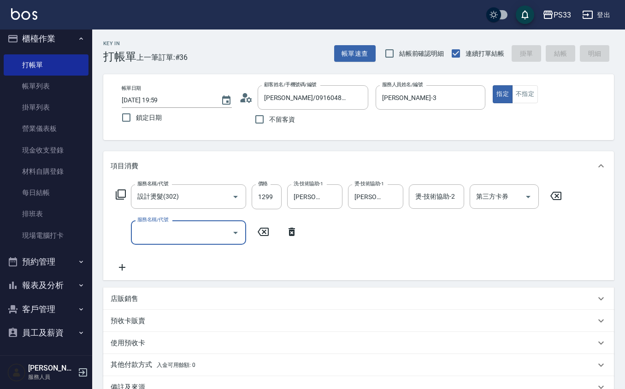
type input "[DATE] 20:00"
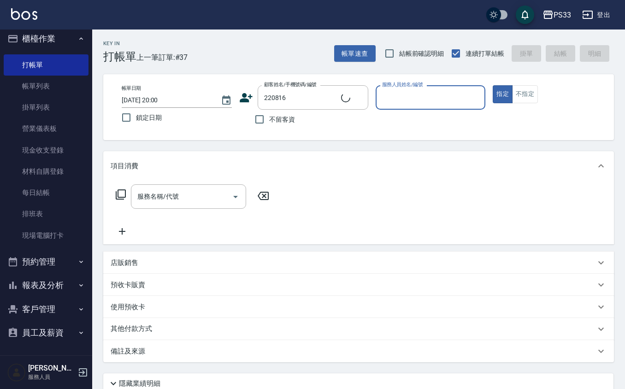
type input "[PERSON_NAME]/0905606939/220816"
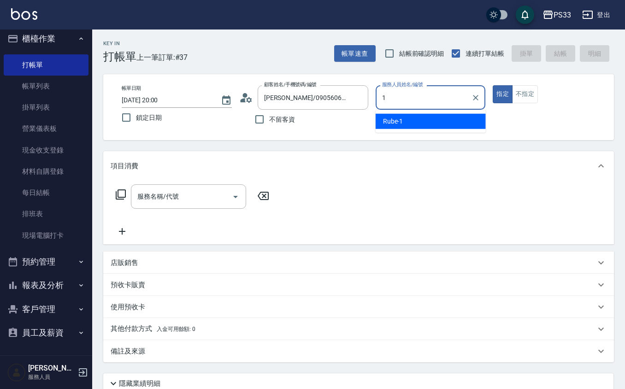
type input "Rube-1"
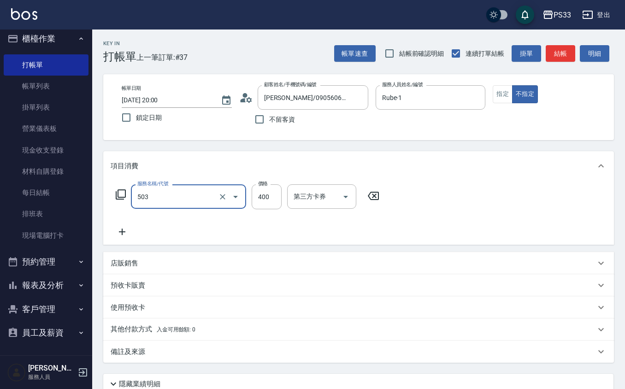
type input "天天護髮(503)"
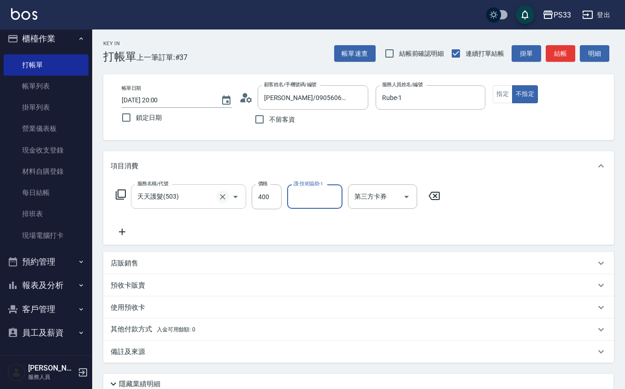
click at [225, 200] on icon "Clear" at bounding box center [222, 196] width 9 height 9
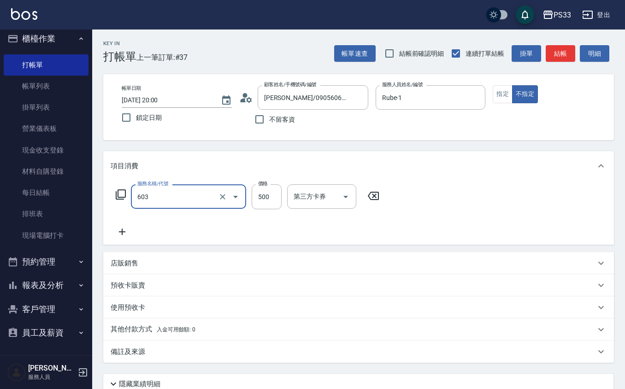
type input "髮原素清潔舒醒頭皮洗髮(603)"
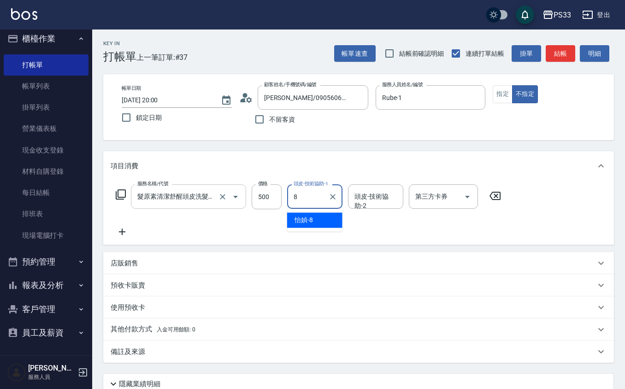
type input "怡媜-8"
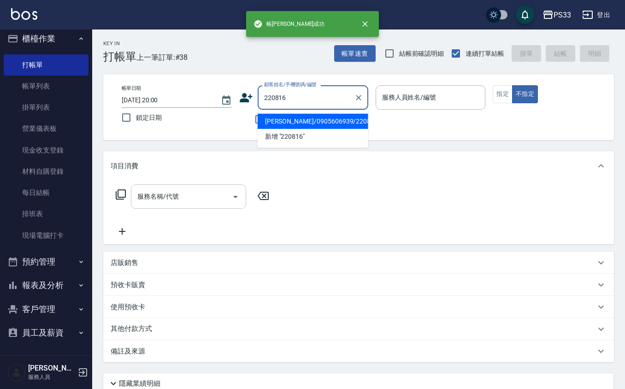
type input "[PERSON_NAME]/0905606939/220816"
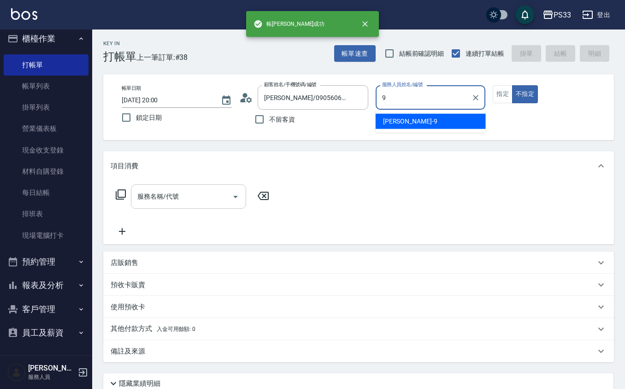
type input "苡軒-9"
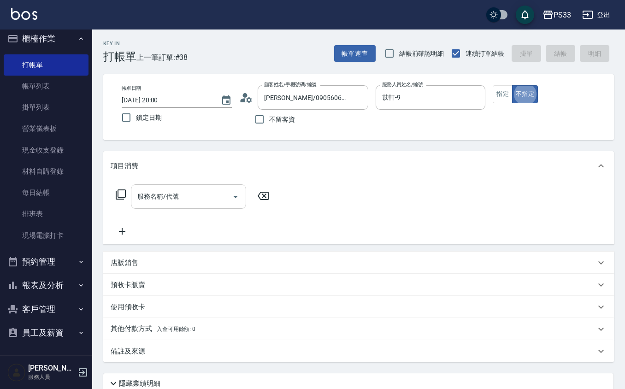
type button "false"
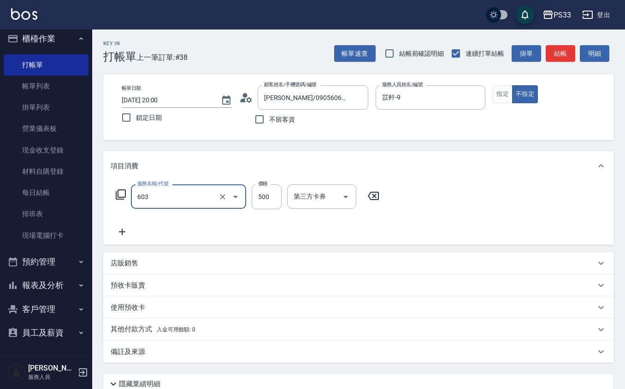
type input "髮原素清潔舒醒頭皮洗髮(603)"
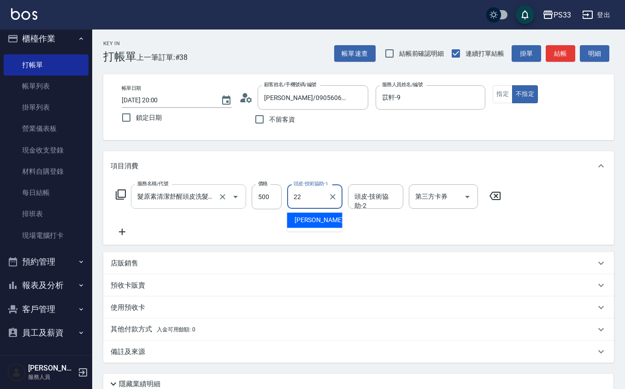
type input "[PERSON_NAME]-22"
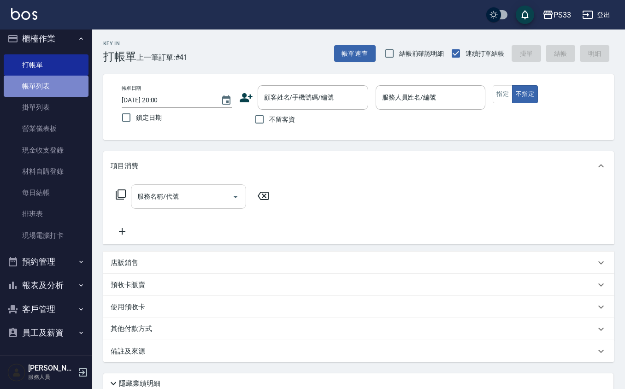
click at [47, 85] on link "帳單列表" at bounding box center [46, 86] width 85 height 21
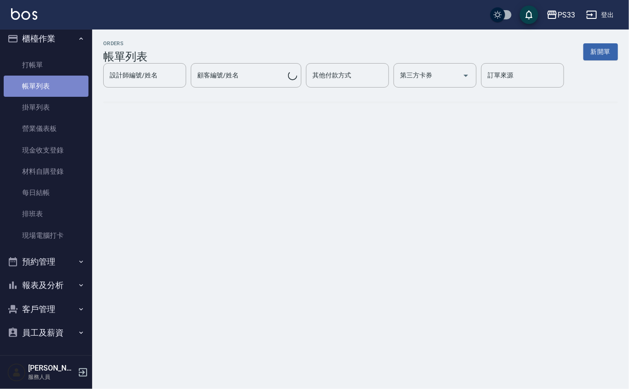
click at [47, 85] on link "帳單列表" at bounding box center [46, 86] width 85 height 21
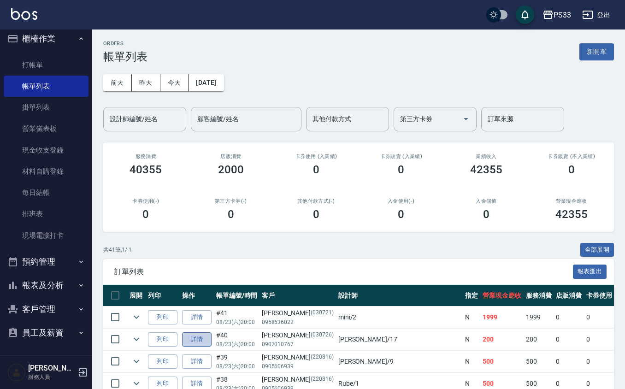
click at [194, 341] on link "詳情" at bounding box center [196, 339] width 29 height 14
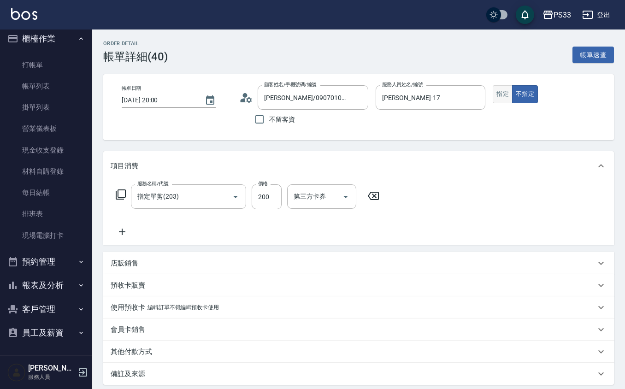
click at [510, 91] on button "指定" at bounding box center [503, 94] width 20 height 18
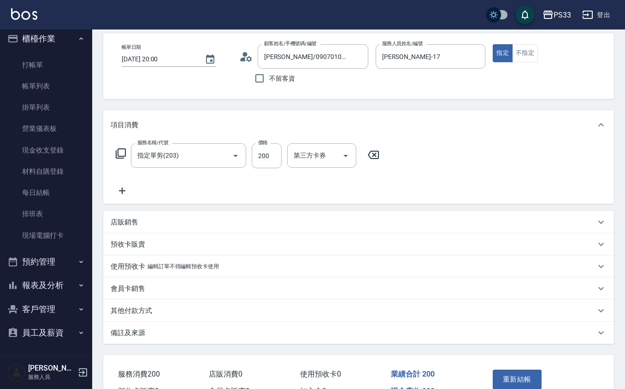
scroll to position [93, 0]
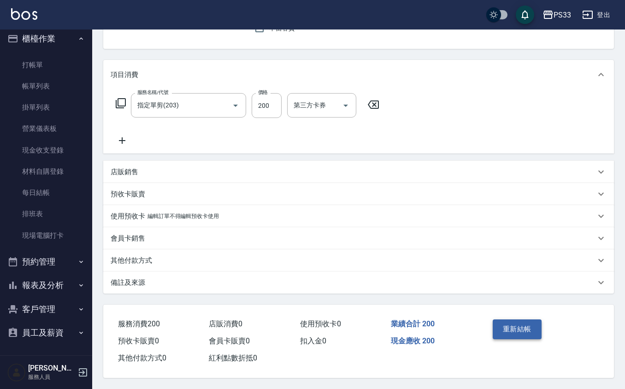
click at [506, 329] on button "重新結帳" at bounding box center [517, 328] width 49 height 19
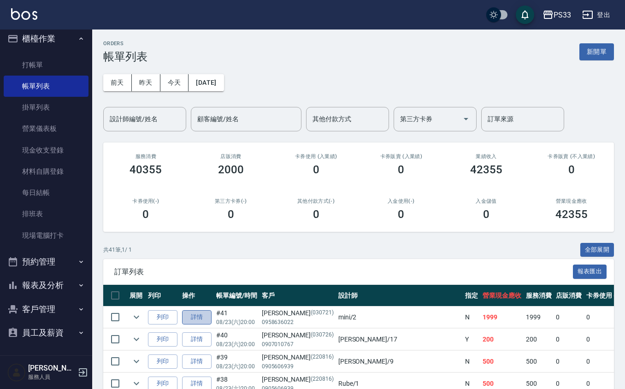
click at [196, 316] on link "詳情" at bounding box center [196, 317] width 29 height 14
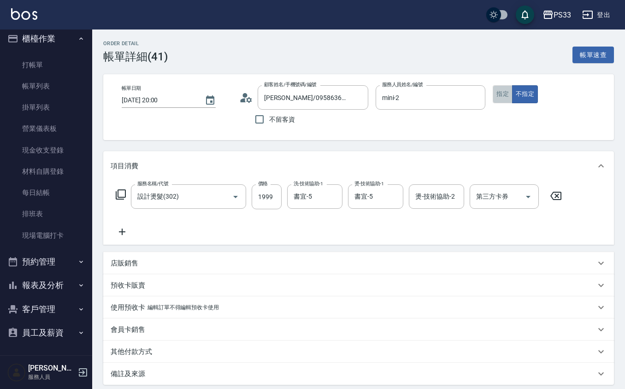
click at [498, 93] on button "指定" at bounding box center [503, 94] width 20 height 18
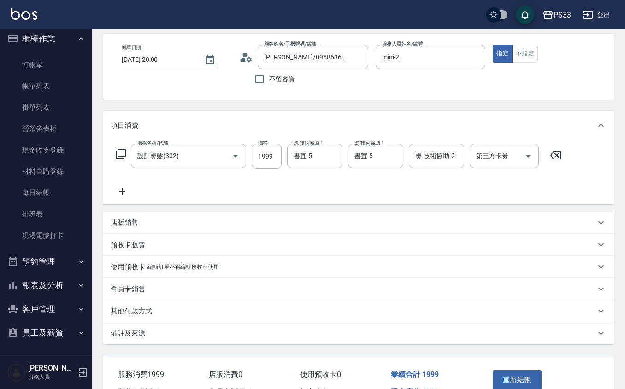
scroll to position [93, 0]
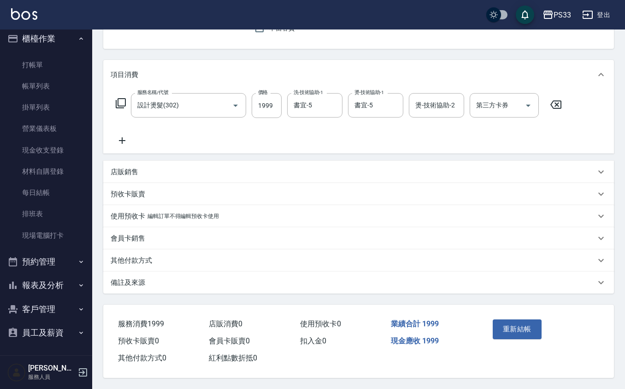
click at [512, 320] on button "重新結帳" at bounding box center [517, 328] width 49 height 19
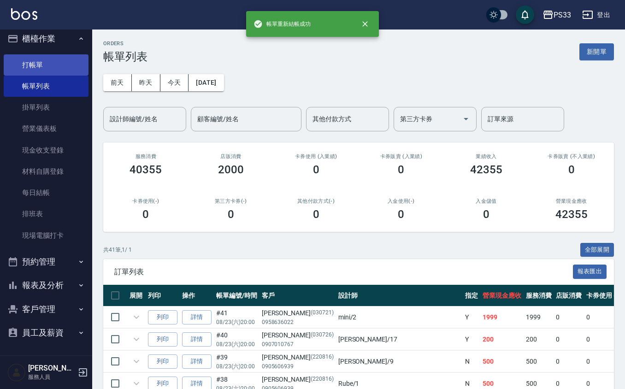
click at [28, 63] on link "打帳單" at bounding box center [46, 64] width 85 height 21
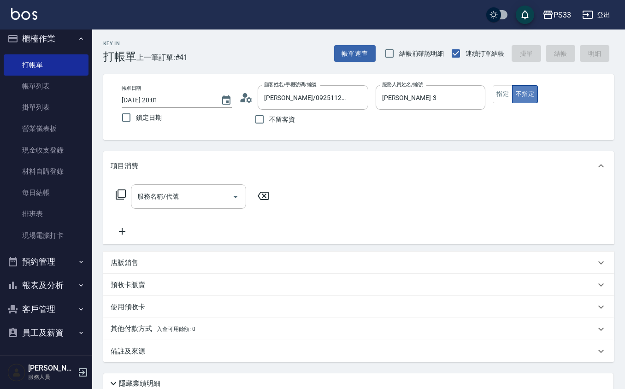
click at [512, 90] on button "不指定" at bounding box center [525, 94] width 26 height 18
click at [511, 98] on div "指定 不指定" at bounding box center [548, 94] width 110 height 18
click at [509, 98] on button "指定" at bounding box center [503, 94] width 20 height 18
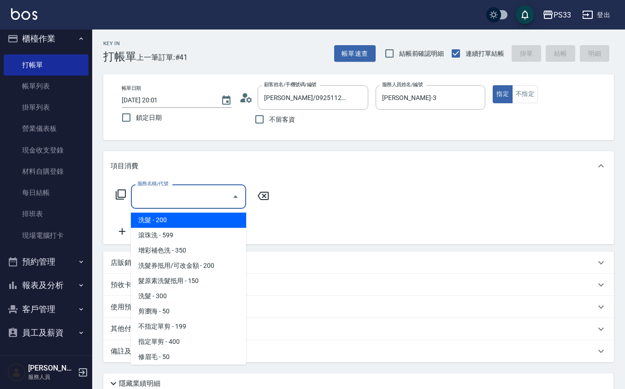
click at [209, 201] on input "服務名稱/代號" at bounding box center [181, 196] width 93 height 16
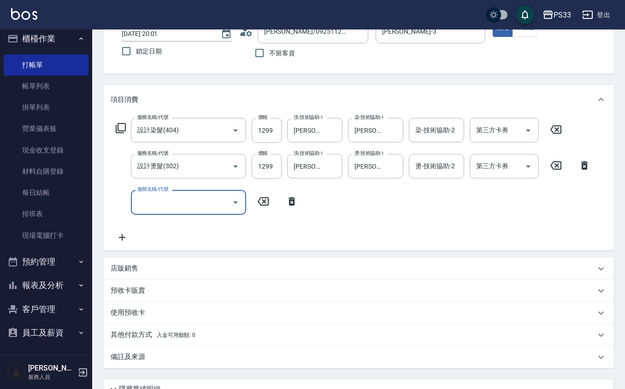
scroll to position [147, 0]
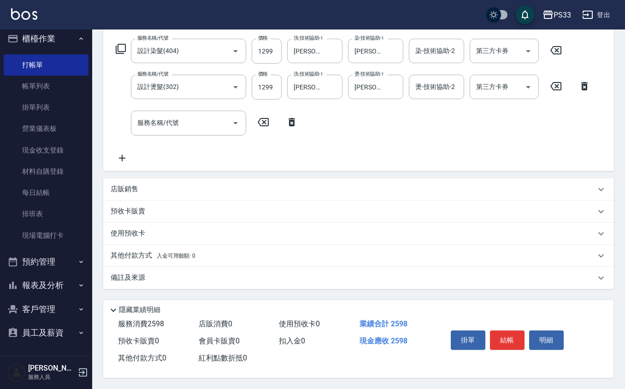
click at [450, 142] on div "服務名稱/代號 設計染髮(404) 服務名稱/代號 價格 1299 價格 洗-技術協助-1 瑜瑄-3 洗-技術協助-1 染-技術協助-1 瑜[PERSON_N…" at bounding box center [353, 101] width 485 height 124
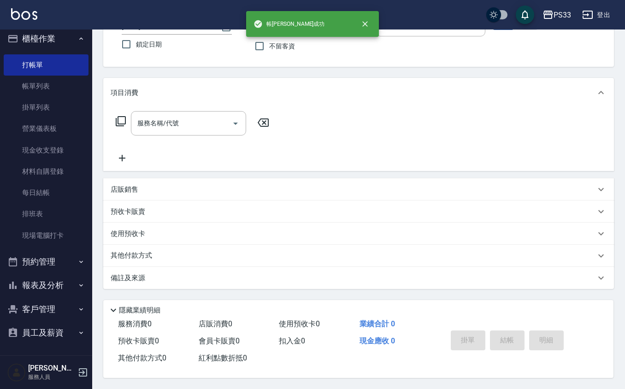
scroll to position [0, 0]
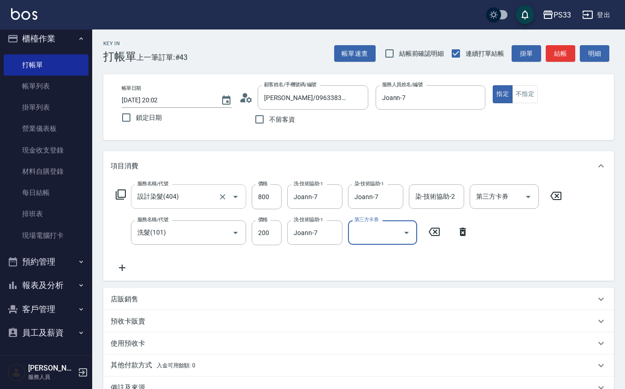
click at [207, 199] on input "設計染髮(404)" at bounding box center [175, 196] width 81 height 16
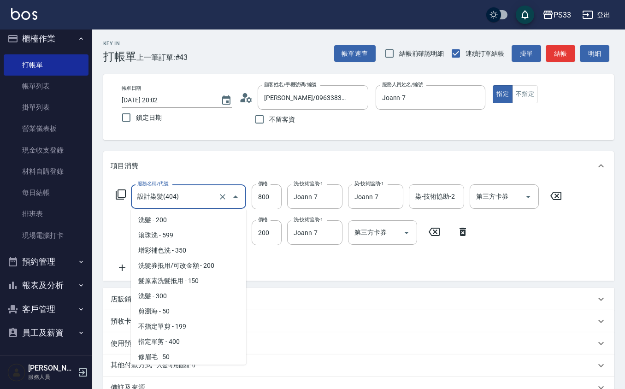
click at [207, 199] on input "設計染髮(404)" at bounding box center [175, 196] width 81 height 16
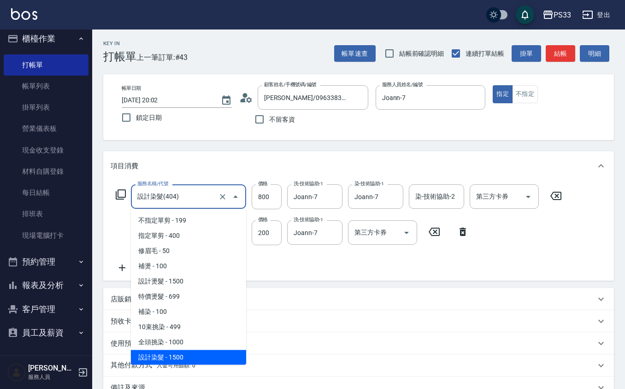
click at [207, 199] on input "設計染髮(404)" at bounding box center [175, 196] width 81 height 16
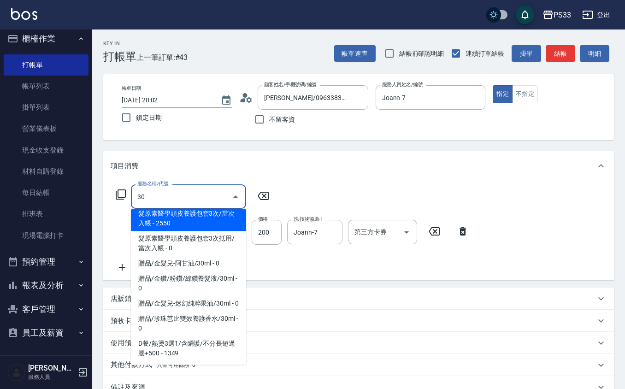
scroll to position [0, 0]
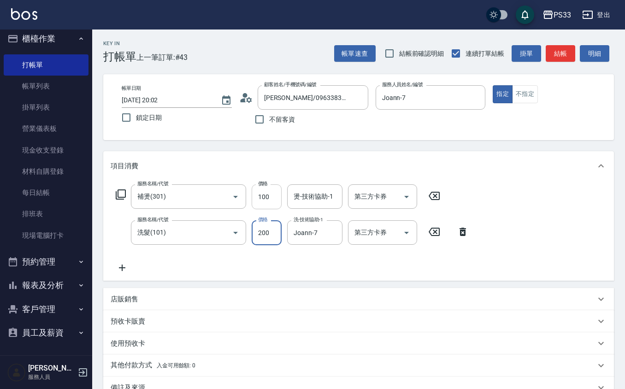
click at [266, 194] on input "100" at bounding box center [267, 196] width 30 height 25
click at [274, 192] on input "100" at bounding box center [267, 196] width 30 height 25
click at [273, 191] on input "80" at bounding box center [267, 196] width 30 height 25
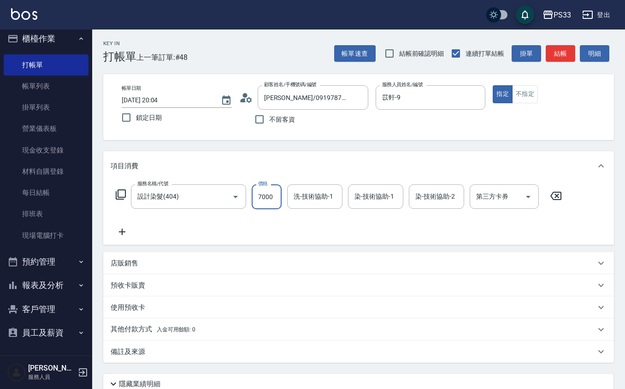
click at [274, 197] on input "7000" at bounding box center [267, 196] width 30 height 25
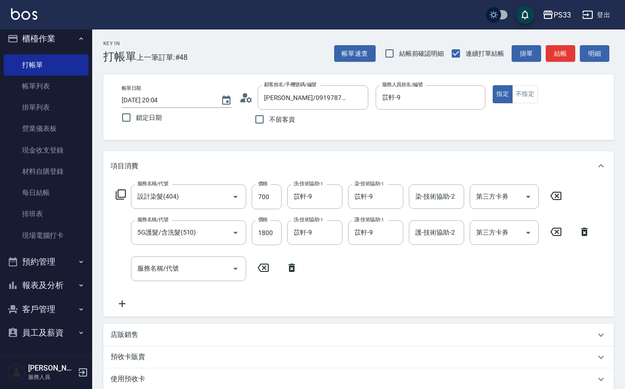
click at [237, 332] on div "店販銷售" at bounding box center [353, 335] width 485 height 10
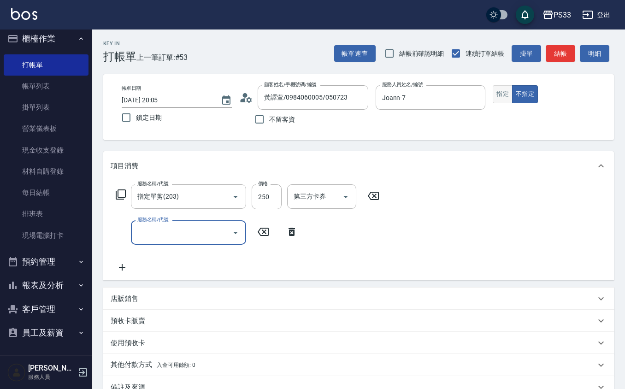
click at [507, 87] on button "指定" at bounding box center [503, 94] width 20 height 18
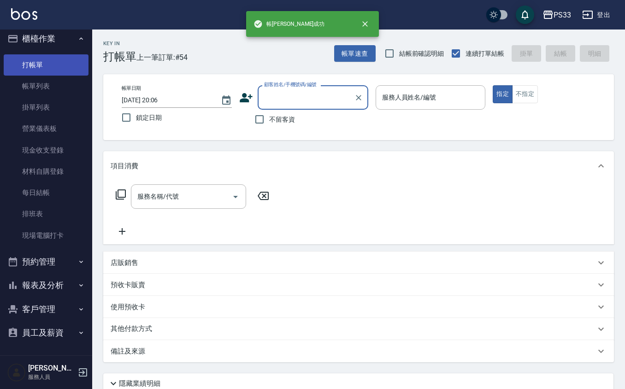
drag, startPoint x: 56, startPoint y: 76, endPoint x: 42, endPoint y: 56, distance: 24.9
click at [57, 76] on link "帳單列表" at bounding box center [46, 86] width 85 height 21
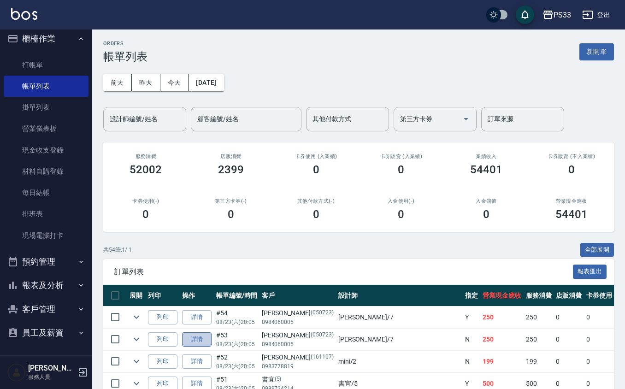
click at [200, 337] on link "詳情" at bounding box center [196, 339] width 29 height 14
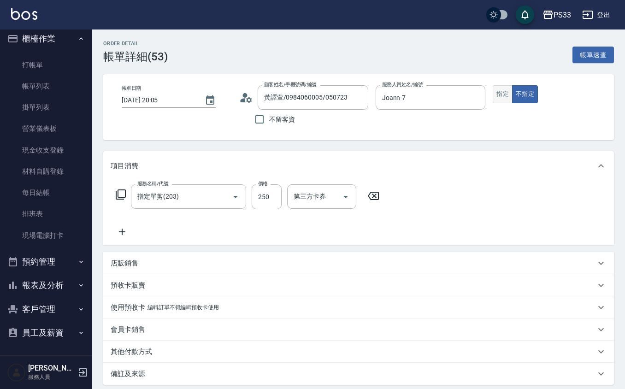
click at [500, 94] on button "指定" at bounding box center [503, 94] width 20 height 18
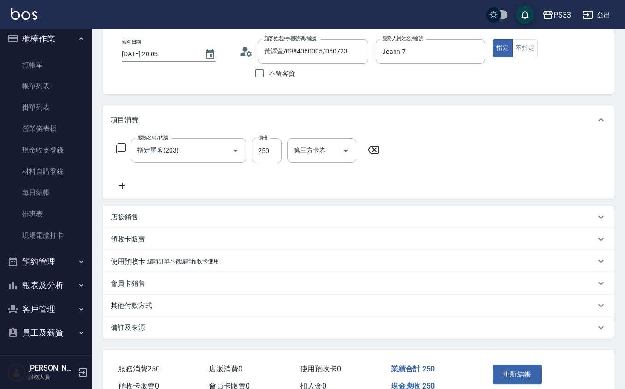
scroll to position [93, 0]
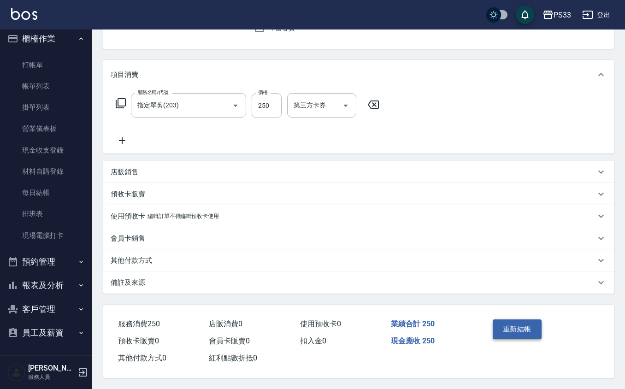
click at [520, 332] on button "重新結帳" at bounding box center [517, 328] width 49 height 19
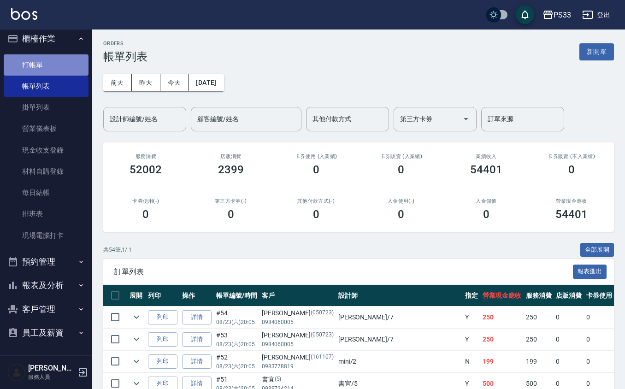
click at [51, 55] on link "打帳單" at bounding box center [46, 64] width 85 height 21
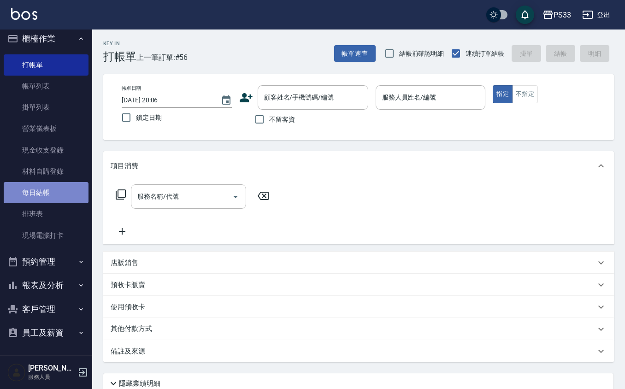
click at [54, 190] on link "每日結帳" at bounding box center [46, 192] width 85 height 21
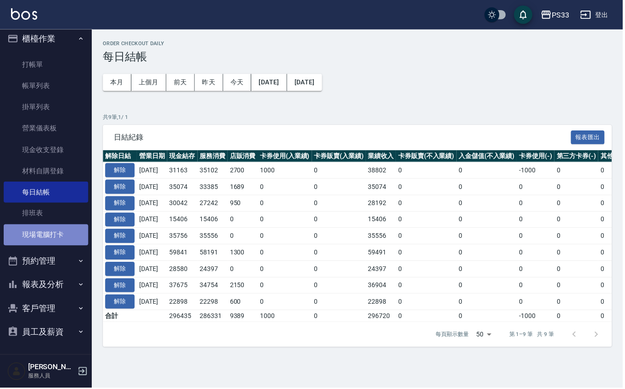
click at [54, 243] on link "現場電腦打卡" at bounding box center [46, 235] width 85 height 21
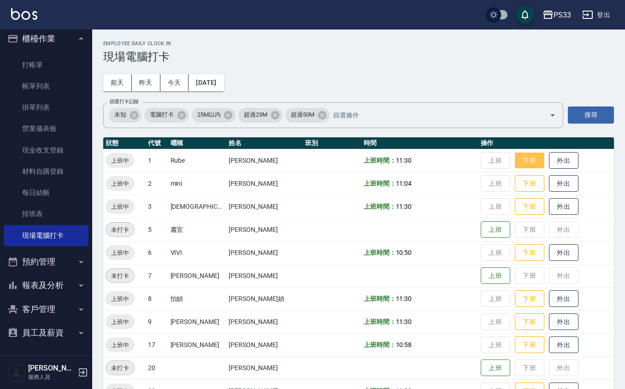
click at [515, 153] on button "下班" at bounding box center [529, 161] width 29 height 16
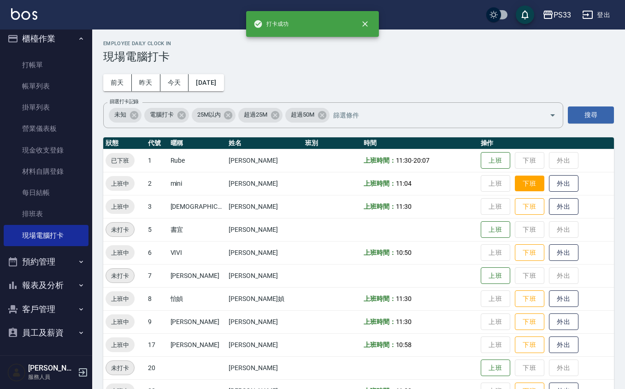
click at [515, 182] on button "下班" at bounding box center [529, 184] width 29 height 16
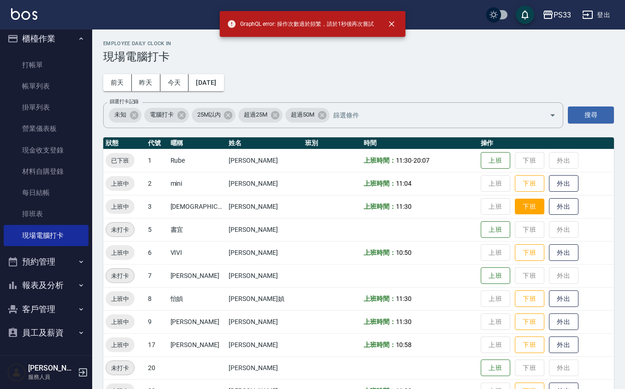
click at [515, 207] on button "下班" at bounding box center [529, 207] width 29 height 16
click at [515, 179] on button "下班" at bounding box center [529, 184] width 29 height 16
click at [518, 205] on button "下班" at bounding box center [529, 207] width 29 height 16
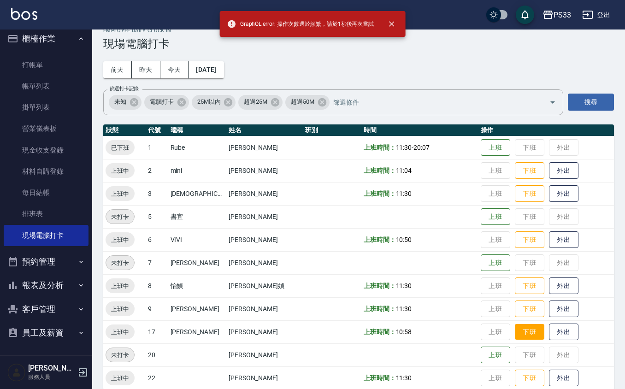
scroll to position [24, 0]
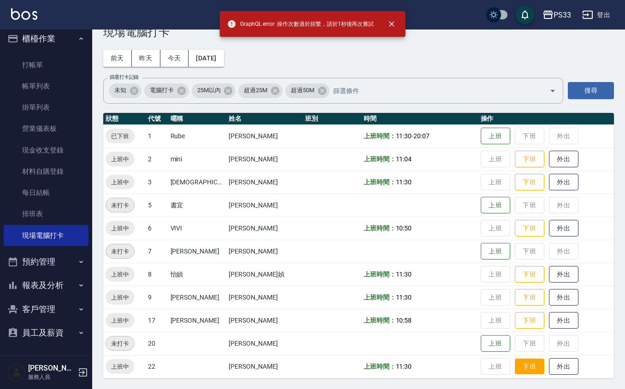
click at [515, 365] on button "下班" at bounding box center [529, 366] width 29 height 16
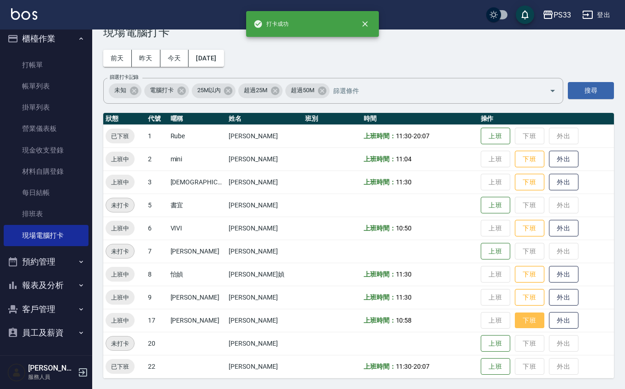
click at [515, 322] on button "下班" at bounding box center [529, 320] width 29 height 16
click at [515, 292] on button "下班" at bounding box center [529, 297] width 29 height 16
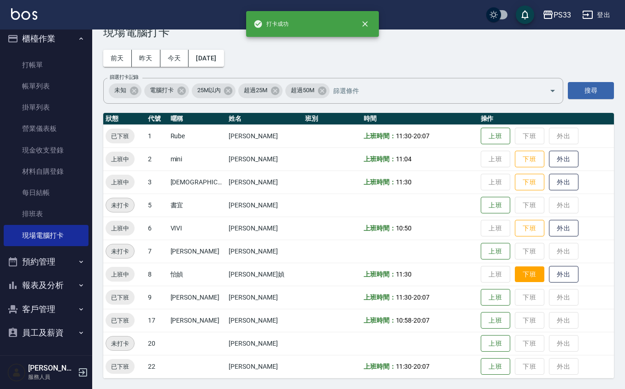
click at [515, 273] on button "下班" at bounding box center [529, 274] width 29 height 16
click at [515, 229] on button "下班" at bounding box center [529, 228] width 29 height 16
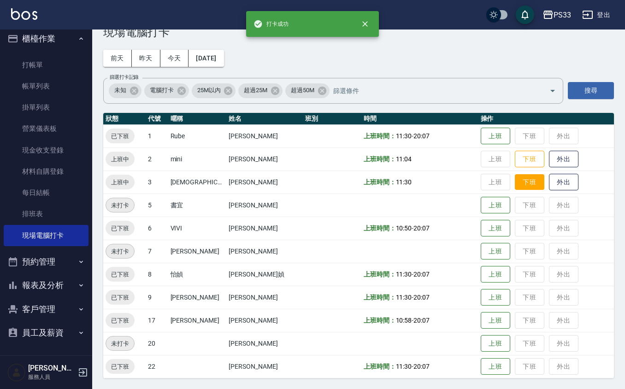
click at [518, 177] on button "下班" at bounding box center [529, 182] width 29 height 16
click at [517, 165] on button "下班" at bounding box center [529, 159] width 29 height 16
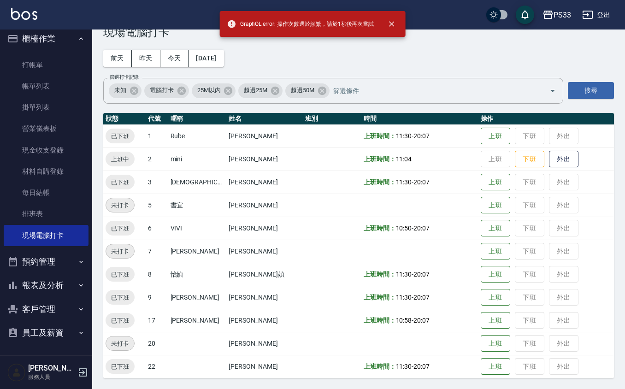
click at [515, 148] on td "上班 下班 外出" at bounding box center [545, 158] width 135 height 23
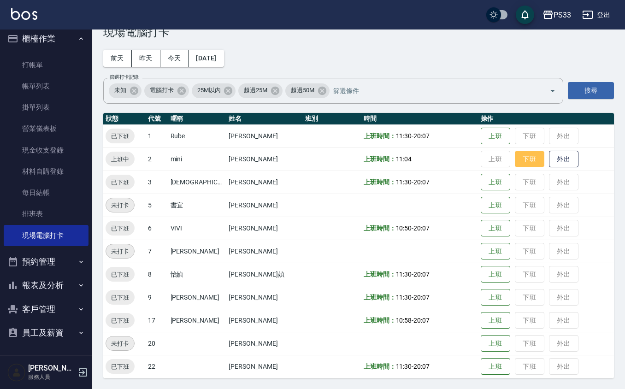
click at [522, 153] on button "下班" at bounding box center [529, 159] width 29 height 16
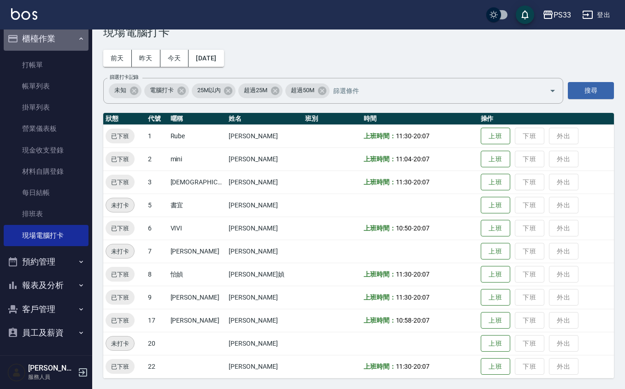
click at [49, 39] on button "櫃檯作業" at bounding box center [46, 39] width 85 height 24
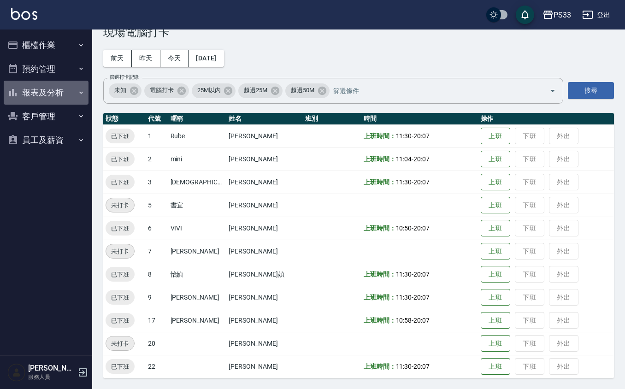
click at [45, 93] on button "報表及分析" at bounding box center [46, 93] width 85 height 24
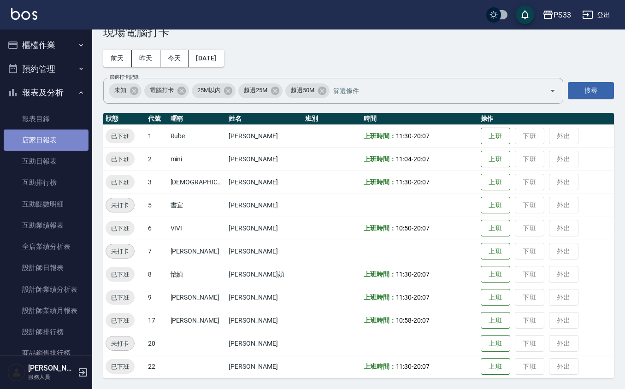
click at [48, 143] on link "店家日報表" at bounding box center [46, 139] width 85 height 21
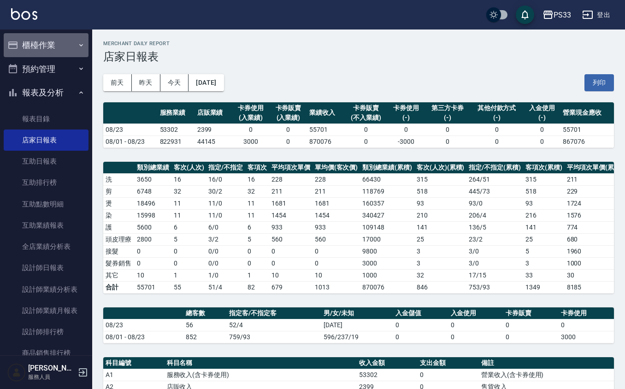
click at [70, 41] on button "櫃檯作業" at bounding box center [46, 45] width 85 height 24
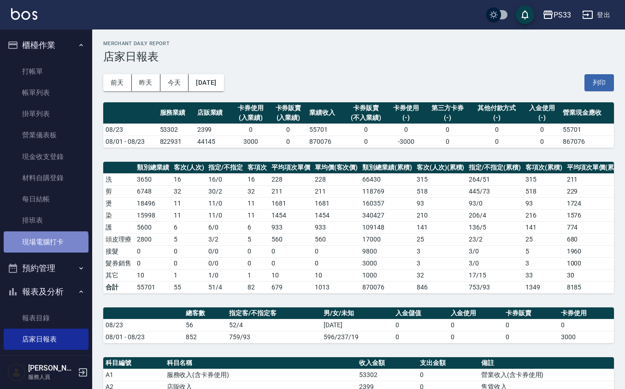
click at [45, 244] on link "現場電腦打卡" at bounding box center [46, 241] width 85 height 21
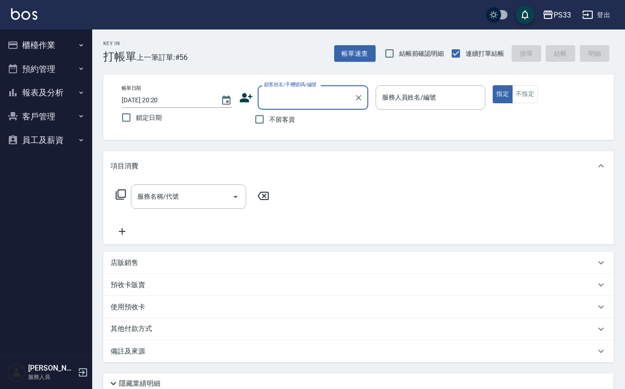
click at [62, 89] on button "報表及分析" at bounding box center [46, 93] width 85 height 24
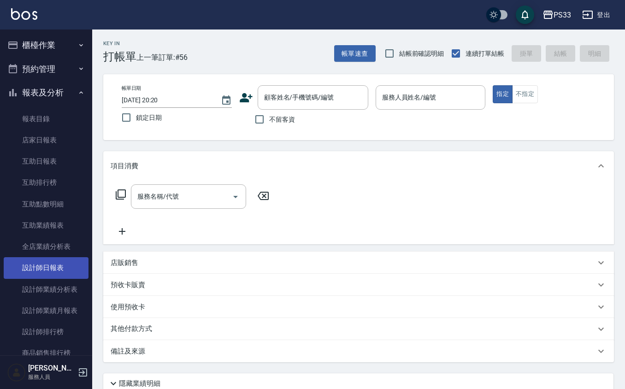
click at [63, 266] on link "設計師日報表" at bounding box center [46, 267] width 85 height 21
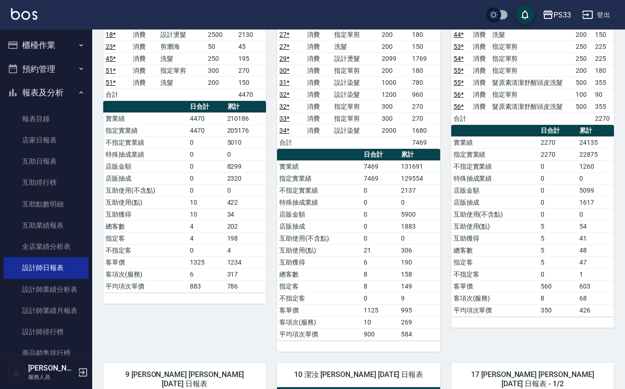
scroll to position [532, 0]
